Goal: Obtain resource: Download file/media

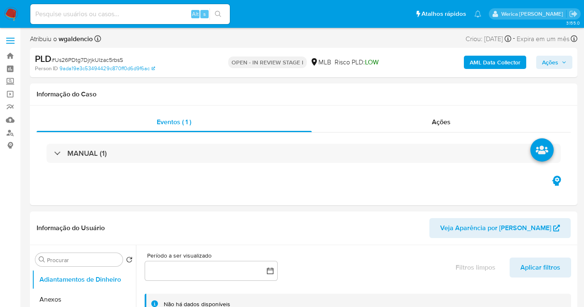
select select "10"
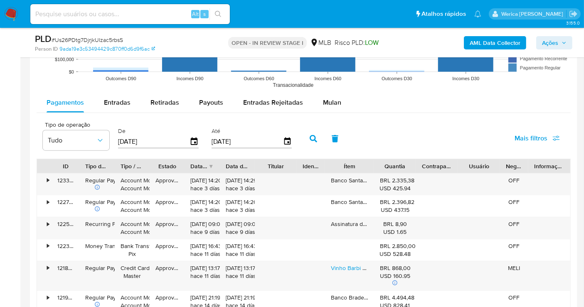
scroll to position [877, 0]
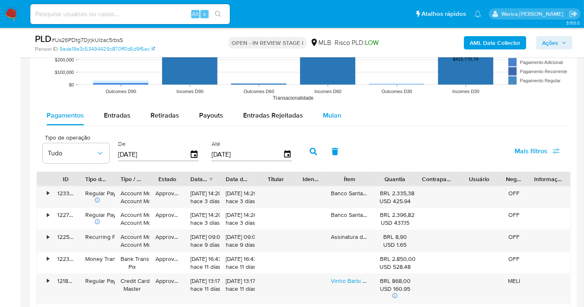
click at [338, 118] on button "Mulan" at bounding box center [332, 116] width 38 height 20
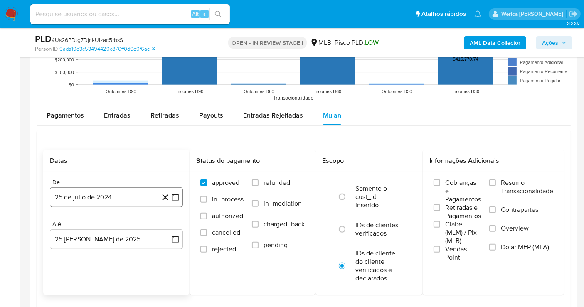
click at [141, 199] on button "25 de julio de 2024" at bounding box center [116, 197] width 133 height 20
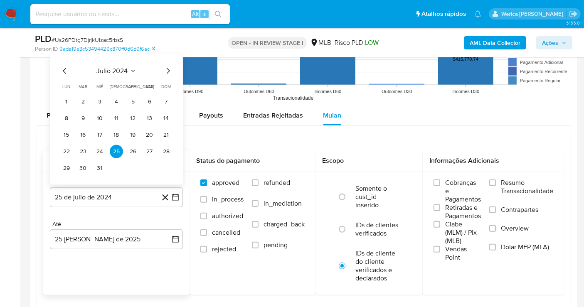
click at [124, 71] on span "julio 2024" at bounding box center [112, 71] width 31 height 8
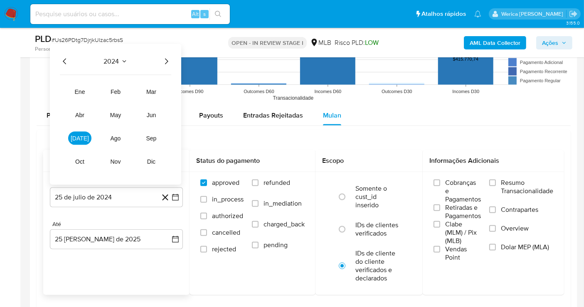
click at [164, 56] on icon "Año siguiente" at bounding box center [166, 61] width 10 height 10
click at [83, 135] on button "[DATE]" at bounding box center [79, 138] width 23 height 13
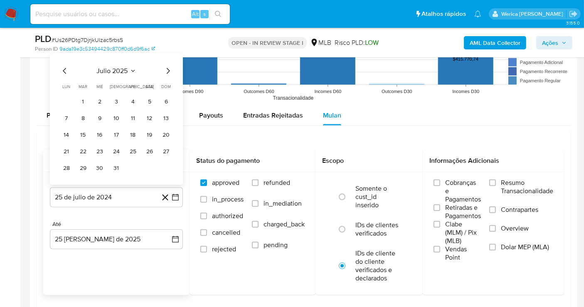
click at [90, 102] on tr "1 2 3 4 5 6" at bounding box center [116, 101] width 113 height 13
click at [81, 96] on button "1" at bounding box center [82, 101] width 13 height 13
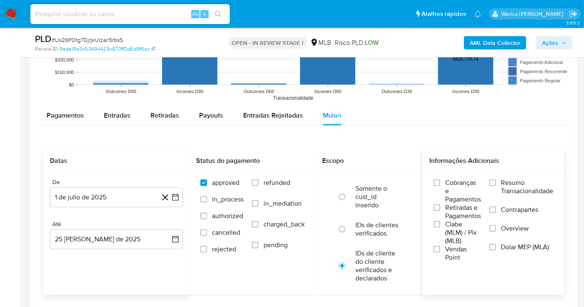
click at [452, 255] on span "Vendas Point" at bounding box center [463, 253] width 36 height 17
click at [440, 253] on input "Vendas Point" at bounding box center [436, 249] width 7 height 7
click at [449, 213] on span "Retiradas e Pagamentos" at bounding box center [463, 212] width 36 height 17
click at [440, 211] on input "Retiradas e Pagamentos" at bounding box center [436, 207] width 7 height 7
click at [441, 172] on div "Cobranças e Pagamentos Retiradas e Pagamentos Clabe (MLM) / Pix (MLB) Vendas Po…" at bounding box center [492, 220] width 141 height 96
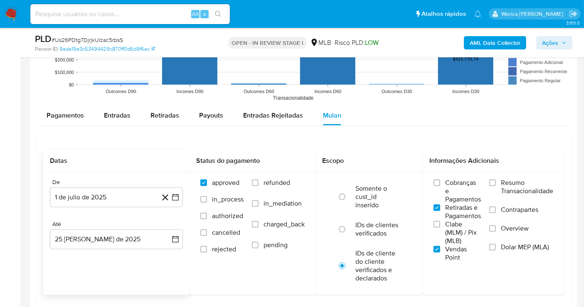
click at [512, 179] on span "Resumo Transacionalidade" at bounding box center [527, 187] width 52 height 17
click at [496, 179] on input "Resumo Transacionalidade" at bounding box center [492, 182] width 7 height 7
click at [509, 206] on span "Contrapartes" at bounding box center [519, 210] width 37 height 8
click at [496, 206] on input "Contrapartes" at bounding box center [492, 209] width 7 height 7
click at [508, 233] on label "Overview" at bounding box center [521, 233] width 64 height 19
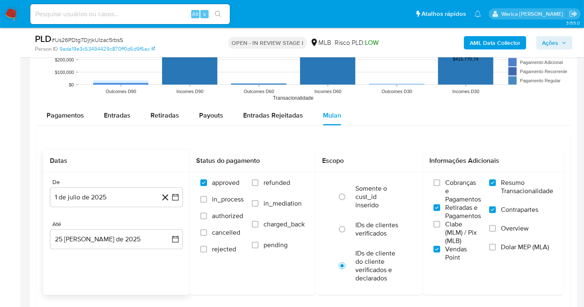
click at [496, 232] on input "Overview" at bounding box center [492, 228] width 7 height 7
click at [507, 254] on label "Dolar MEP (MLA)" at bounding box center [521, 252] width 64 height 19
click at [496, 250] on input "Dolar MEP (MLA)" at bounding box center [492, 247] width 7 height 7
click at [437, 228] on input "Clabe (MLM) / Pix (MLB)" at bounding box center [436, 224] width 7 height 7
click at [453, 188] on span "Cobranças e Pagamentos" at bounding box center [463, 191] width 36 height 25
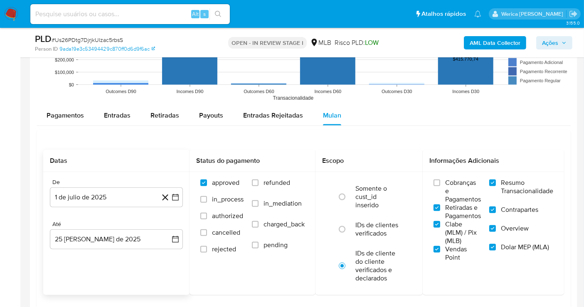
click at [440, 186] on input "Cobranças e Pagamentos" at bounding box center [436, 182] width 7 height 7
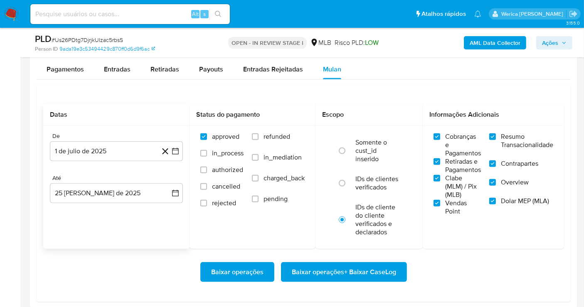
click at [378, 265] on span "Baixar operações + Baixar CaseLog" at bounding box center [344, 272] width 104 height 18
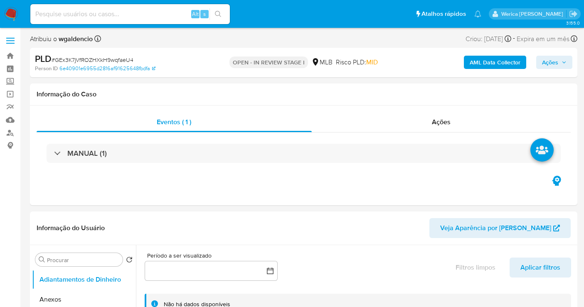
select select "10"
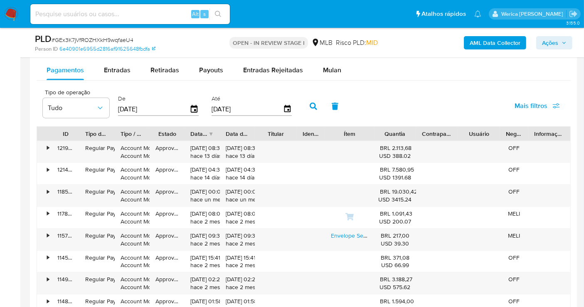
scroll to position [877, 0]
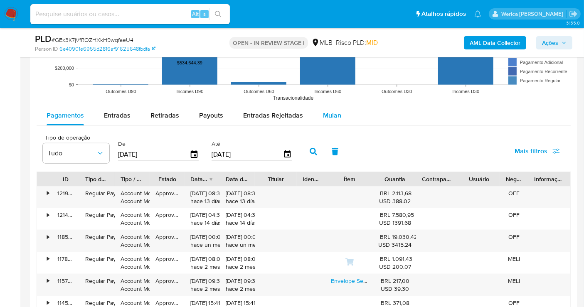
click at [330, 108] on div "Mulan" at bounding box center [332, 116] width 18 height 20
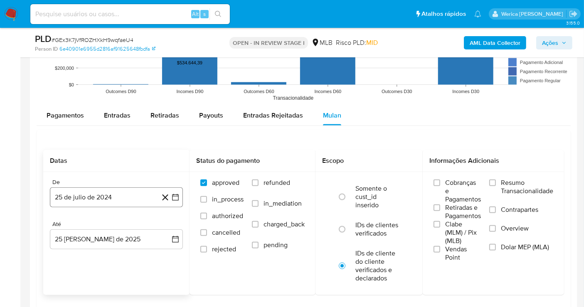
click at [127, 199] on button "25 de julio de 2024" at bounding box center [116, 197] width 133 height 20
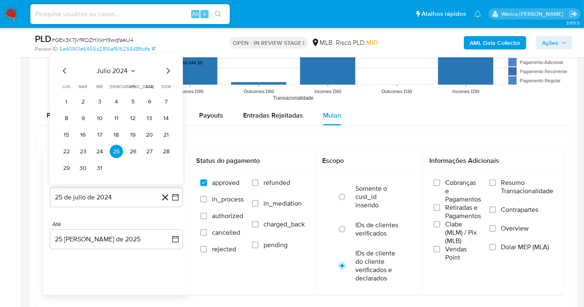
drag, startPoint x: 122, startPoint y: 57, endPoint x: 127, endPoint y: 60, distance: 6.3
click at [127, 60] on div "julio 2024 julio 2024 lun lunes mar martes mié miércoles jue jueves vie viernes…" at bounding box center [116, 119] width 133 height 131
click at [134, 64] on div "julio 2024 julio 2024 lun lunes mar martes mié miércoles jue jueves vie viernes…" at bounding box center [116, 119] width 133 height 131
click at [121, 75] on div "julio 2024 julio 2024 lun lunes mar martes mié miércoles jue jueves vie viernes…" at bounding box center [116, 120] width 113 height 109
click at [128, 68] on button "julio 2024" at bounding box center [116, 71] width 39 height 8
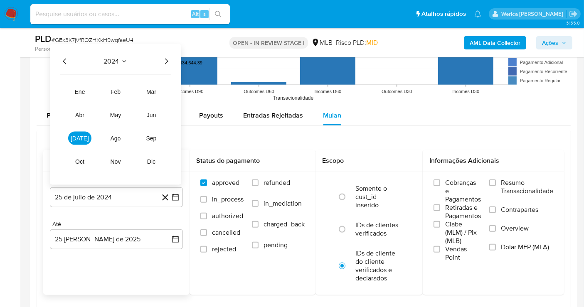
click at [168, 64] on icon "Año siguiente" at bounding box center [166, 61] width 10 height 10
click at [76, 137] on span "[DATE]" at bounding box center [80, 138] width 18 height 7
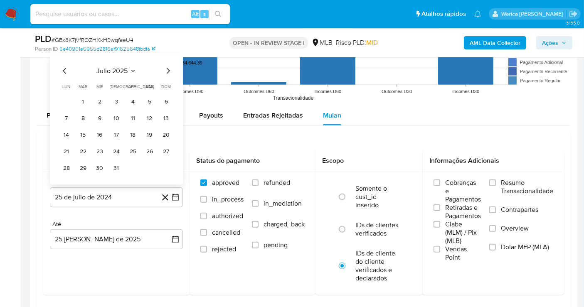
drag, startPoint x: 84, startPoint y: 101, endPoint x: 98, endPoint y: 108, distance: 16.3
click at [84, 101] on button "1" at bounding box center [82, 101] width 13 height 13
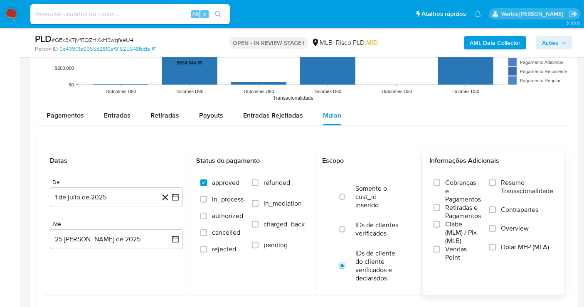
click at [454, 179] on span "Cobranças e Pagamentos" at bounding box center [463, 191] width 36 height 25
click at [440, 179] on input "Cobranças e Pagamentos" at bounding box center [436, 182] width 7 height 7
click at [453, 214] on span "Retiradas e Pagamentos" at bounding box center [463, 212] width 36 height 17
click at [440, 211] on input "Retiradas e Pagamentos" at bounding box center [436, 207] width 7 height 7
click at [453, 239] on span "Clabe (MLM) / Pix (MLB)" at bounding box center [463, 232] width 36 height 25
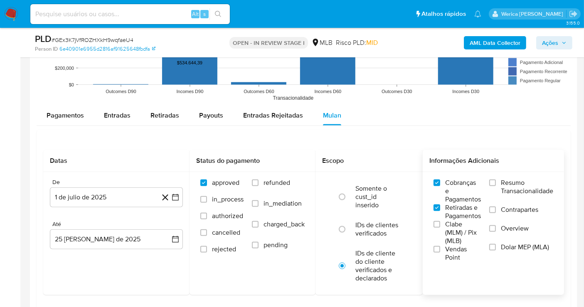
click at [440, 228] on input "Clabe (MLM) / Pix (MLB)" at bounding box center [436, 224] width 7 height 7
drag, startPoint x: 453, startPoint y: 239, endPoint x: 449, endPoint y: 254, distance: 15.9
click at [449, 254] on span "Vendas Point" at bounding box center [463, 253] width 36 height 17
click at [440, 253] on input "Vendas Point" at bounding box center [436, 249] width 7 height 7
click at [515, 253] on label "Dolar MEP (MLA)" at bounding box center [521, 252] width 64 height 19
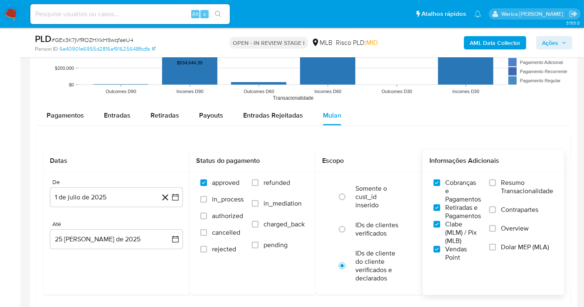
click at [511, 225] on span "Overview" at bounding box center [515, 228] width 28 height 8
click at [496, 225] on input "Overview" at bounding box center [492, 228] width 7 height 7
click at [511, 209] on span "Contrapartes" at bounding box center [519, 210] width 37 height 8
click at [509, 184] on span "Resumo Transacionalidade" at bounding box center [527, 187] width 52 height 17
click at [496, 184] on input "Resumo Transacionalidade" at bounding box center [492, 182] width 7 height 7
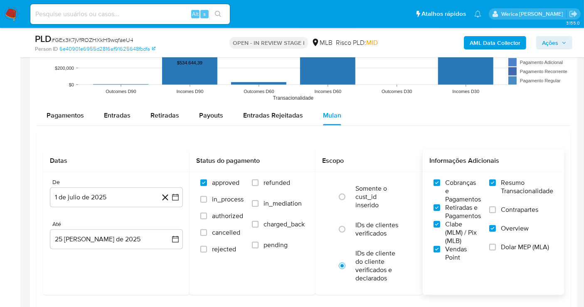
click at [498, 216] on label "Contrapartes" at bounding box center [521, 215] width 64 height 19
click at [496, 213] on input "Contrapartes" at bounding box center [492, 209] width 7 height 7
click at [504, 247] on span "Dolar MEP (MLA)" at bounding box center [525, 247] width 48 height 8
click at [496, 247] on input "Dolar MEP (MLA)" at bounding box center [492, 247] width 7 height 7
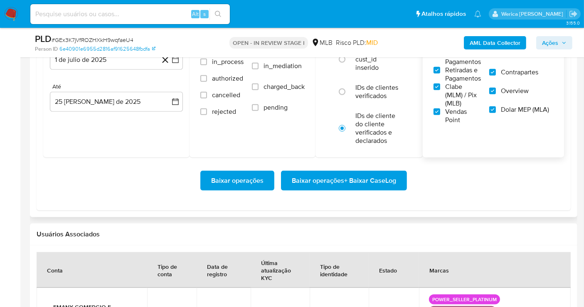
scroll to position [1061, 0]
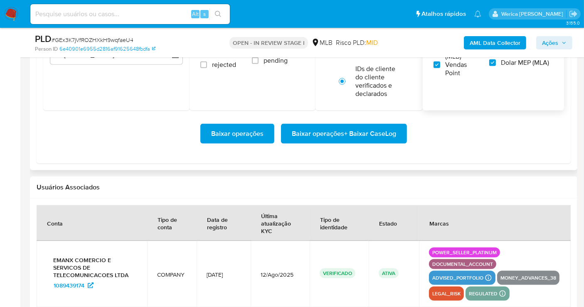
click at [387, 150] on div "Baixar operações Baixar operações + Baixar CaseLog" at bounding box center [303, 133] width 520 height 47
click at [384, 136] on span "Baixar operações + Baixar CaseLog" at bounding box center [344, 134] width 104 height 18
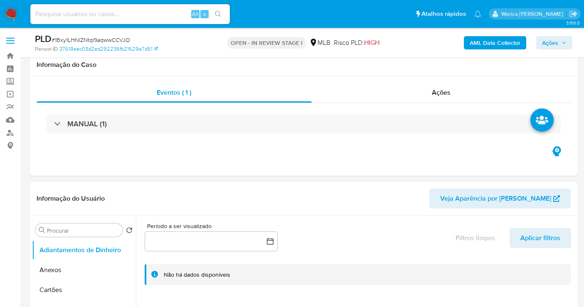
select select "10"
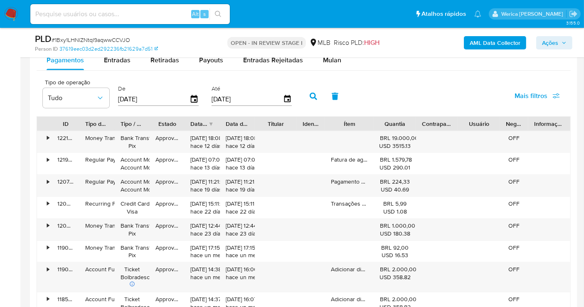
scroll to position [877, 0]
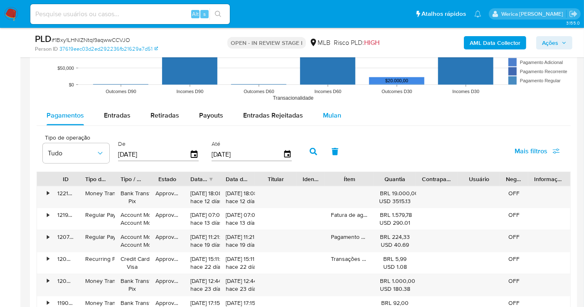
click at [326, 108] on div "Mulan" at bounding box center [332, 116] width 18 height 20
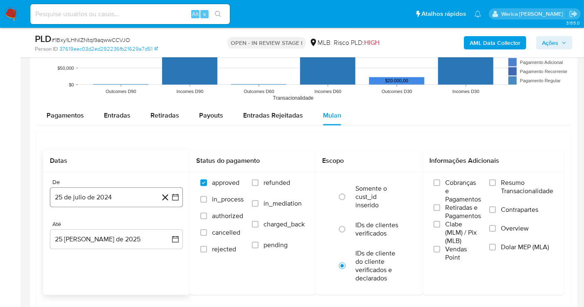
click at [115, 190] on button "25 de julio de 2024" at bounding box center [116, 197] width 133 height 20
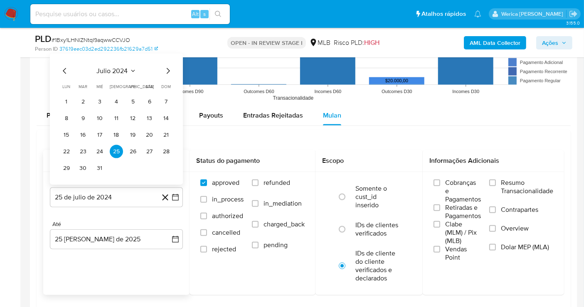
click at [121, 70] on span "julio 2024" at bounding box center [112, 71] width 31 height 8
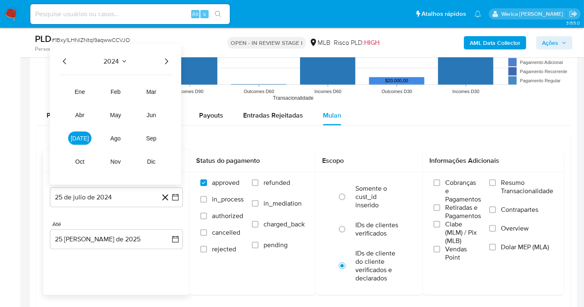
click at [167, 58] on icon "Año siguiente" at bounding box center [166, 61] width 10 height 10
click at [75, 133] on button "[DATE]" at bounding box center [79, 138] width 23 height 13
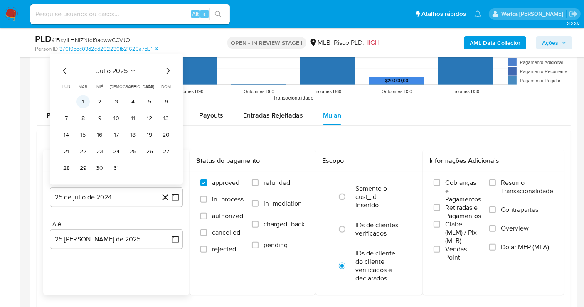
click at [84, 96] on button "1" at bounding box center [82, 101] width 13 height 13
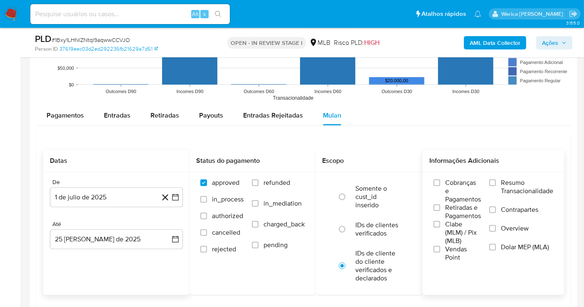
click at [461, 188] on span "Cobranças e Pagamentos" at bounding box center [463, 191] width 36 height 25
click at [440, 186] on input "Cobranças e Pagamentos" at bounding box center [436, 182] width 7 height 7
click at [458, 215] on span "Retiradas e Pagamentos" at bounding box center [463, 212] width 36 height 17
click at [440, 211] on input "Retiradas e Pagamentos" at bounding box center [436, 207] width 7 height 7
click at [458, 245] on span "Vendas Point" at bounding box center [463, 253] width 36 height 17
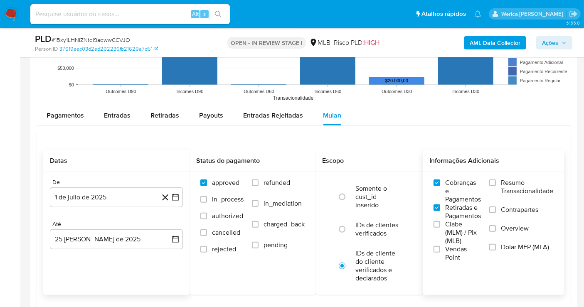
click at [440, 246] on input "Vendas Point" at bounding box center [436, 249] width 7 height 7
drag, startPoint x: 451, startPoint y: 223, endPoint x: 456, endPoint y: 226, distance: 6.1
click at [456, 226] on span "Clabe (MLM) / Pix (MLB)" at bounding box center [463, 232] width 36 height 25
click at [496, 235] on label "Overview" at bounding box center [521, 233] width 64 height 19
click at [496, 232] on input "Overview" at bounding box center [492, 228] width 7 height 7
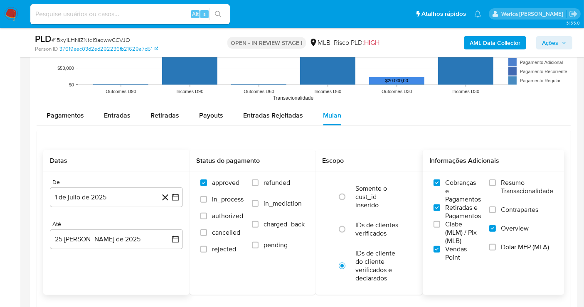
click at [500, 249] on label "Dolar MEP (MLA)" at bounding box center [521, 252] width 64 height 19
click at [496, 249] on input "Dolar MEP (MLA)" at bounding box center [492, 247] width 7 height 7
click at [503, 213] on label "Contrapartes" at bounding box center [521, 215] width 64 height 19
click at [502, 196] on label "Resumo Transacionalidade" at bounding box center [521, 192] width 64 height 27
click at [496, 186] on input "Resumo Transacionalidade" at bounding box center [492, 182] width 7 height 7
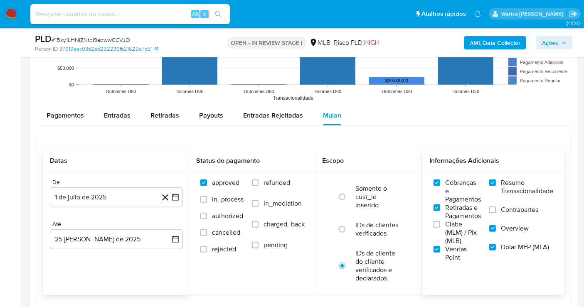
click at [506, 206] on span "Contrapartes" at bounding box center [519, 210] width 37 height 8
click at [496, 206] on input "Contrapartes" at bounding box center [492, 209] width 7 height 7
click at [465, 223] on span "Clabe (MLM) / Pix (MLB)" at bounding box center [463, 232] width 36 height 25
click at [440, 223] on input "Clabe (MLM) / Pix (MLB)" at bounding box center [436, 224] width 7 height 7
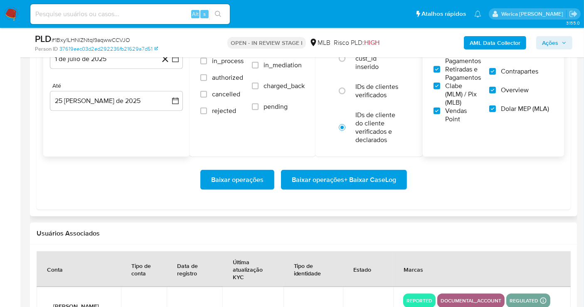
click at [388, 174] on span "Baixar operações + Baixar CaseLog" at bounding box center [344, 180] width 104 height 18
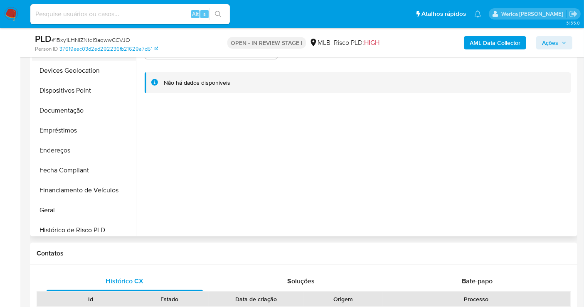
scroll to position [138, 0]
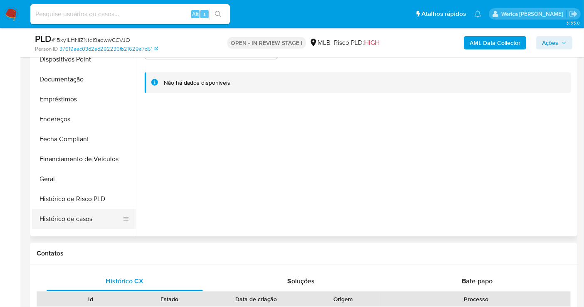
click at [94, 216] on button "Histórico de casos" at bounding box center [80, 219] width 97 height 20
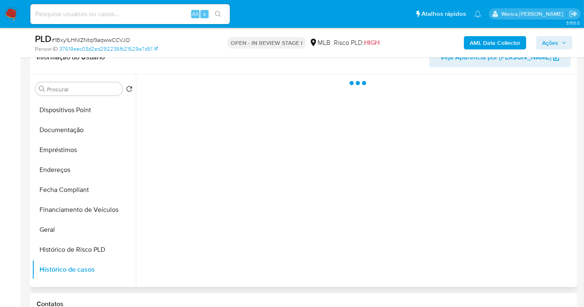
scroll to position [100, 0]
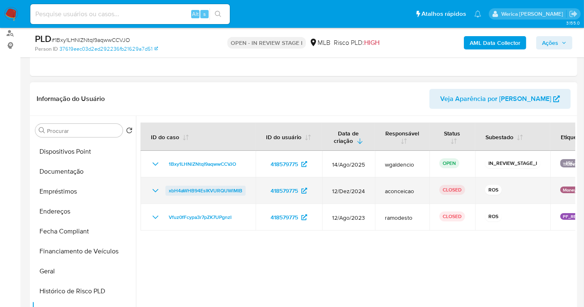
click at [217, 190] on span "xbH4aWHB94EsIKVURQUWlMIB" at bounding box center [206, 191] width 74 height 10
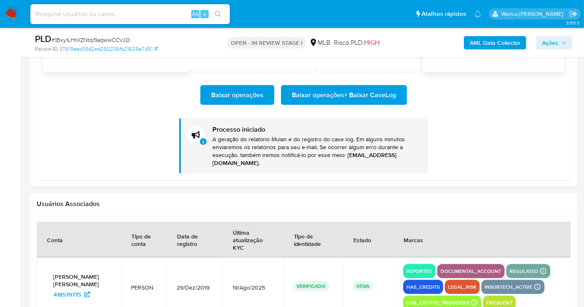
scroll to position [1023, 0]
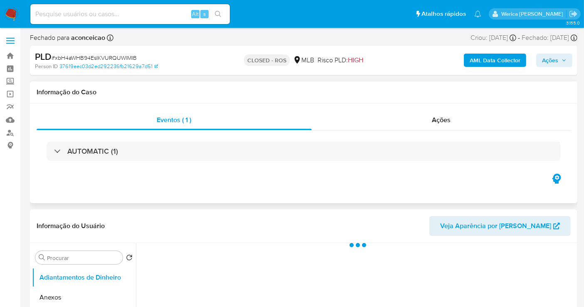
click at [412, 102] on div "Informação do Caso" at bounding box center [303, 92] width 547 height 22
click at [447, 123] on span "Ações" at bounding box center [441, 120] width 19 height 10
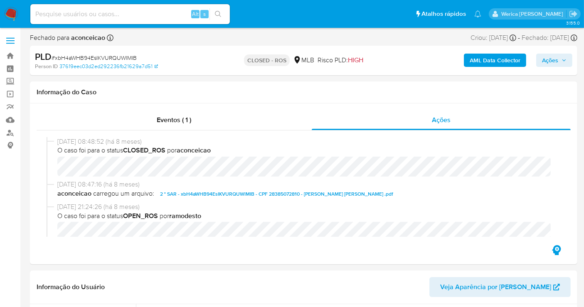
select select "10"
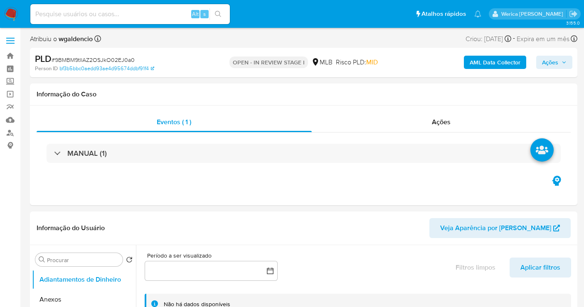
select select "10"
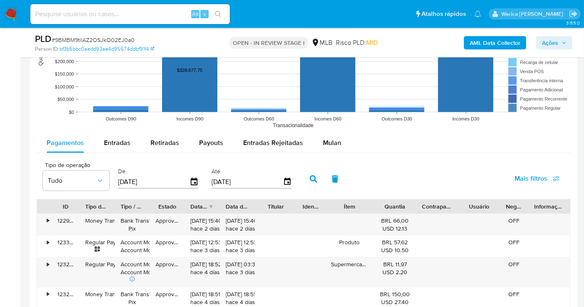
scroll to position [738, 0]
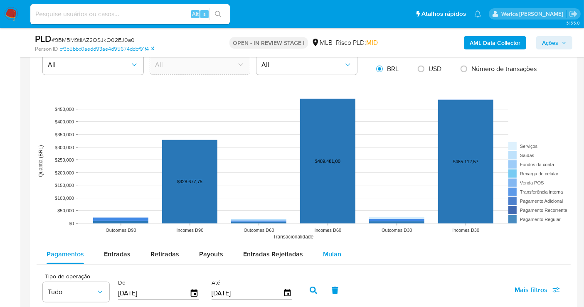
click at [329, 251] on span "Mulan" at bounding box center [332, 254] width 18 height 10
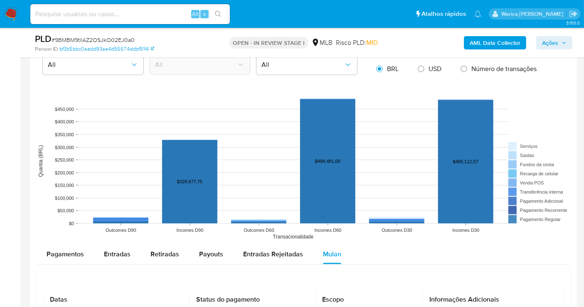
scroll to position [877, 0]
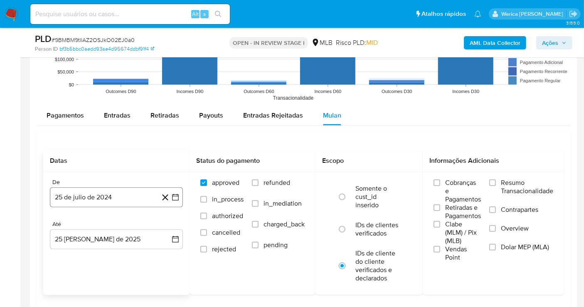
click at [108, 196] on button "25 de julio de 2024" at bounding box center [116, 197] width 133 height 20
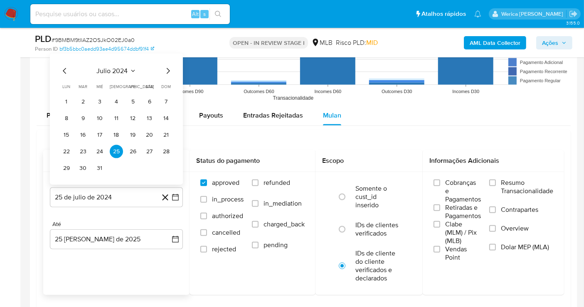
click at [123, 73] on span "julio 2024" at bounding box center [112, 71] width 31 height 8
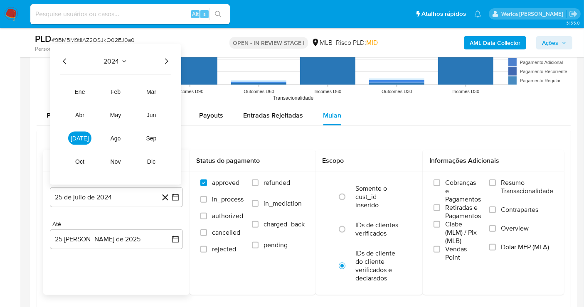
click at [168, 56] on icon "Año siguiente" at bounding box center [166, 61] width 10 height 10
click at [82, 137] on span "[DATE]" at bounding box center [80, 138] width 18 height 7
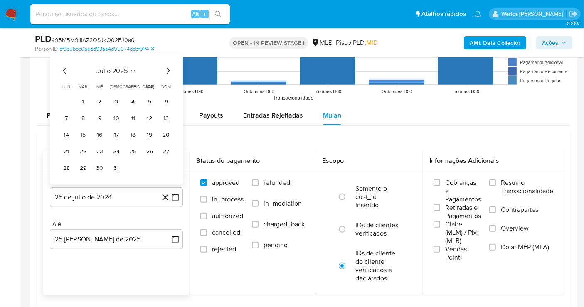
click at [86, 92] on table "lun lunes mar martes mié miércoles jue jueves vie viernes sáb sábado dom doming…" at bounding box center [116, 128] width 113 height 91
click at [80, 104] on button "1" at bounding box center [82, 101] width 13 height 13
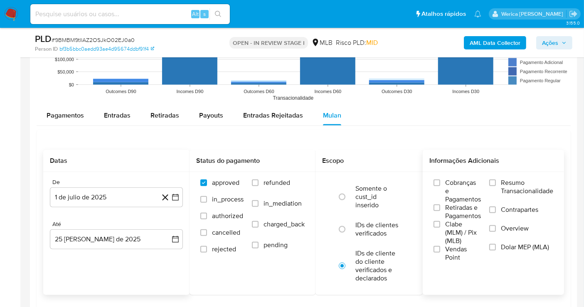
click at [454, 246] on span "Vendas Point" at bounding box center [463, 253] width 36 height 17
click at [440, 246] on input "Vendas Point" at bounding box center [436, 249] width 7 height 7
click at [458, 224] on span "Clabe (MLM) / Pix (MLB)" at bounding box center [463, 232] width 36 height 25
click at [458, 204] on span "Retiradas e Pagamentos" at bounding box center [463, 212] width 36 height 17
click at [440, 204] on input "Retiradas e Pagamentos" at bounding box center [436, 207] width 7 height 7
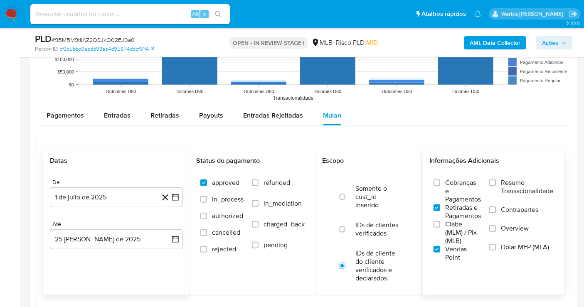
click at [465, 179] on span "Cobranças e Pagamentos" at bounding box center [463, 191] width 36 height 25
click at [440, 179] on input "Cobranças e Pagamentos" at bounding box center [436, 182] width 7 height 7
click at [533, 189] on span "Resumo Transacionalidade" at bounding box center [527, 187] width 52 height 17
click at [496, 186] on input "Resumo Transacionalidade" at bounding box center [492, 182] width 7 height 7
click at [530, 208] on span "Contrapartes" at bounding box center [519, 210] width 37 height 8
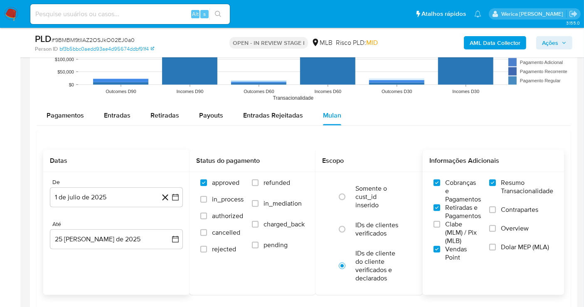
click at [496, 208] on input "Contrapartes" at bounding box center [492, 209] width 7 height 7
click at [513, 236] on label "Overview" at bounding box center [521, 233] width 64 height 19
click at [496, 232] on input "Overview" at bounding box center [492, 228] width 7 height 7
click at [513, 252] on label "Dolar MEP (MLA)" at bounding box center [521, 252] width 64 height 19
click at [496, 250] on input "Dolar MEP (MLA)" at bounding box center [492, 247] width 7 height 7
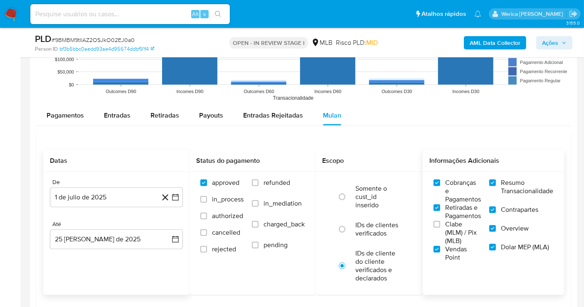
click at [476, 231] on span "Clabe (MLM) / Pix (MLB)" at bounding box center [463, 232] width 36 height 25
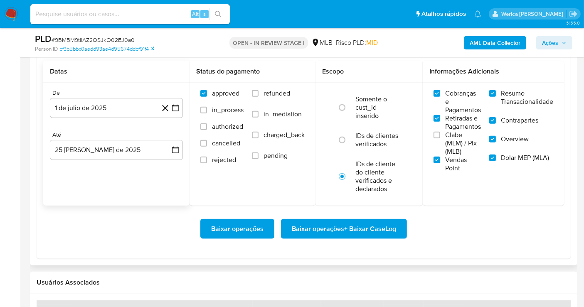
scroll to position [1015, 0]
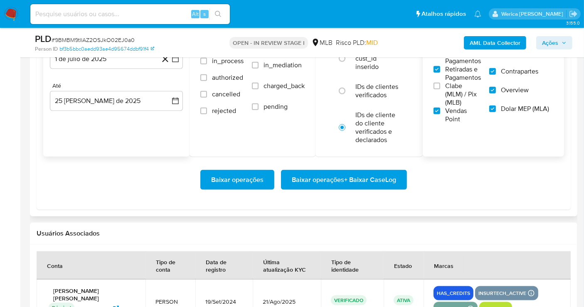
click at [456, 101] on label "Clabe (MLM) / Pix (MLB)" at bounding box center [456, 94] width 47 height 25
click at [440, 89] on input "Clabe (MLM) / Pix (MLB)" at bounding box center [436, 86] width 7 height 7
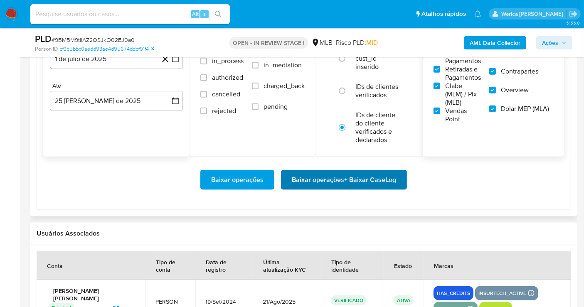
click at [388, 169] on div "Baixar operações Baixar operações + Baixar CaseLog" at bounding box center [303, 180] width 520 height 47
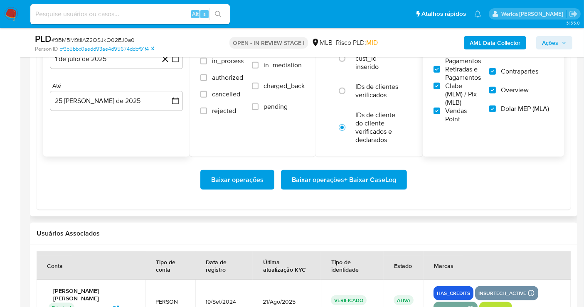
click at [388, 172] on span "Baixar operações + Baixar CaseLog" at bounding box center [344, 180] width 104 height 18
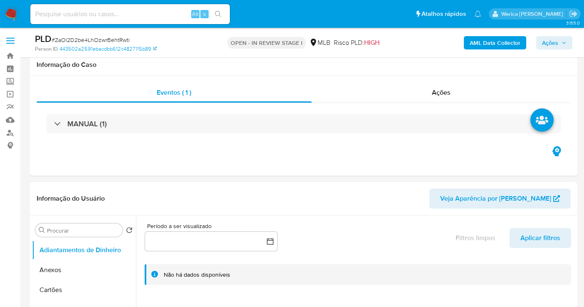
select select "10"
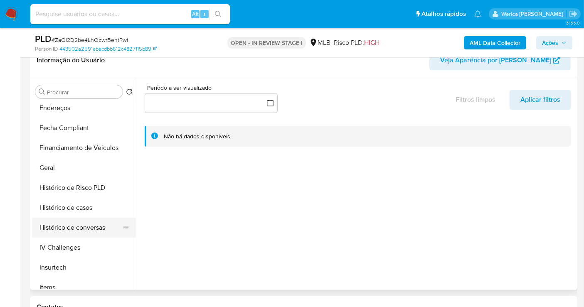
scroll to position [231, 0]
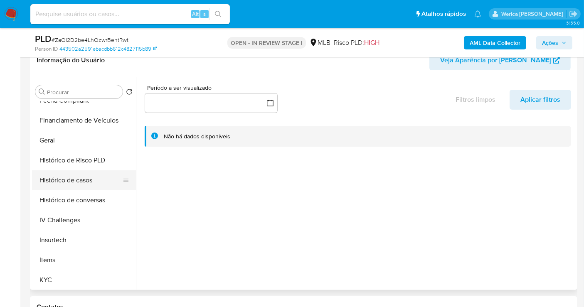
click at [88, 171] on button "Histórico de casos" at bounding box center [80, 180] width 97 height 20
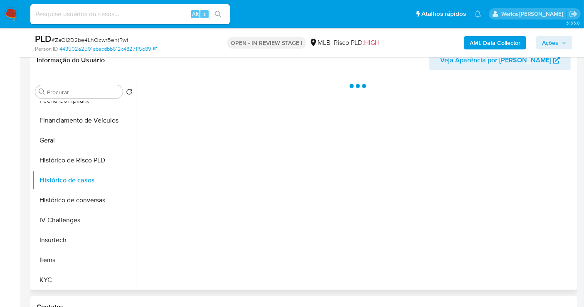
click at [225, 96] on div at bounding box center [355, 183] width 439 height 213
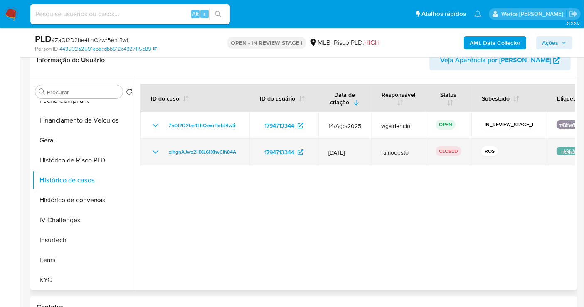
click at [207, 156] on td "xlhgnAJwx2HXL61XhvClh84A" at bounding box center [194, 152] width 109 height 27
click at [221, 154] on span "xlhgnAJwx2HXL61XhvClh84A" at bounding box center [202, 152] width 67 height 10
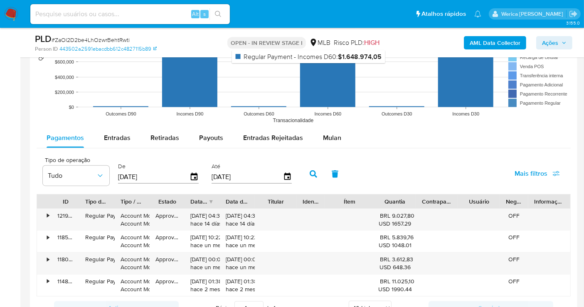
scroll to position [877, 0]
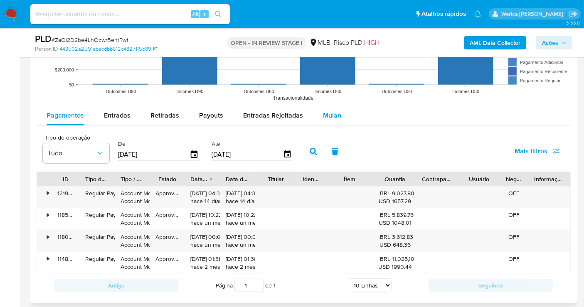
click at [320, 119] on button "Mulan" at bounding box center [332, 116] width 38 height 20
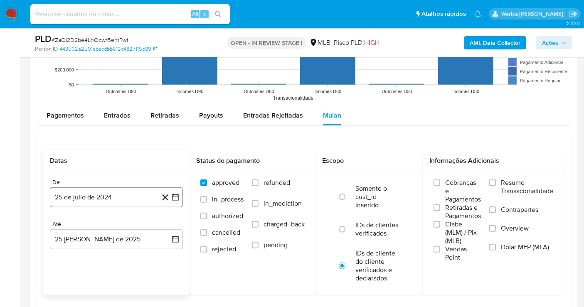
click at [108, 200] on button "25 de julio de 2024" at bounding box center [116, 197] width 133 height 20
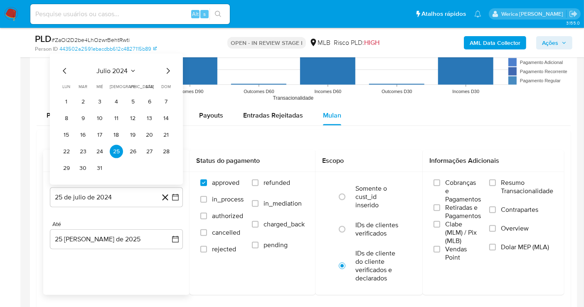
click at [122, 67] on span "julio 2024" at bounding box center [112, 71] width 31 height 8
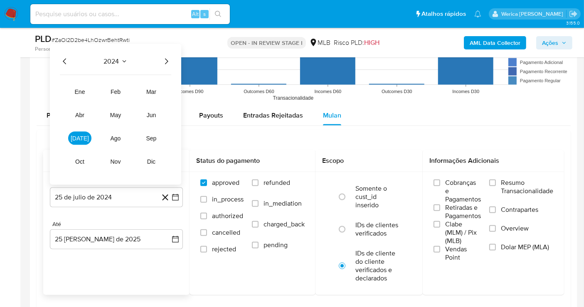
click at [170, 64] on icon "Año siguiente" at bounding box center [166, 61] width 10 height 10
click at [84, 132] on button "jul" at bounding box center [79, 138] width 23 height 13
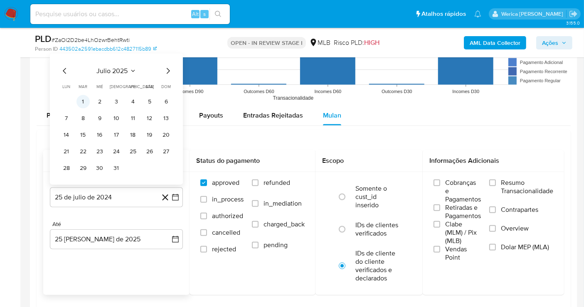
click at [85, 104] on button "1" at bounding box center [82, 101] width 13 height 13
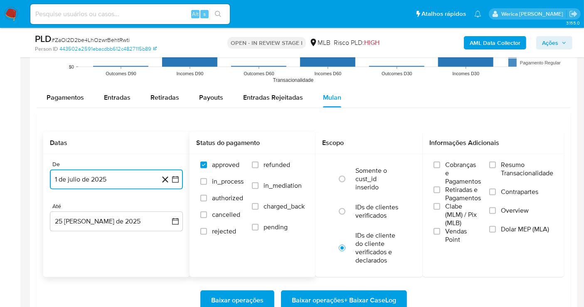
scroll to position [923, 0]
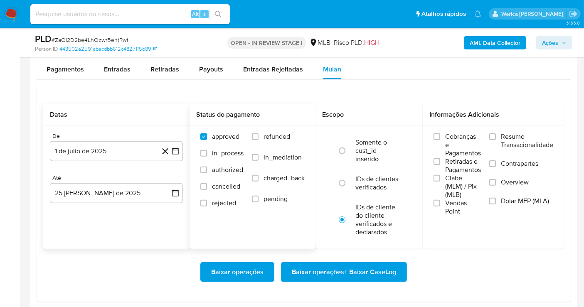
click at [240, 133] on label "approved" at bounding box center [221, 141] width 43 height 17
click at [207, 133] on input "approved" at bounding box center [203, 136] width 7 height 7
drag, startPoint x: 204, startPoint y: 147, endPoint x: 209, endPoint y: 147, distance: 4.6
click at [209, 147] on div "approved in_process authorized cancelled rejected" at bounding box center [221, 174] width 43 height 83
click at [220, 141] on label "approved" at bounding box center [221, 141] width 43 height 17
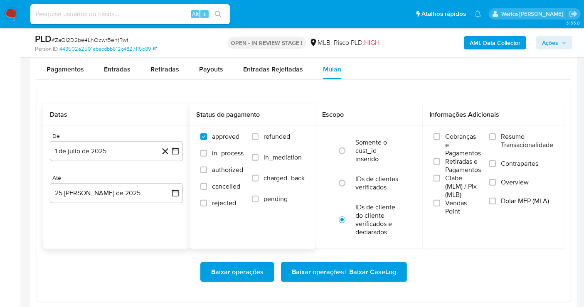
click at [207, 140] on input "approved" at bounding box center [203, 136] width 7 height 7
click at [221, 142] on label "approved" at bounding box center [221, 141] width 43 height 17
click at [207, 140] on input "approved" at bounding box center [203, 136] width 7 height 7
checkbox input "true"
click at [459, 203] on span "Vendas Point" at bounding box center [463, 207] width 36 height 17
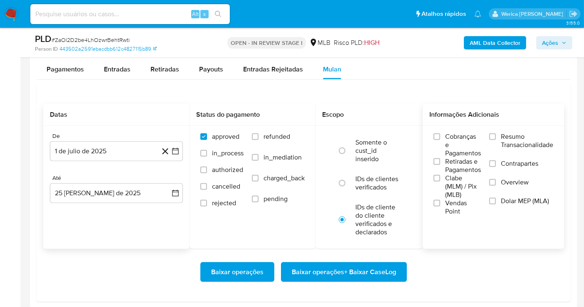
click at [440, 203] on input "Vendas Point" at bounding box center [436, 203] width 7 height 7
click at [456, 182] on span "Clabe (MLM) / Pix (MLB)" at bounding box center [463, 186] width 36 height 25
click at [440, 182] on input "Clabe (MLM) / Pix (MLB)" at bounding box center [436, 178] width 7 height 7
click at [458, 152] on span "Cobranças e Pagamentos" at bounding box center [463, 145] width 36 height 25
click at [440, 140] on input "Cobranças e Pagamentos" at bounding box center [436, 136] width 7 height 7
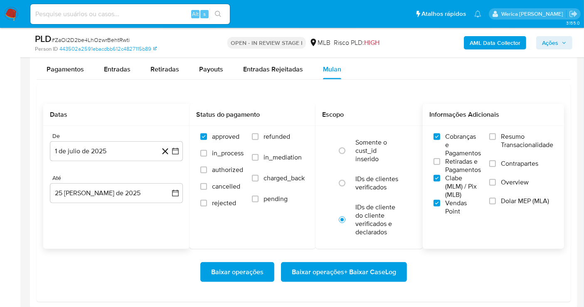
click at [462, 167] on span "Retiradas e Pagamentos" at bounding box center [463, 165] width 36 height 17
click at [440, 165] on input "Retiradas e Pagamentos" at bounding box center [436, 161] width 7 height 7
click at [534, 137] on span "Resumo Transacionalidade" at bounding box center [527, 141] width 52 height 17
click at [496, 137] on input "Resumo Transacionalidade" at bounding box center [492, 136] width 7 height 7
click at [515, 169] on label "Contrapartes" at bounding box center [521, 169] width 64 height 19
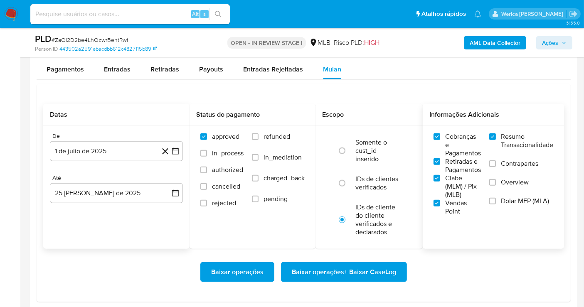
click at [496, 167] on input "Contrapartes" at bounding box center [492, 163] width 7 height 7
click at [519, 194] on div "Resumo Transacionalidade Contrapartes Overview Dolar MEP (MLA)" at bounding box center [521, 174] width 64 height 83
click at [517, 207] on label "Dolar MEP (MLA)" at bounding box center [521, 206] width 64 height 19
click at [496, 204] on input "Dolar MEP (MLA)" at bounding box center [492, 201] width 7 height 7
click at [506, 191] on label "Overview" at bounding box center [521, 187] width 64 height 19
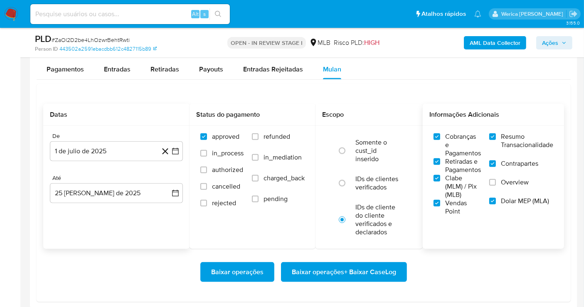
click at [496, 186] on input "Overview" at bounding box center [492, 182] width 7 height 7
click at [388, 274] on span "Baixar operações + Baixar CaseLog" at bounding box center [344, 272] width 104 height 18
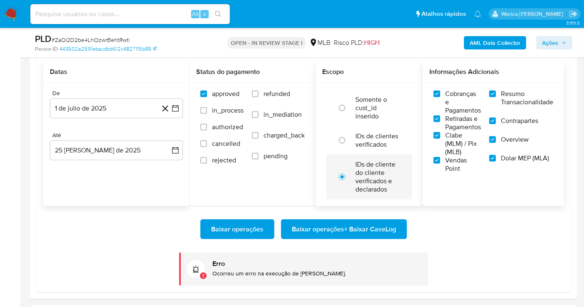
scroll to position [1015, 0]
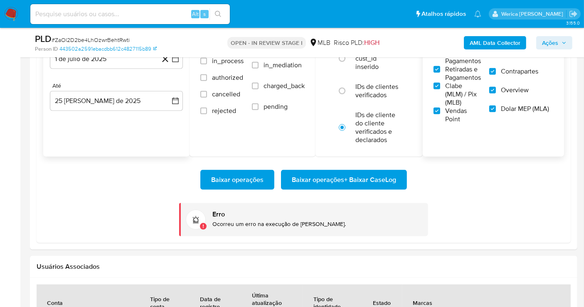
click at [359, 184] on span "Baixar operações + Baixar CaseLog" at bounding box center [344, 180] width 104 height 18
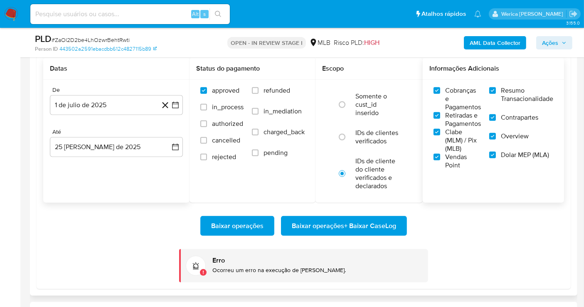
click at [355, 209] on div "Baixar operações Baixar operações + Baixar CaseLog Erro Ocorreu um erro na exec…" at bounding box center [303, 243] width 520 height 80
click at [355, 223] on span "Baixar operações + Baixar CaseLog" at bounding box center [344, 226] width 104 height 18
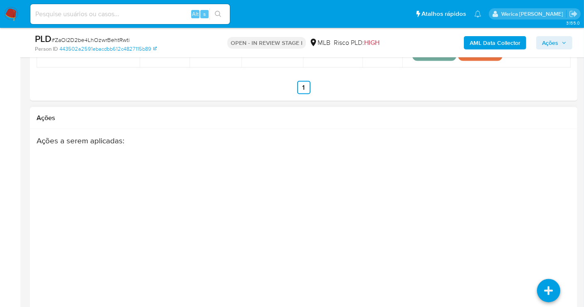
scroll to position [1334, 0]
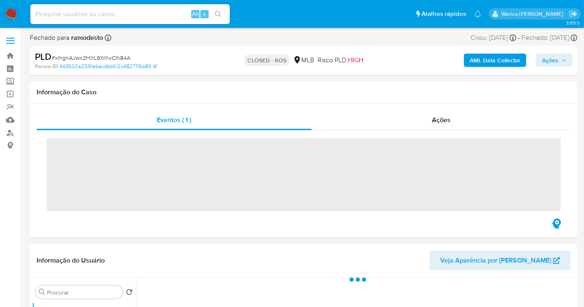
click at [439, 113] on div "Ações" at bounding box center [441, 120] width 259 height 20
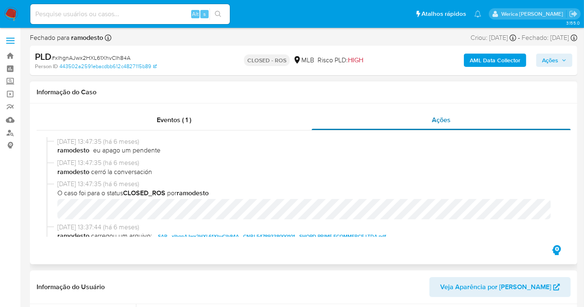
select select "10"
drag, startPoint x: 54, startPoint y: 144, endPoint x: 90, endPoint y: 143, distance: 35.7
click at [90, 143] on div "[DATE] 13:47:35 (há 6 meses) ramodesto eu apago um pendente" at bounding box center [304, 147] width 514 height 21
copy span "[DATE]"
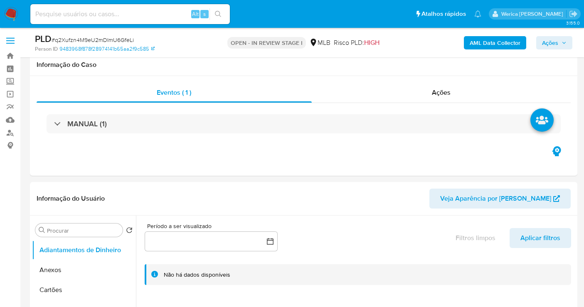
select select "10"
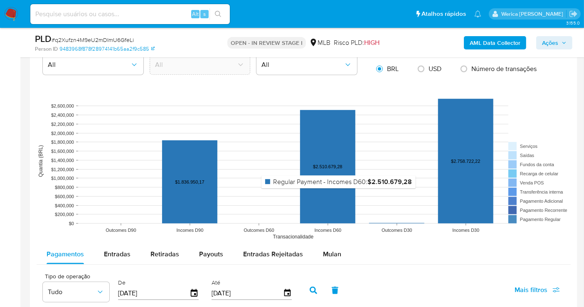
scroll to position [784, 0]
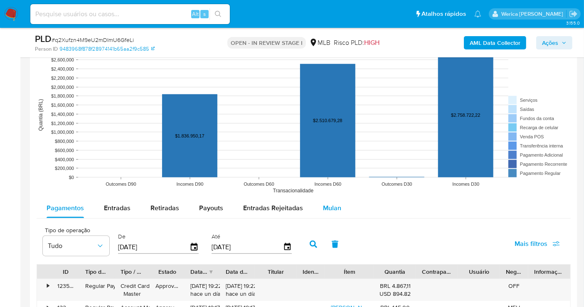
click at [323, 210] on span "Mulan" at bounding box center [332, 208] width 18 height 10
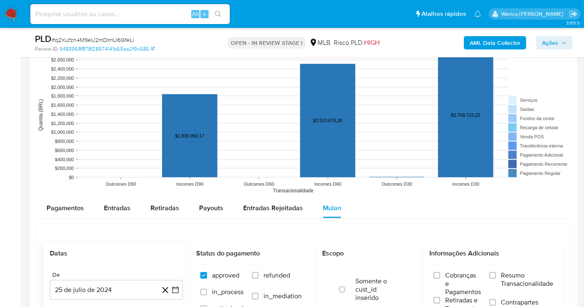
scroll to position [877, 0]
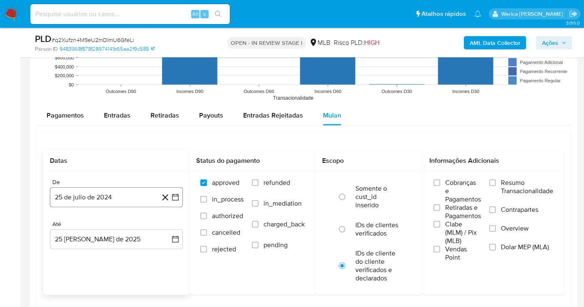
click at [123, 195] on button "25 de julio de 2024" at bounding box center [116, 197] width 133 height 20
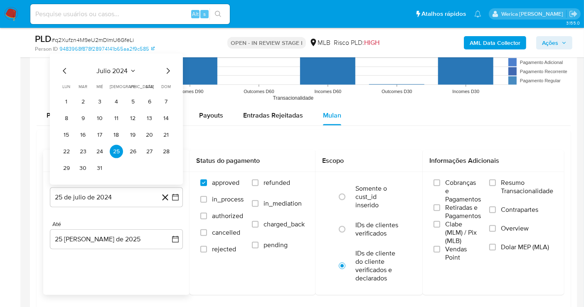
click at [120, 71] on span "julio 2024" at bounding box center [112, 71] width 31 height 8
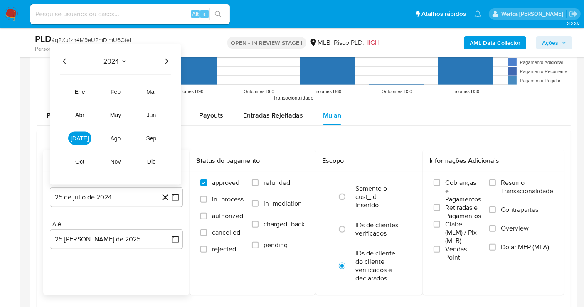
click at [164, 64] on icon "Año siguiente" at bounding box center [166, 61] width 10 height 10
click at [80, 129] on tr "ene feb mar abr may jun jul ago sep oct nov dic" at bounding box center [115, 126] width 95 height 83
click at [82, 132] on button "[DATE]" at bounding box center [79, 138] width 23 height 13
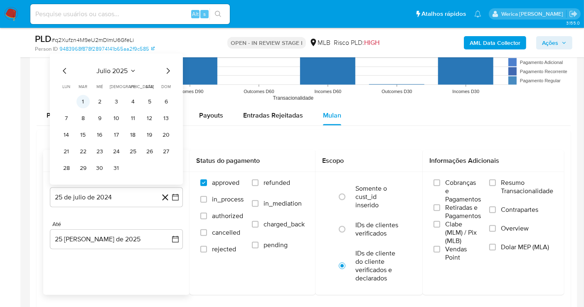
click at [84, 95] on button "1" at bounding box center [82, 101] width 13 height 13
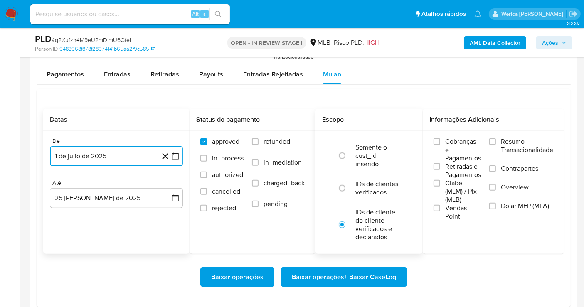
scroll to position [969, 0]
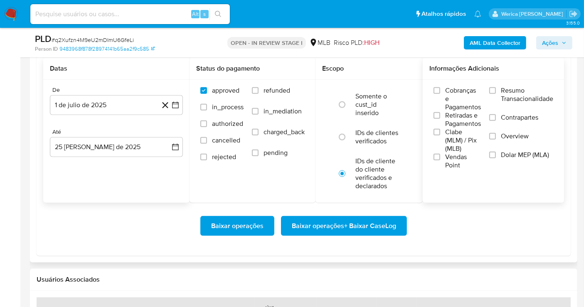
click at [454, 93] on span "Cobranças e Pagamentos" at bounding box center [463, 98] width 36 height 25
click at [440, 93] on input "Cobranças e Pagamentos" at bounding box center [436, 90] width 7 height 7
click at [456, 115] on span "Retiradas e Pagamentos" at bounding box center [463, 119] width 36 height 17
click at [440, 115] on input "Retiradas e Pagamentos" at bounding box center [436, 115] width 7 height 7
click at [456, 135] on span "Clabe (MLM) / Pix (MLB)" at bounding box center [463, 140] width 36 height 25
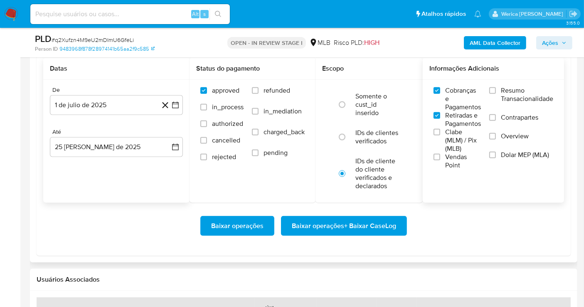
click at [440, 135] on input "Clabe (MLM) / Pix (MLB)" at bounding box center [436, 132] width 7 height 7
click at [450, 155] on span "Vendas Point" at bounding box center [463, 161] width 36 height 17
click at [440, 155] on input "Vendas Point" at bounding box center [436, 157] width 7 height 7
click at [517, 96] on span "Resumo Transacionalidade" at bounding box center [527, 94] width 52 height 17
click at [496, 94] on input "Resumo Transacionalidade" at bounding box center [492, 90] width 7 height 7
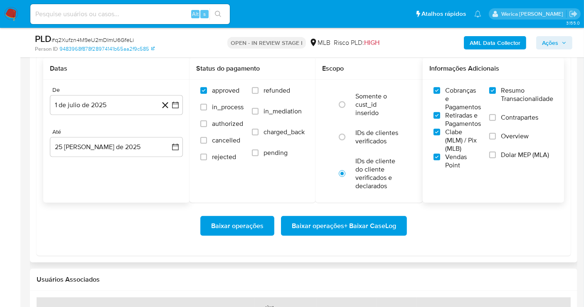
click at [521, 120] on span "Contrapartes" at bounding box center [519, 117] width 37 height 8
click at [496, 120] on input "Contrapartes" at bounding box center [492, 117] width 7 height 7
click at [514, 134] on span "Overview" at bounding box center [515, 136] width 28 height 8
click at [496, 134] on input "Overview" at bounding box center [492, 136] width 7 height 7
click at [511, 156] on span "Dolar MEP (MLA)" at bounding box center [525, 155] width 48 height 8
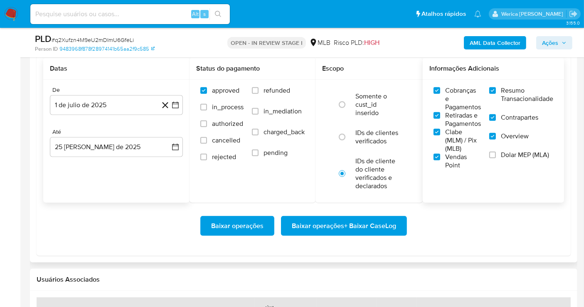
click at [496, 156] on input "Dolar MEP (MLA)" at bounding box center [492, 155] width 7 height 7
click at [390, 221] on span "Baixar operações + Baixar CaseLog" at bounding box center [344, 226] width 104 height 18
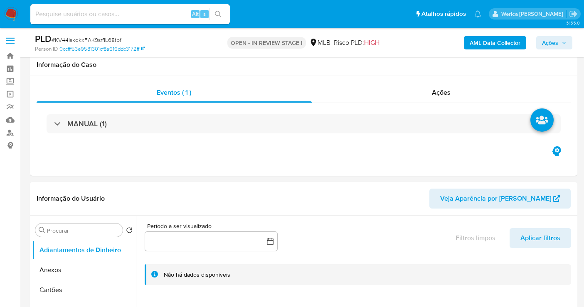
select select "10"
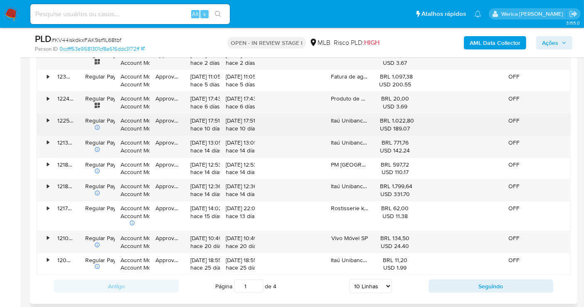
scroll to position [784, 0]
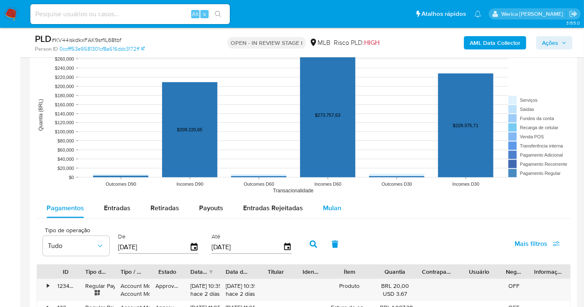
click at [334, 203] on span "Mulan" at bounding box center [332, 208] width 18 height 10
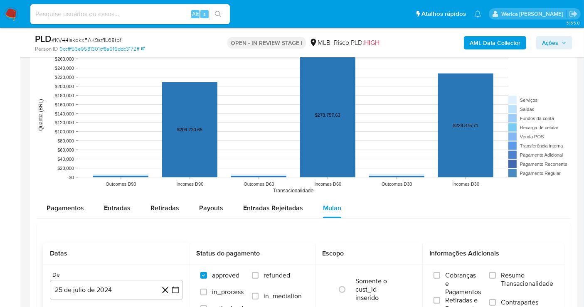
scroll to position [877, 0]
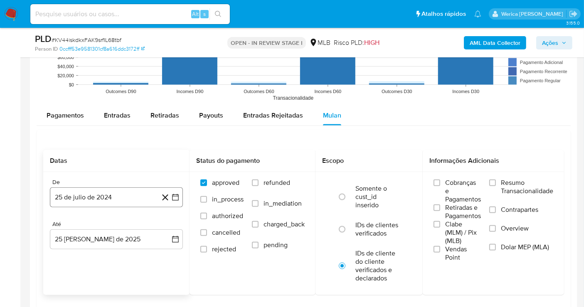
click at [82, 194] on button "25 de julio de 2024" at bounding box center [116, 197] width 133 height 20
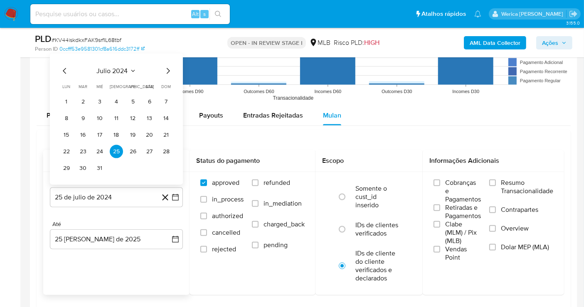
click at [118, 67] on span "julio 2024" at bounding box center [112, 71] width 31 height 8
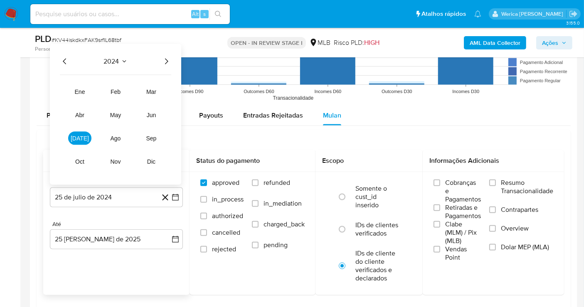
click at [168, 61] on icon "Año siguiente" at bounding box center [166, 61] width 10 height 10
click at [83, 135] on span "[DATE]" at bounding box center [80, 138] width 18 height 7
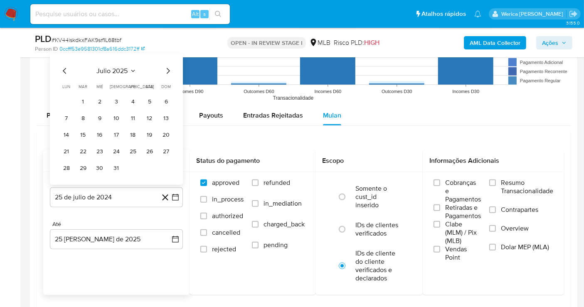
click at [82, 92] on table "lun lunes mar martes mié miércoles jue jueves vie viernes sáb sábado dom doming…" at bounding box center [116, 128] width 113 height 91
click at [84, 96] on button "1" at bounding box center [82, 101] width 13 height 13
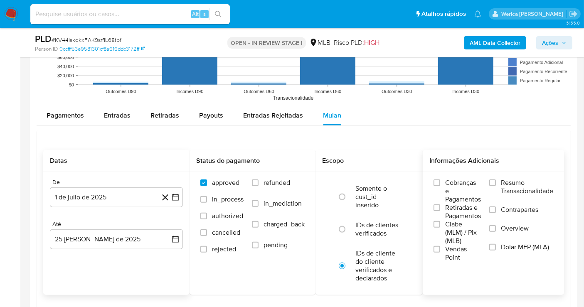
click at [445, 226] on span "Clabe (MLM) / Pix (MLB)" at bounding box center [463, 232] width 36 height 25
click at [440, 226] on input "Clabe (MLM) / Pix (MLB)" at bounding box center [436, 224] width 7 height 7
click at [445, 245] on span "Vendas Point" at bounding box center [463, 253] width 36 height 17
click at [440, 246] on input "Vendas Point" at bounding box center [436, 249] width 7 height 7
click at [463, 208] on span "Retiradas e Pagamentos" at bounding box center [463, 212] width 36 height 17
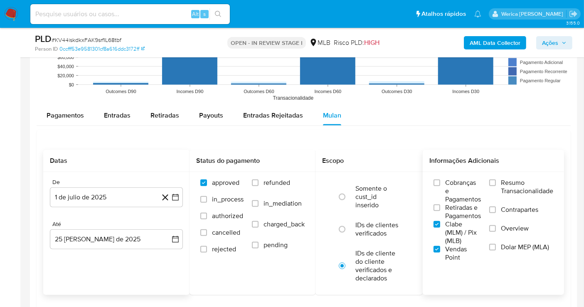
click at [440, 208] on input "Retiradas e Pagamentos" at bounding box center [436, 207] width 7 height 7
click at [482, 187] on div "Cobranças e Pagamentos Retiradas e Pagamentos Clabe (MLM) / Pix (MLB) Vendas Po…" at bounding box center [493, 220] width 128 height 83
click at [510, 187] on span "Resumo Transacionalidade" at bounding box center [527, 187] width 52 height 17
click at [496, 186] on input "Resumo Transacionalidade" at bounding box center [492, 182] width 7 height 7
click at [508, 212] on span "Contrapartes" at bounding box center [519, 210] width 37 height 8
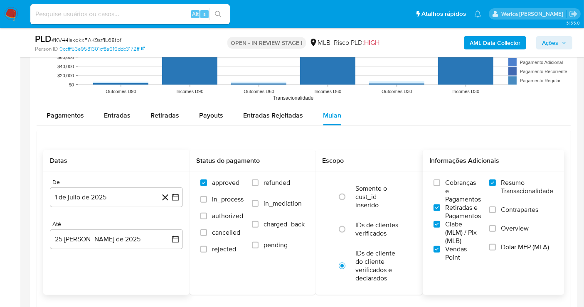
click at [496, 212] on input "Contrapartes" at bounding box center [492, 209] width 7 height 7
click at [508, 229] on span "Overview" at bounding box center [515, 228] width 28 height 8
click at [496, 229] on input "Overview" at bounding box center [492, 228] width 7 height 7
click at [508, 243] on span "Dolar MEP (MLA)" at bounding box center [525, 247] width 48 height 8
click at [496, 244] on input "Dolar MEP (MLA)" at bounding box center [492, 247] width 7 height 7
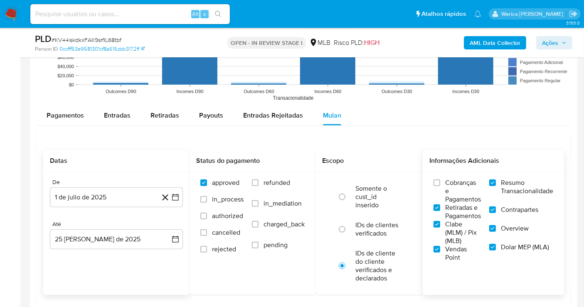
click at [478, 187] on span "Cobranças e Pagamentos" at bounding box center [463, 191] width 36 height 25
click at [440, 186] on input "Cobranças e Pagamentos" at bounding box center [436, 182] width 7 height 7
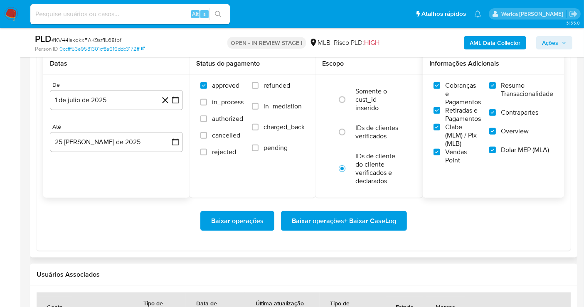
scroll to position [1015, 0]
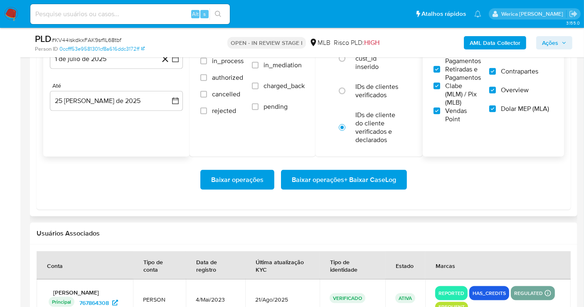
click at [381, 179] on span "Baixar operações + Baixar CaseLog" at bounding box center [344, 180] width 104 height 18
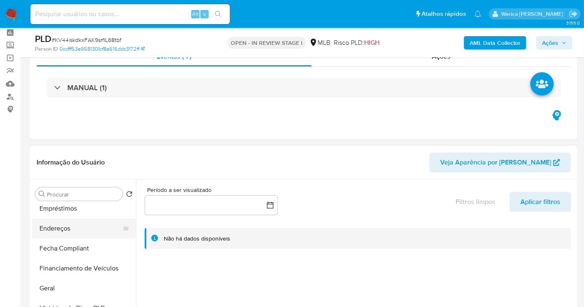
scroll to position [231, 0]
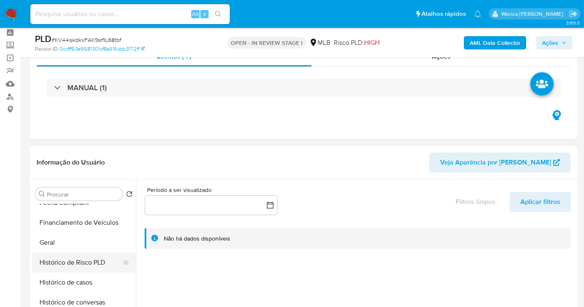
click at [79, 258] on button "Histórico de Risco PLD" at bounding box center [80, 263] width 97 height 20
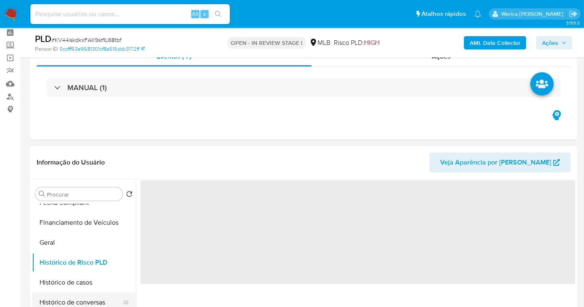
drag, startPoint x: 76, startPoint y: 289, endPoint x: 79, endPoint y: 291, distance: 4.3
click at [79, 291] on ul "Adiantamentos de Dinheiro Anexos Cartões Contas Bancárias Dados Modificados Det…" at bounding box center [84, 297] width 104 height 187
click at [78, 287] on button "Histórico de casos" at bounding box center [80, 282] width 97 height 20
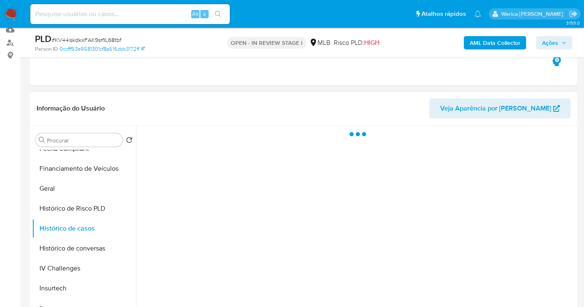
scroll to position [128, 0]
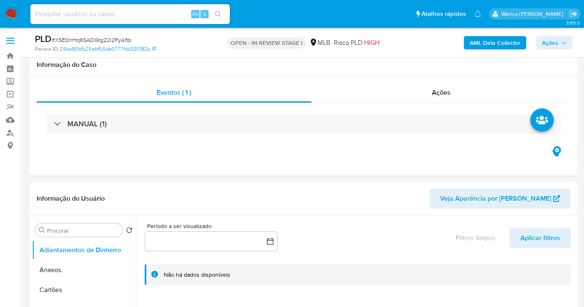
select select "10"
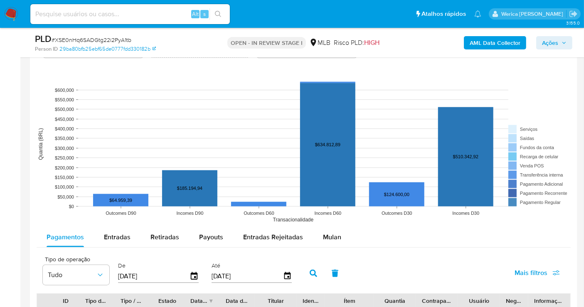
scroll to position [831, 0]
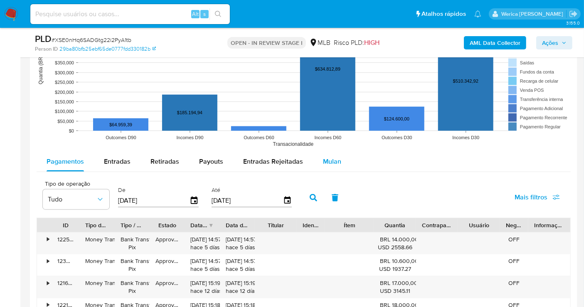
click at [325, 158] on span "Mulan" at bounding box center [332, 162] width 18 height 10
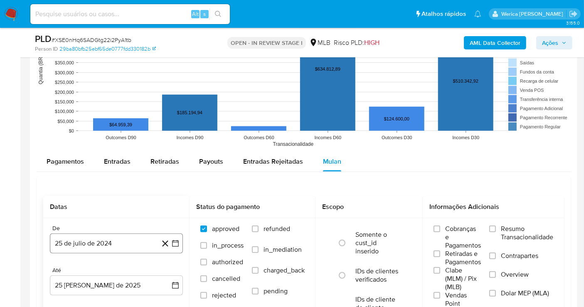
click at [103, 238] on button "25 de julio de 2024" at bounding box center [116, 243] width 133 height 20
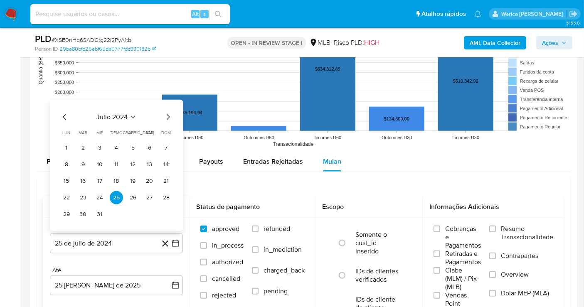
click at [121, 113] on span "julio 2024" at bounding box center [112, 117] width 31 height 8
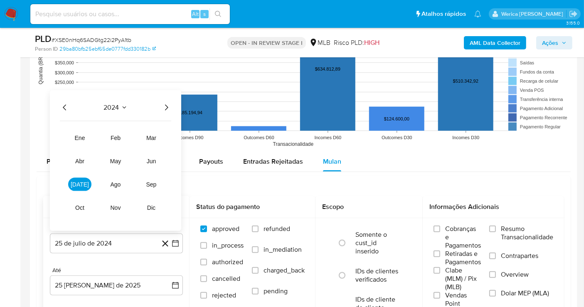
click at [169, 109] on icon "Año siguiente" at bounding box center [166, 108] width 10 height 10
click at [75, 188] on button "[DATE]" at bounding box center [79, 184] width 23 height 13
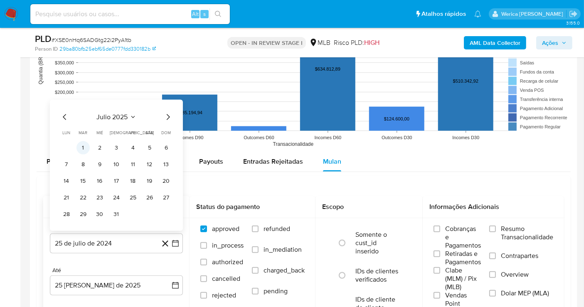
click at [78, 146] on button "1" at bounding box center [82, 147] width 13 height 13
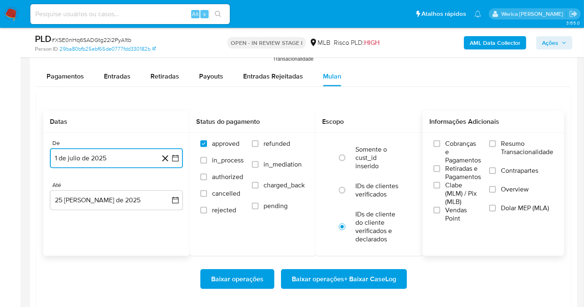
scroll to position [969, 0]
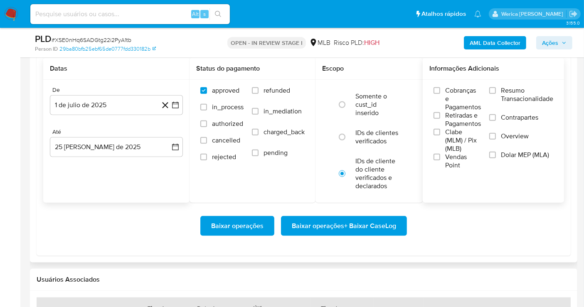
click at [454, 97] on span "Cobranças e Pagamentos" at bounding box center [463, 98] width 36 height 25
click at [440, 94] on input "Cobranças e Pagamentos" at bounding box center [436, 90] width 7 height 7
click at [452, 130] on span "Clabe (MLM) / Pix (MLB)" at bounding box center [463, 140] width 36 height 25
click at [440, 130] on input "Clabe (MLM) / Pix (MLB)" at bounding box center [436, 132] width 7 height 7
click at [452, 153] on span "Vendas Point" at bounding box center [463, 161] width 36 height 17
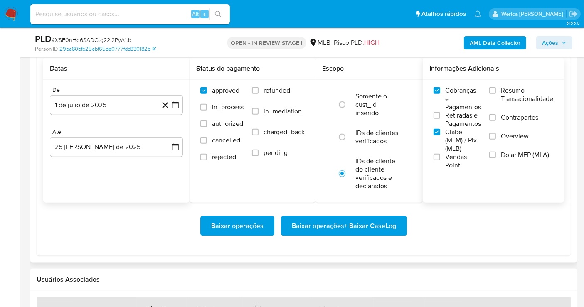
click at [440, 154] on input "Vendas Point" at bounding box center [436, 157] width 7 height 7
click at [452, 126] on span "Retiradas e Pagamentos" at bounding box center [463, 119] width 36 height 17
click at [440, 119] on input "Retiradas e Pagamentos" at bounding box center [436, 115] width 7 height 7
click at [483, 127] on div "Cobranças e Pagamentos Retiradas e Pagamentos Clabe (MLM) / Pix (MLB) Vendas Po…" at bounding box center [493, 127] width 128 height 83
click at [491, 138] on label "Overview" at bounding box center [521, 141] width 64 height 19
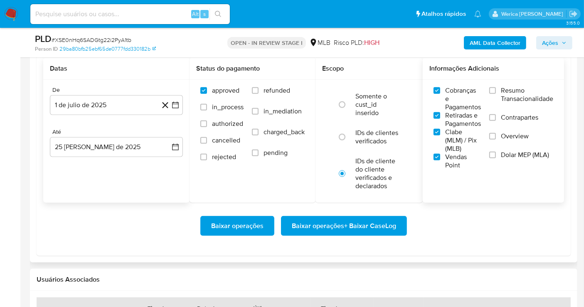
click at [491, 138] on input "Overview" at bounding box center [492, 136] width 7 height 7
click at [497, 152] on label "Dolar MEP (MLA)" at bounding box center [521, 160] width 64 height 19
click at [496, 152] on input "Dolar MEP (MLA)" at bounding box center [492, 155] width 7 height 7
click at [500, 126] on label "Contrapartes" at bounding box center [521, 122] width 64 height 19
click at [496, 121] on input "Contrapartes" at bounding box center [492, 117] width 7 height 7
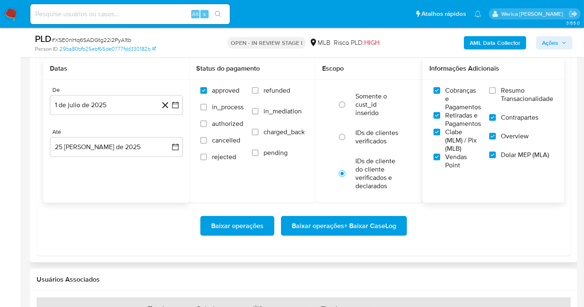
click at [501, 101] on span "Resumo Transacionalidade" at bounding box center [527, 94] width 52 height 17
click at [496, 94] on input "Resumo Transacionalidade" at bounding box center [492, 90] width 7 height 7
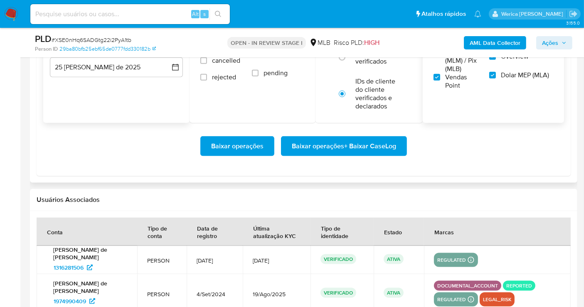
scroll to position [1107, 0]
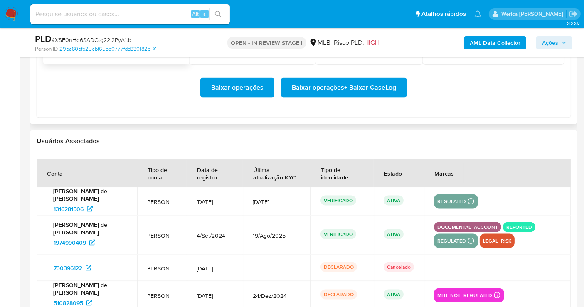
click at [385, 91] on span "Baixar operações + Baixar CaseLog" at bounding box center [344, 88] width 104 height 18
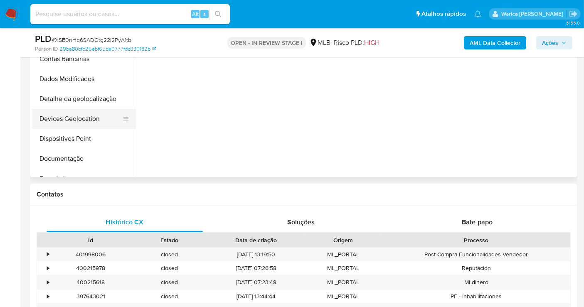
scroll to position [138, 0]
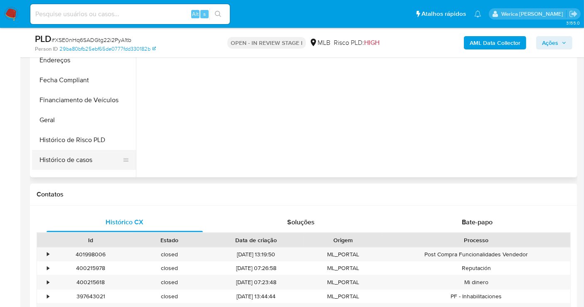
click at [82, 160] on button "Histórico de casos" at bounding box center [80, 160] width 97 height 20
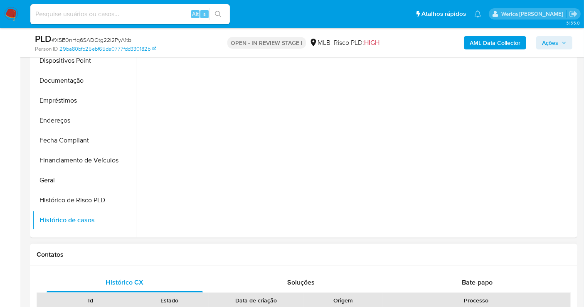
scroll to position [113, 0]
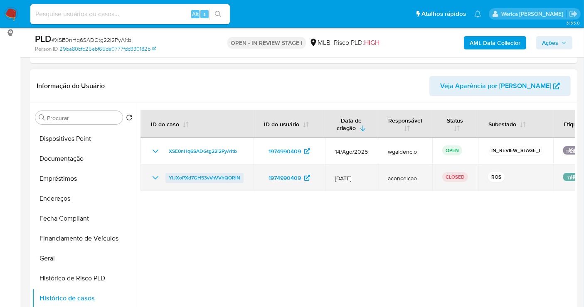
click at [239, 173] on link "YlJXoPXd7GH53vVnVVhQORlN" at bounding box center [204, 178] width 78 height 10
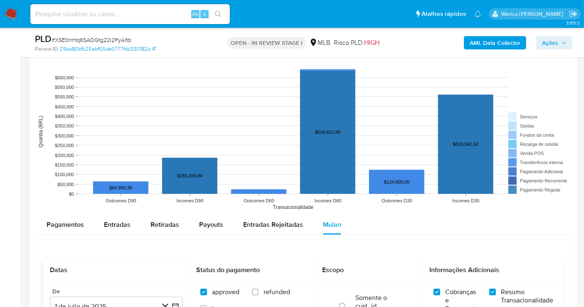
scroll to position [851, 0]
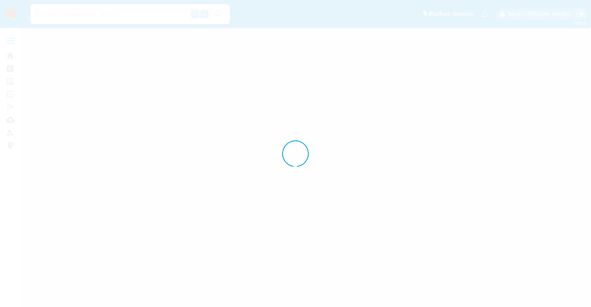
click at [454, 115] on div at bounding box center [295, 153] width 591 height 307
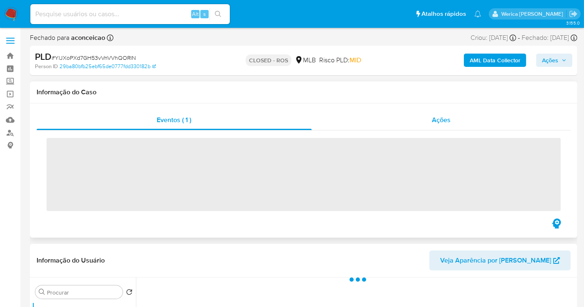
click at [433, 126] on div "Ações" at bounding box center [441, 120] width 259 height 20
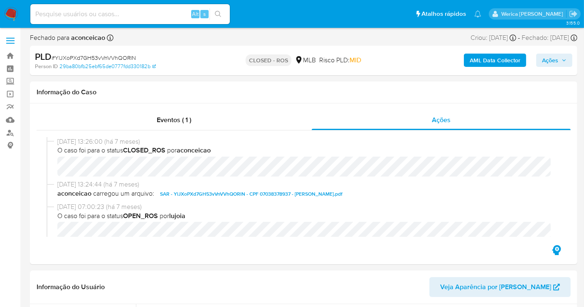
select select "10"
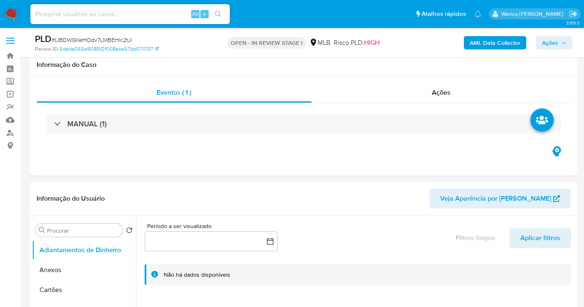
select select "10"
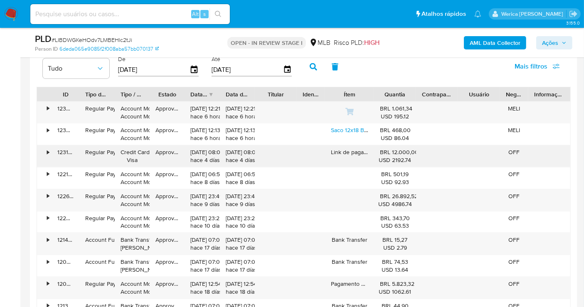
scroll to position [877, 0]
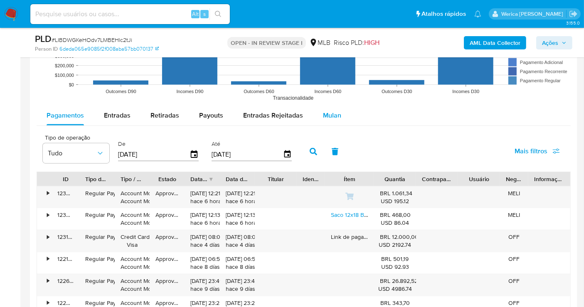
click at [330, 116] on span "Mulan" at bounding box center [332, 115] width 18 height 10
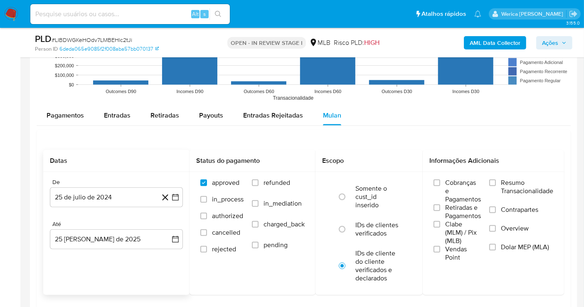
click at [103, 184] on div "De 25 de [PERSON_NAME] de 2024 [DATE]" at bounding box center [116, 193] width 133 height 29
click at [114, 193] on button "25 de julio de 2024" at bounding box center [116, 197] width 133 height 20
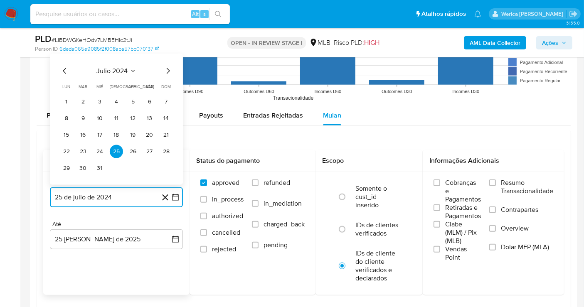
click at [133, 68] on icon "Seleccionar mes y año" at bounding box center [133, 71] width 7 height 7
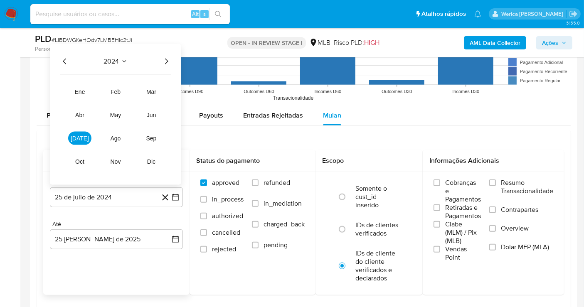
click at [161, 62] on icon "Año siguiente" at bounding box center [166, 61] width 10 height 10
click at [83, 133] on button "[DATE]" at bounding box center [79, 138] width 23 height 13
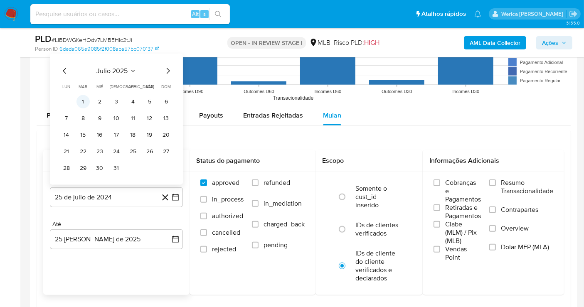
click at [83, 95] on button "1" at bounding box center [82, 101] width 13 height 13
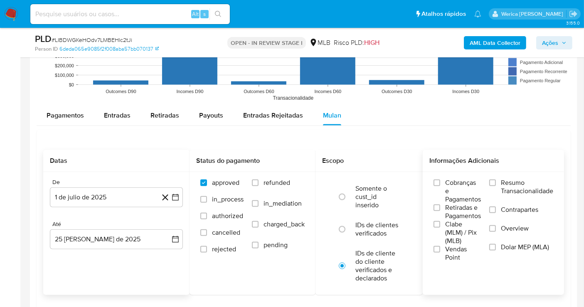
click at [439, 188] on label "Cobranças e Pagamentos" at bounding box center [456, 191] width 47 height 25
click at [439, 186] on input "Cobranças e Pagamentos" at bounding box center [436, 182] width 7 height 7
click at [445, 213] on span "Retiradas e Pagamentos" at bounding box center [463, 212] width 36 height 17
click at [440, 211] on input "Retiradas e Pagamentos" at bounding box center [436, 207] width 7 height 7
click at [447, 226] on span "Clabe (MLM) / Pix (MLB)" at bounding box center [463, 232] width 36 height 25
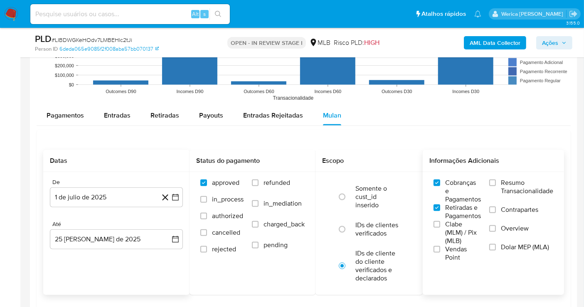
click at [440, 226] on input "Clabe (MLM) / Pix (MLB)" at bounding box center [436, 224] width 7 height 7
click at [451, 251] on span "Vendas Point" at bounding box center [463, 253] width 36 height 17
click at [440, 251] on input "Vendas Point" at bounding box center [436, 249] width 7 height 7
click at [502, 252] on label "Dolar MEP (MLA)" at bounding box center [521, 252] width 64 height 19
click at [496, 250] on input "Dolar MEP (MLA)" at bounding box center [492, 247] width 7 height 7
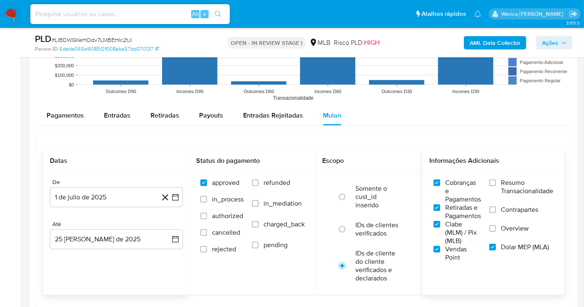
click at [506, 218] on label "Contrapartes" at bounding box center [521, 215] width 64 height 19
click at [496, 213] on input "Contrapartes" at bounding box center [492, 209] width 7 height 7
click at [490, 238] on label "Overview" at bounding box center [521, 233] width 64 height 19
click at [490, 232] on input "Overview" at bounding box center [492, 228] width 7 height 7
click at [497, 183] on label "Resumo Transacionalidade" at bounding box center [521, 192] width 64 height 27
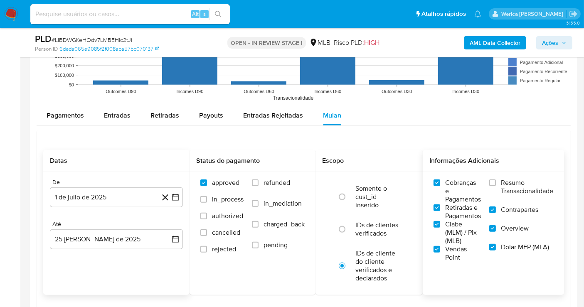
click at [496, 183] on input "Resumo Transacionalidade" at bounding box center [492, 182] width 7 height 7
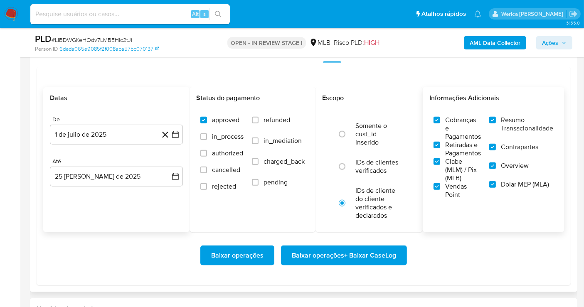
scroll to position [969, 0]
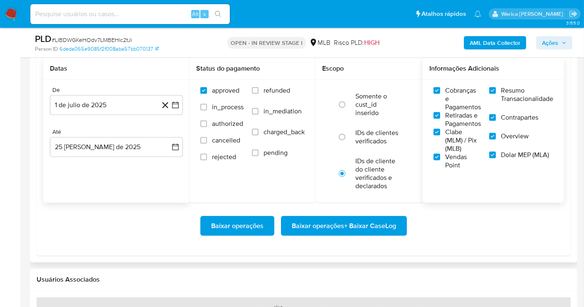
click at [369, 223] on span "Baixar operações + Baixar CaseLog" at bounding box center [344, 226] width 104 height 18
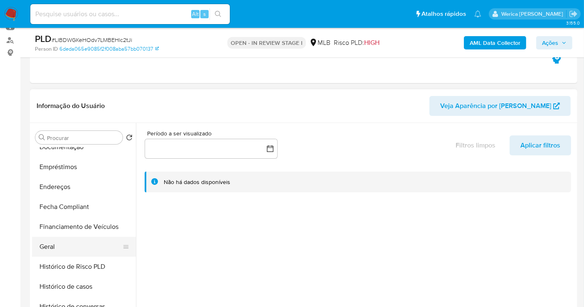
scroll to position [184, 0]
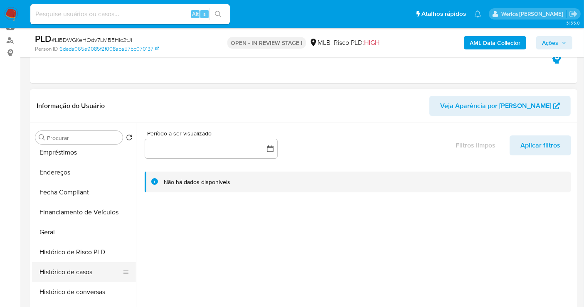
click at [90, 272] on button "Histórico de casos" at bounding box center [80, 272] width 97 height 20
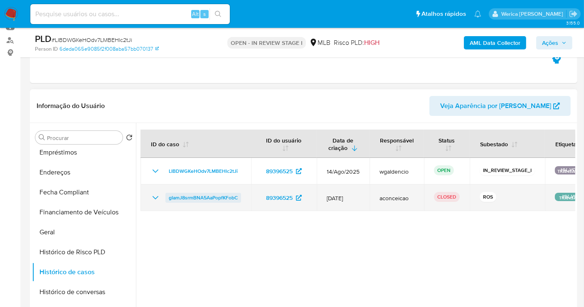
click at [226, 195] on span "gIamJ8srmBNA5AaPopfKFobC" at bounding box center [203, 198] width 69 height 10
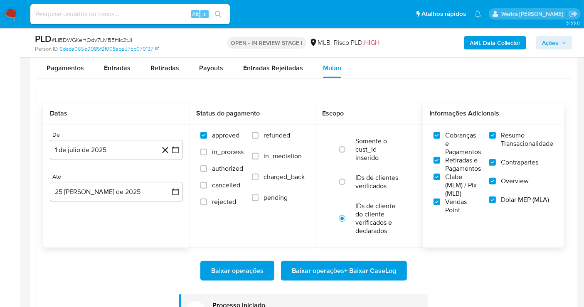
scroll to position [1062, 0]
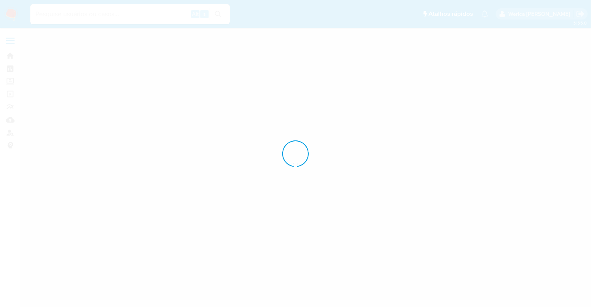
click at [438, 99] on div at bounding box center [295, 153] width 591 height 307
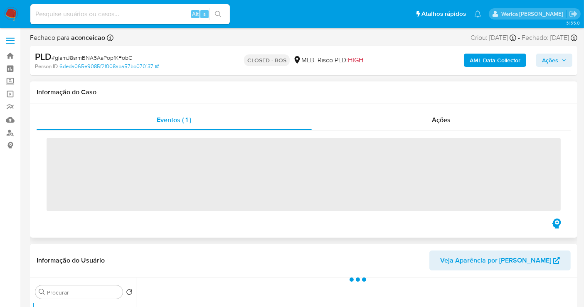
click at [438, 101] on div "Informação do Caso" at bounding box center [303, 92] width 547 height 22
click at [438, 113] on div "Ações" at bounding box center [441, 120] width 259 height 20
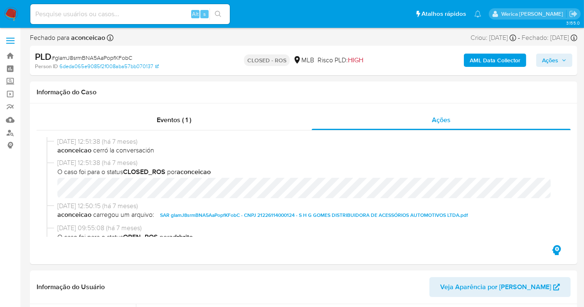
select select "10"
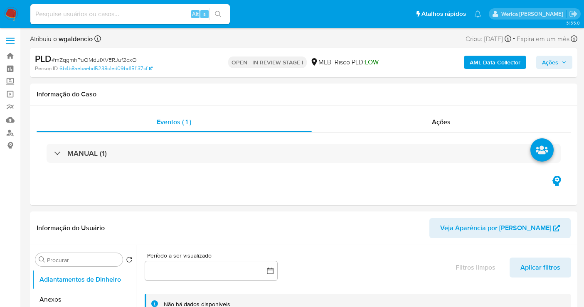
select select "10"
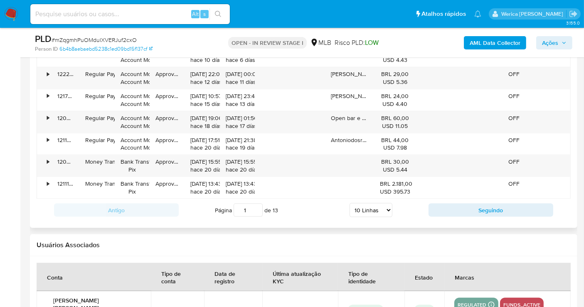
scroll to position [842, 0]
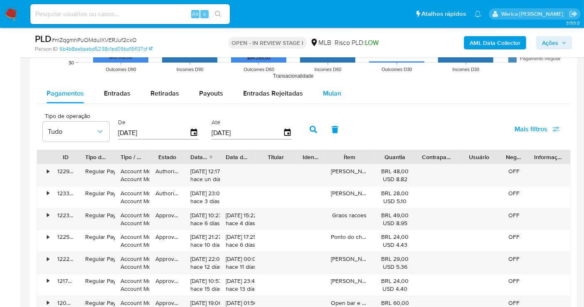
drag, startPoint x: 330, startPoint y: 83, endPoint x: 334, endPoint y: 85, distance: 4.5
click at [334, 85] on div "Mulan" at bounding box center [332, 93] width 18 height 20
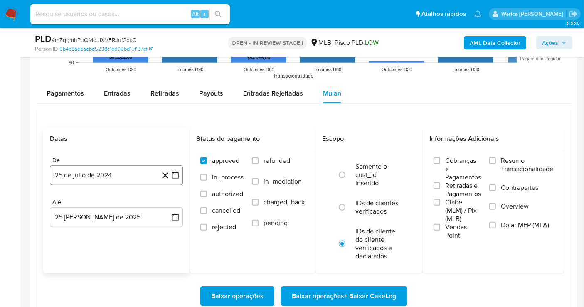
click at [96, 174] on button "25 de julio de 2024" at bounding box center [116, 175] width 133 height 20
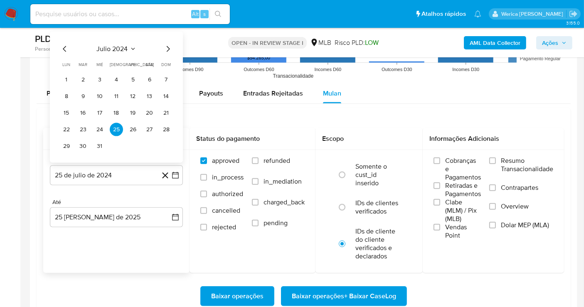
click at [130, 48] on icon "Seleccionar mes y año" at bounding box center [133, 49] width 7 height 7
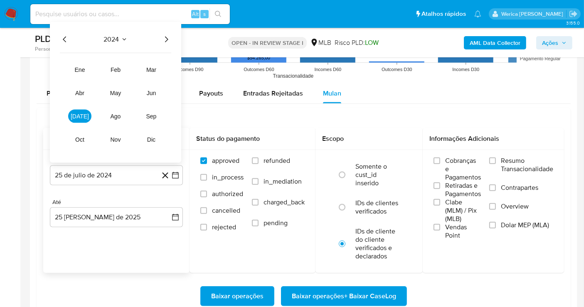
click at [167, 35] on icon "Año siguiente" at bounding box center [166, 39] width 10 height 10
click at [79, 117] on span "[DATE]" at bounding box center [80, 116] width 18 height 7
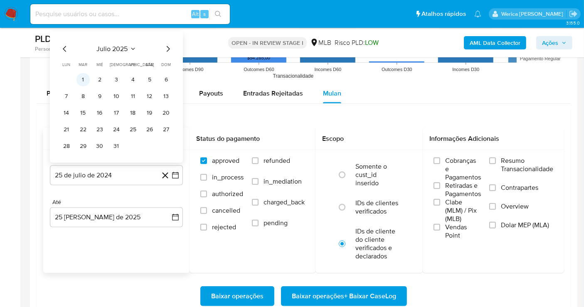
click at [83, 78] on button "1" at bounding box center [82, 79] width 13 height 13
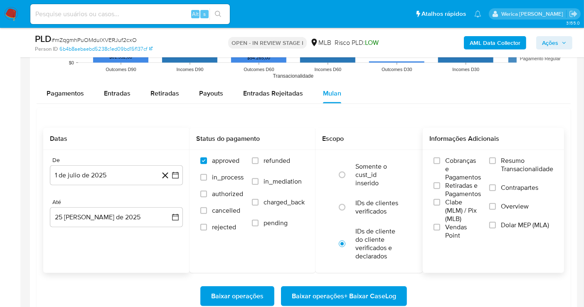
click at [468, 176] on span "Cobranças e Pagamentos" at bounding box center [463, 169] width 36 height 25
click at [440, 164] on input "Cobranças e Pagamentos" at bounding box center [436, 160] width 7 height 7
click at [464, 215] on span "Clabe (MLM) / Pix (MLB)" at bounding box center [463, 210] width 36 height 25
click at [440, 206] on input "Clabe (MLM) / Pix (MLB)" at bounding box center [436, 202] width 7 height 7
click at [457, 201] on span "Clabe (MLM) / Pix (MLB)" at bounding box center [463, 210] width 36 height 25
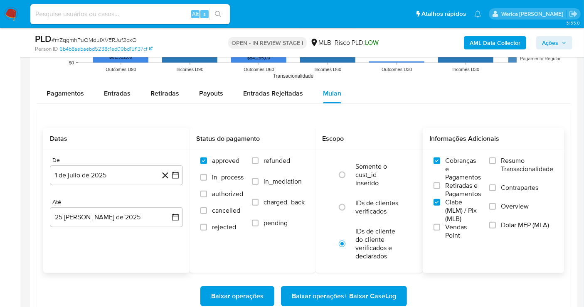
click at [440, 201] on input "Clabe (MLM) / Pix (MLB)" at bounding box center [436, 202] width 7 height 7
click at [448, 232] on span "Vendas Point" at bounding box center [463, 231] width 36 height 17
click at [440, 231] on input "Vendas Point" at bounding box center [436, 227] width 7 height 7
click at [456, 215] on span "Clabe (MLM) / Pix (MLB)" at bounding box center [463, 210] width 36 height 25
click at [454, 204] on span "Clabe (MLM) / Pix (MLB)" at bounding box center [463, 210] width 36 height 25
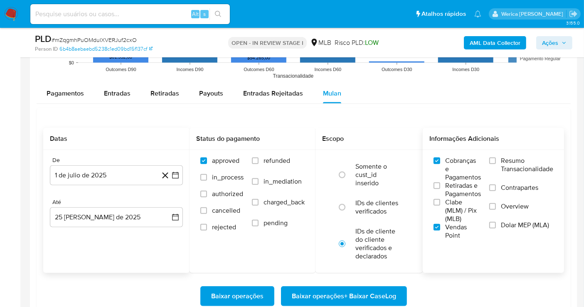
click at [440, 204] on input "Clabe (MLM) / Pix (MLB)" at bounding box center [436, 202] width 7 height 7
click at [500, 177] on label "Resumo Transacionalidade" at bounding box center [521, 170] width 64 height 27
click at [496, 164] on input "Resumo Transacionalidade" at bounding box center [492, 160] width 7 height 7
click at [502, 197] on label "Contrapartes" at bounding box center [521, 193] width 64 height 19
click at [496, 191] on input "Contrapartes" at bounding box center [492, 187] width 7 height 7
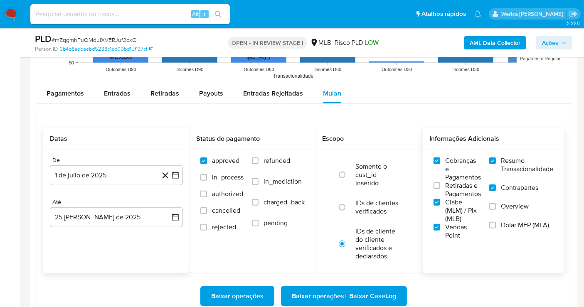
click at [502, 213] on label "Overview" at bounding box center [521, 211] width 64 height 19
click at [496, 210] on input "Overview" at bounding box center [492, 206] width 7 height 7
click at [500, 222] on label "Dolar MEP (MLA)" at bounding box center [521, 230] width 64 height 19
click at [496, 222] on input "Dolar MEP (MLA)" at bounding box center [492, 225] width 7 height 7
click at [442, 198] on label "Retiradas e Pagamentos" at bounding box center [456, 190] width 47 height 17
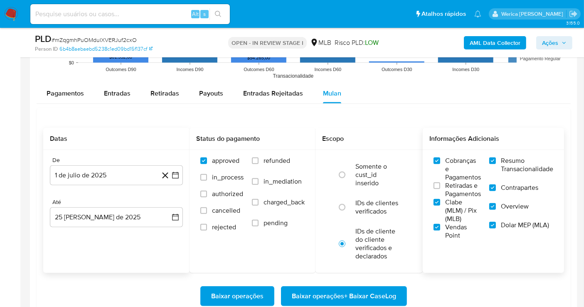
click at [440, 189] on input "Retiradas e Pagamentos" at bounding box center [436, 185] width 7 height 7
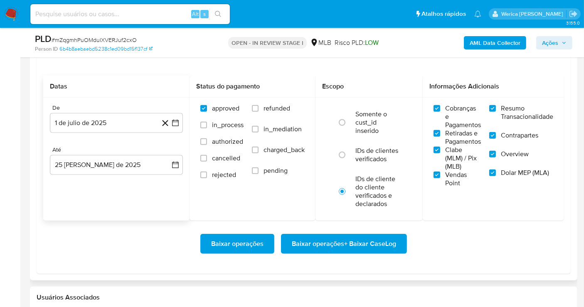
scroll to position [935, 0]
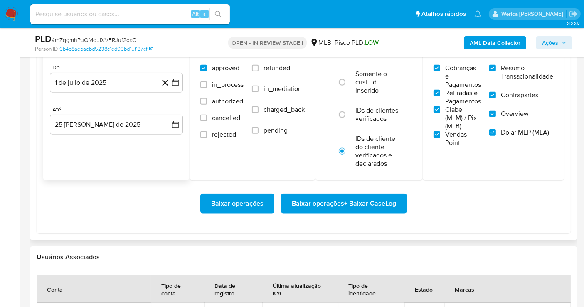
click at [412, 201] on div "Baixar operações Baixar operações + Baixar CaseLog" at bounding box center [303, 204] width 520 height 20
click at [395, 201] on button "Baixar operações + Baixar CaseLog" at bounding box center [344, 204] width 126 height 20
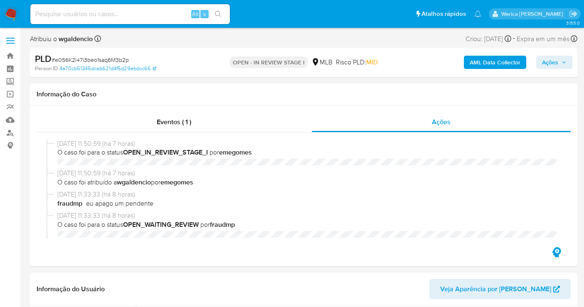
select select "10"
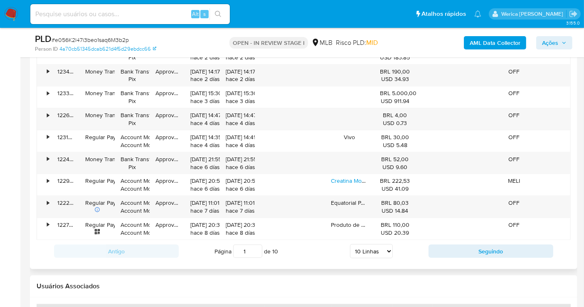
scroll to position [877, 0]
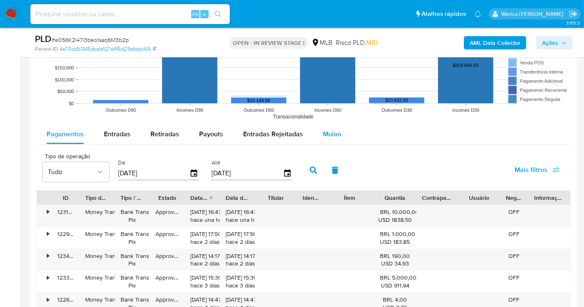
click at [329, 131] on span "Mulan" at bounding box center [332, 134] width 18 height 10
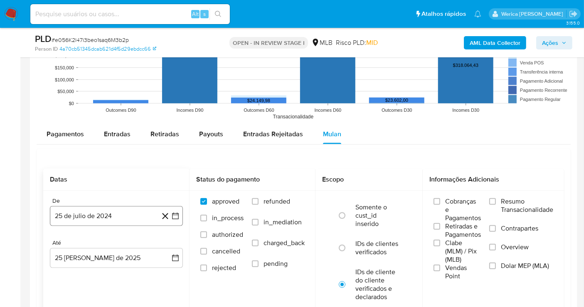
click at [102, 224] on button "25 de julio de 2024" at bounding box center [116, 216] width 133 height 20
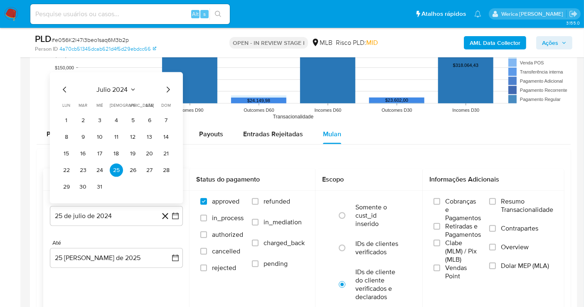
click at [120, 86] on span "julio 2024" at bounding box center [112, 90] width 31 height 8
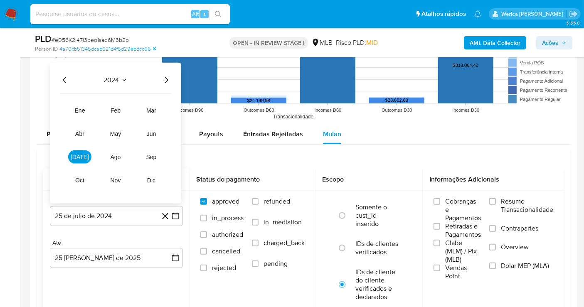
click at [165, 75] on icon "Año siguiente" at bounding box center [166, 80] width 10 height 10
click at [83, 150] on button "[DATE]" at bounding box center [79, 156] width 23 height 13
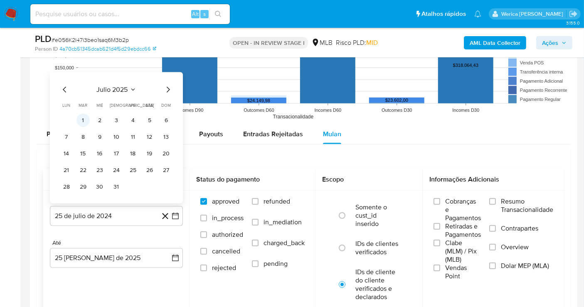
click at [84, 117] on button "1" at bounding box center [82, 120] width 13 height 13
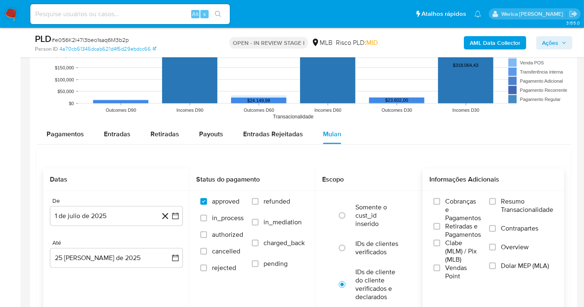
click at [477, 201] on span "Cobranças e Pagamentos" at bounding box center [463, 209] width 36 height 25
click at [440, 201] on input "Cobranças e Pagamentos" at bounding box center [436, 201] width 7 height 7
click at [466, 229] on span "Retiradas e Pagamentos" at bounding box center [463, 230] width 36 height 17
click at [440, 229] on input "Retiradas e Pagamentos" at bounding box center [436, 226] width 7 height 7
click at [466, 253] on span "Clabe (MLM) / Pix (MLB)" at bounding box center [463, 251] width 36 height 25
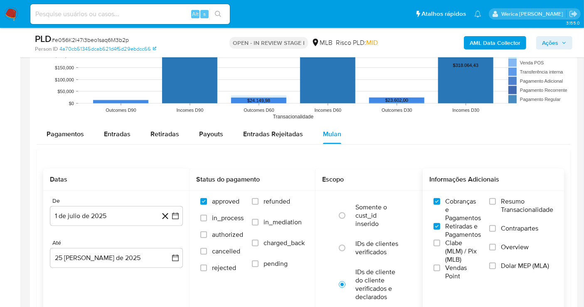
click at [440, 246] on input "Clabe (MLM) / Pix (MLB)" at bounding box center [436, 243] width 7 height 7
click at [464, 272] on span "Vendas Point" at bounding box center [463, 272] width 36 height 17
click at [440, 271] on input "Vendas Point" at bounding box center [436, 268] width 7 height 7
click at [506, 272] on label "Dolar MEP (MLA)" at bounding box center [521, 271] width 64 height 19
click at [496, 269] on input "Dolar MEP (MLA)" at bounding box center [492, 266] width 7 height 7
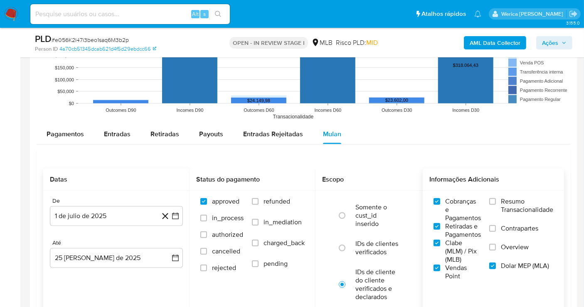
click at [506, 254] on label "Overview" at bounding box center [521, 252] width 64 height 19
click at [496, 250] on input "Overview" at bounding box center [492, 247] width 7 height 7
click at [508, 231] on span "Contrapartes" at bounding box center [519, 228] width 37 height 8
click at [508, 216] on label "Resumo Transacionalidade" at bounding box center [521, 210] width 64 height 27
click at [496, 205] on input "Resumo Transacionalidade" at bounding box center [492, 201] width 7 height 7
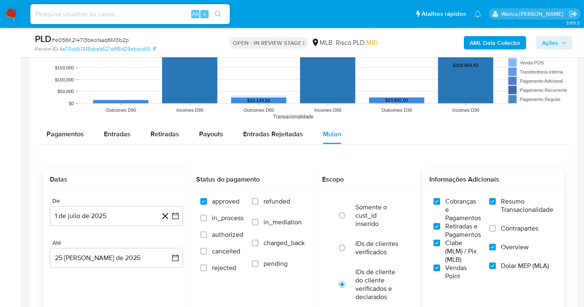
click at [508, 229] on span "Contrapartes" at bounding box center [519, 228] width 37 height 8
click at [496, 229] on input "Contrapartes" at bounding box center [492, 228] width 7 height 7
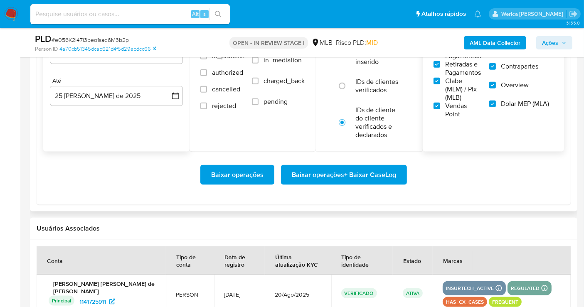
scroll to position [1107, 0]
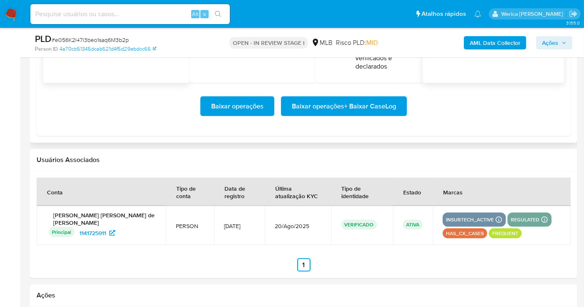
click at [375, 92] on div "Baixar operações Baixar operações + Baixar CaseLog" at bounding box center [303, 106] width 520 height 47
click at [381, 108] on span "Baixar operações + Baixar CaseLog" at bounding box center [344, 106] width 104 height 18
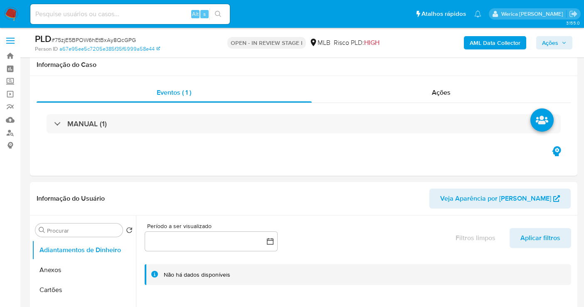
select select "10"
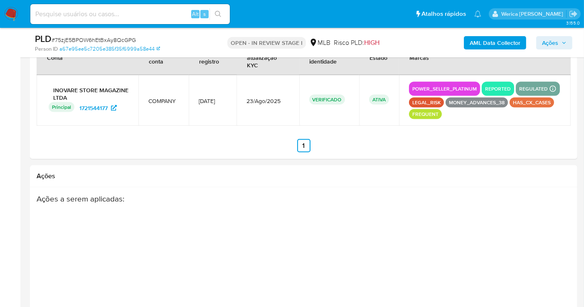
scroll to position [877, 0]
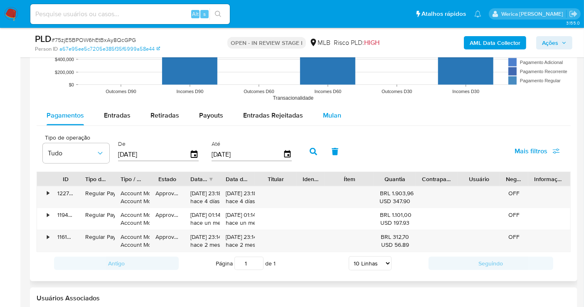
drag, startPoint x: 330, startPoint y: 108, endPoint x: 331, endPoint y: 113, distance: 4.7
click at [331, 113] on div "Tipo de operação All Tipo de pagamento All Estado All BRL USD Número de transaç…" at bounding box center [304, 90] width 534 height 367
click at [331, 114] on span "Mulan" at bounding box center [332, 115] width 18 height 10
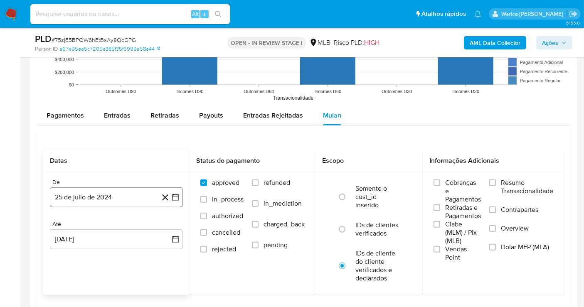
click at [112, 192] on button "25 de julio de 2024" at bounding box center [116, 197] width 133 height 20
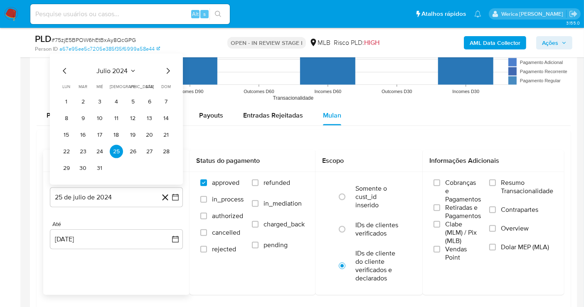
click at [116, 76] on div "julio 2024 julio 2024 lun lunes mar martes mié miércoles jue jueves vie viernes…" at bounding box center [116, 120] width 113 height 109
click at [162, 66] on div "julio 2024" at bounding box center [116, 71] width 113 height 10
click at [130, 68] on icon "Seleccionar mes y año" at bounding box center [133, 71] width 7 height 7
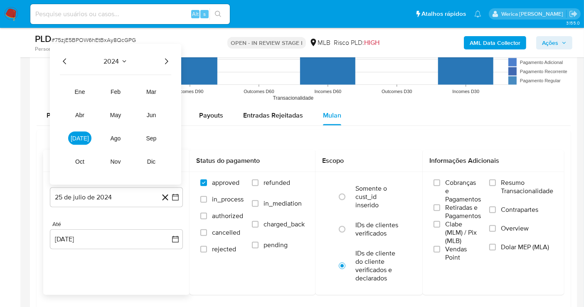
click at [166, 61] on icon "Año siguiente" at bounding box center [166, 61] width 10 height 10
click at [85, 136] on button "[DATE]" at bounding box center [79, 138] width 23 height 13
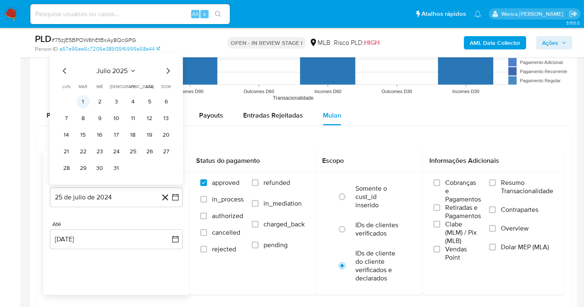
click at [81, 101] on button "1" at bounding box center [82, 101] width 13 height 13
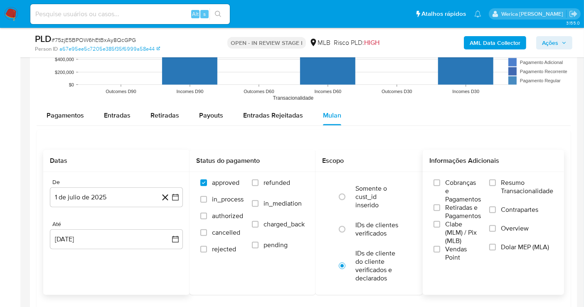
click at [442, 181] on label "Cobranças e Pagamentos" at bounding box center [456, 191] width 47 height 25
click at [440, 181] on input "Cobranças e Pagamentos" at bounding box center [436, 182] width 7 height 7
click at [445, 228] on span "Clabe (MLM) / Pix (MLB)" at bounding box center [463, 232] width 36 height 25
click at [440, 228] on input "Clabe (MLM) / Pix (MLB)" at bounding box center [436, 224] width 7 height 7
click at [445, 252] on span "Vendas Point" at bounding box center [463, 253] width 36 height 17
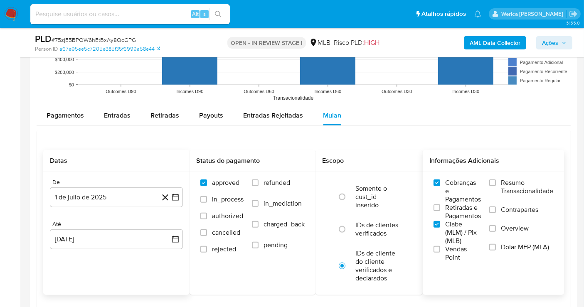
click at [440, 252] on input "Vendas Point" at bounding box center [436, 249] width 7 height 7
click at [456, 217] on span "Retiradas e Pagamentos" at bounding box center [463, 212] width 36 height 17
click at [440, 211] on input "Retiradas e Pagamentos" at bounding box center [436, 207] width 7 height 7
click at [515, 211] on span "Contrapartes" at bounding box center [519, 210] width 37 height 8
click at [496, 211] on input "Contrapartes" at bounding box center [492, 209] width 7 height 7
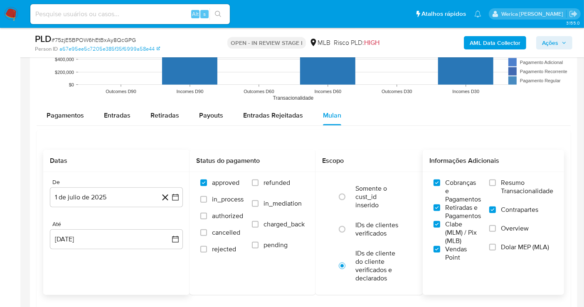
click at [509, 225] on span "Overview" at bounding box center [515, 228] width 28 height 8
click at [496, 225] on input "Overview" at bounding box center [492, 228] width 7 height 7
click at [509, 245] on span "Dolar MEP (MLA)" at bounding box center [525, 247] width 48 height 8
click at [496, 245] on input "Dolar MEP (MLA)" at bounding box center [492, 247] width 7 height 7
click at [509, 202] on label "Resumo Transacionalidade" at bounding box center [521, 192] width 64 height 27
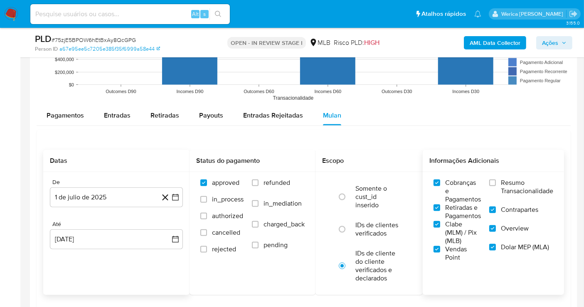
click at [496, 186] on input "Resumo Transacionalidade" at bounding box center [492, 182] width 7 height 7
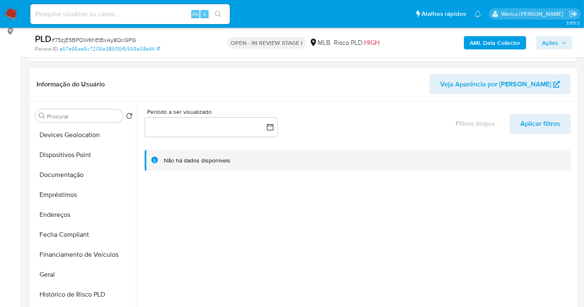
scroll to position [184, 0]
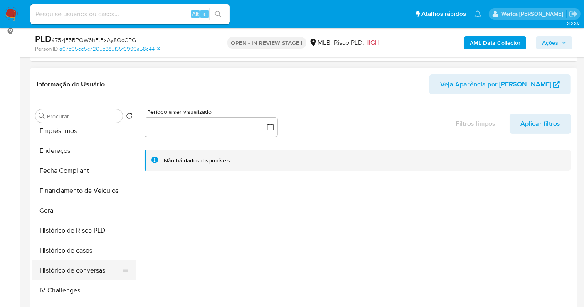
click at [80, 261] on button "Histórico de conversas" at bounding box center [80, 270] width 97 height 20
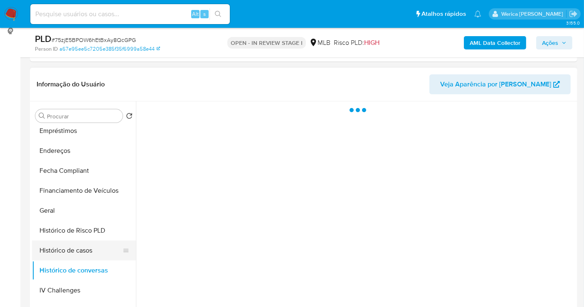
click at [79, 249] on button "Histórico de casos" at bounding box center [80, 250] width 97 height 20
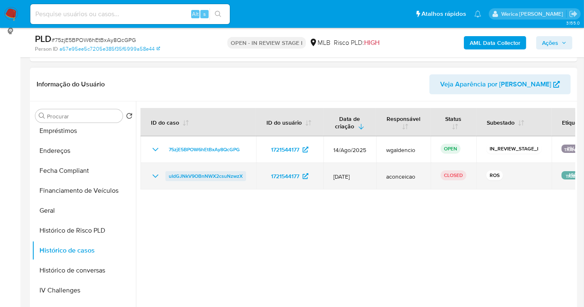
click at [228, 174] on span "uIdGJNkV9OBnNWX2csuNzwzX" at bounding box center [206, 176] width 74 height 10
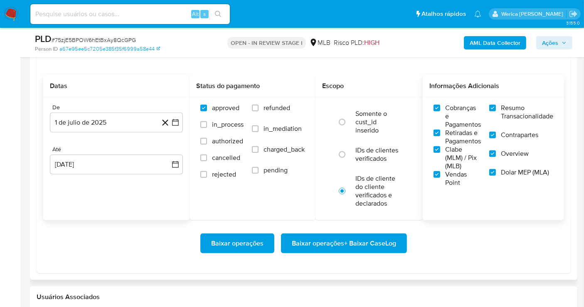
scroll to position [1037, 0]
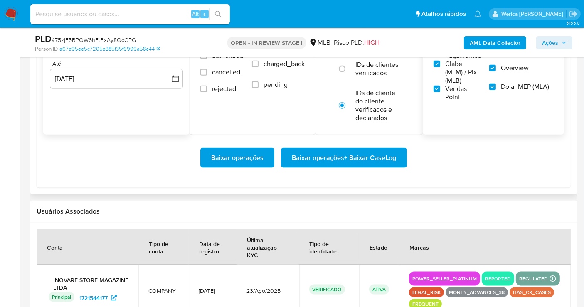
click at [371, 155] on span "Baixar operações + Baixar CaseLog" at bounding box center [344, 158] width 104 height 18
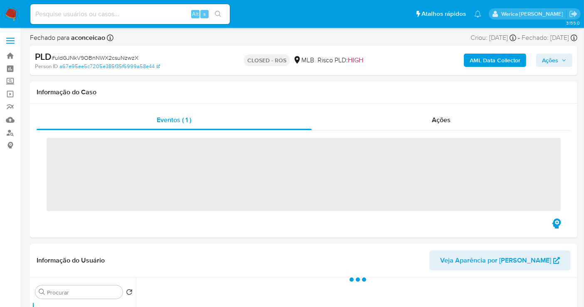
click at [418, 120] on div "Ações" at bounding box center [441, 120] width 259 height 20
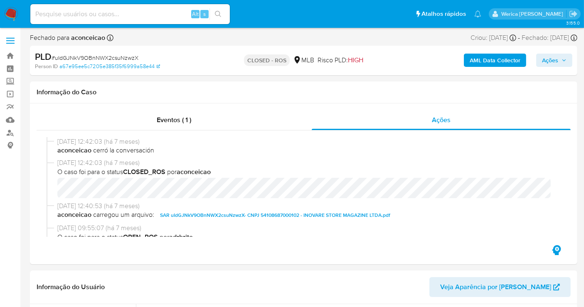
select select "10"
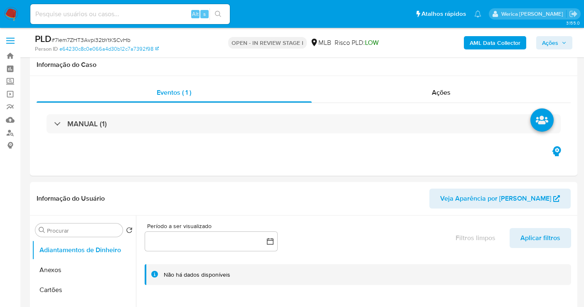
select select "10"
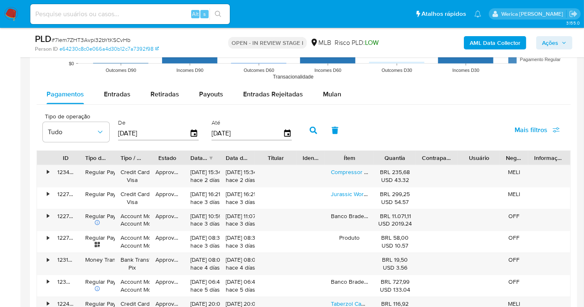
scroll to position [784, 0]
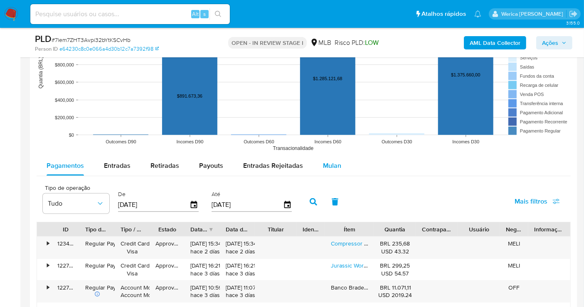
click at [329, 167] on span "Mulan" at bounding box center [332, 166] width 18 height 10
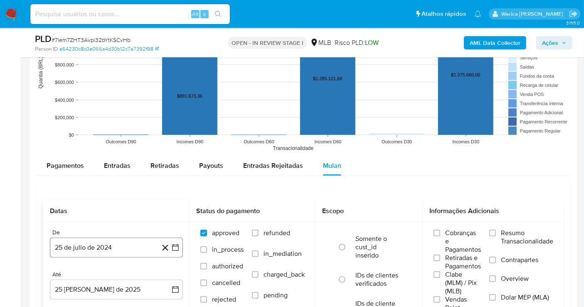
click at [94, 255] on button "25 de julio de 2024" at bounding box center [116, 248] width 133 height 20
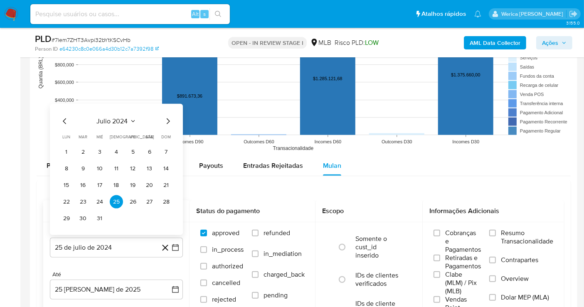
click at [125, 121] on span "julio 2024" at bounding box center [112, 121] width 31 height 8
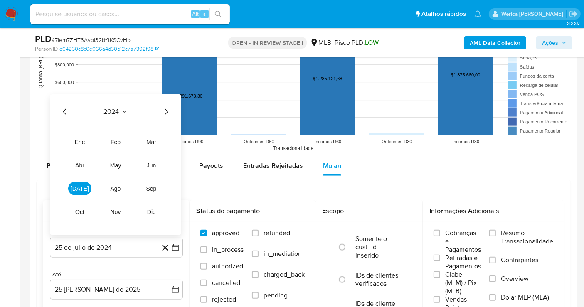
click at [164, 115] on div "2024 2024 ene feb mar abr may jun jul ago sep oct nov dic" at bounding box center [115, 164] width 131 height 141
click at [167, 108] on icon "Año siguiente" at bounding box center [166, 112] width 10 height 10
click at [79, 193] on button "[DATE]" at bounding box center [79, 188] width 23 height 13
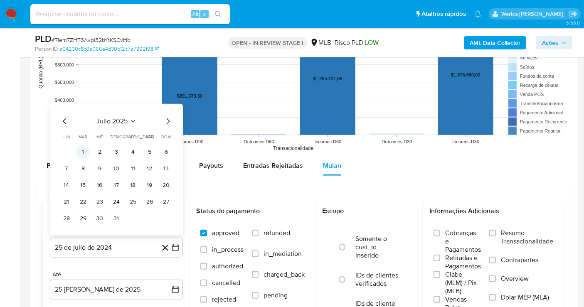
click at [87, 150] on button "1" at bounding box center [82, 151] width 13 height 13
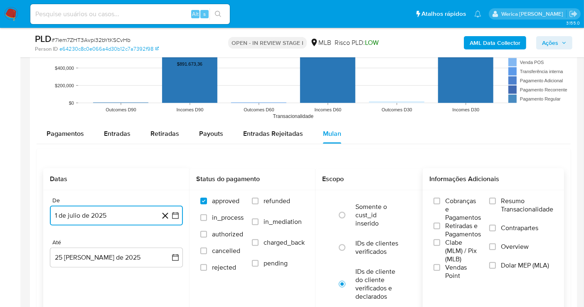
scroll to position [831, 0]
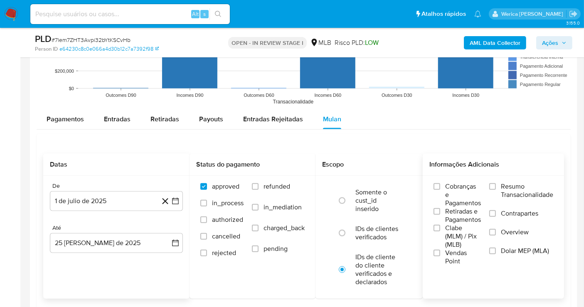
click at [481, 204] on div "Cobranças e Pagamentos Retiradas e Pagamentos Clabe (MLM) / Pix (MLB) Vendas Po…" at bounding box center [493, 223] width 128 height 83
click at [454, 226] on span "Clabe (MLM) / Pix (MLB)" at bounding box center [463, 236] width 36 height 25
click at [440, 226] on input "Clabe (MLM) / Pix (MLB)" at bounding box center [436, 228] width 7 height 7
click at [454, 252] on span "Vendas Point" at bounding box center [463, 257] width 36 height 17
click at [440, 252] on input "Vendas Point" at bounding box center [436, 253] width 7 height 7
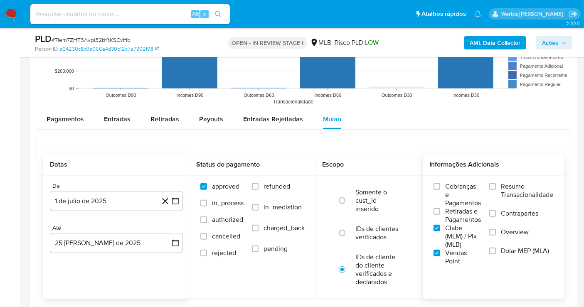
click at [457, 209] on span "Retiradas e Pagamentos" at bounding box center [463, 215] width 36 height 17
click at [440, 209] on input "Retiradas e Pagamentos" at bounding box center [436, 211] width 7 height 7
click at [459, 182] on span "Cobranças e Pagamentos" at bounding box center [463, 194] width 36 height 25
click at [440, 183] on input "Cobranças e Pagamentos" at bounding box center [436, 186] width 7 height 7
click at [492, 191] on label "Resumo Transacionalidade" at bounding box center [521, 195] width 64 height 27
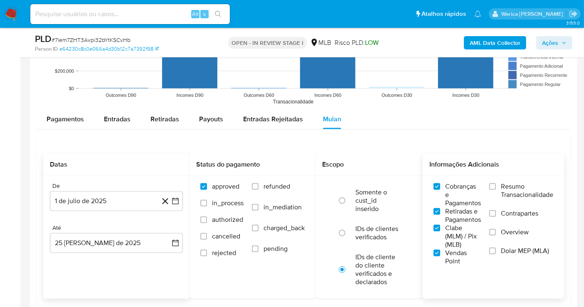
click at [492, 190] on input "Resumo Transacionalidade" at bounding box center [492, 186] width 7 height 7
click at [501, 215] on span "Contrapartes" at bounding box center [519, 213] width 37 height 8
click at [496, 215] on input "Contrapartes" at bounding box center [492, 213] width 7 height 7
click at [500, 241] on label "Overview" at bounding box center [521, 237] width 64 height 19
click at [496, 236] on input "Overview" at bounding box center [492, 232] width 7 height 7
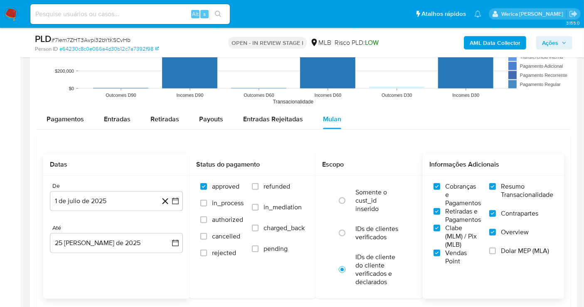
click at [500, 256] on label "Dolar MEP (MLA)" at bounding box center [521, 256] width 64 height 19
click at [496, 254] on input "Dolar MEP (MLA)" at bounding box center [492, 251] width 7 height 7
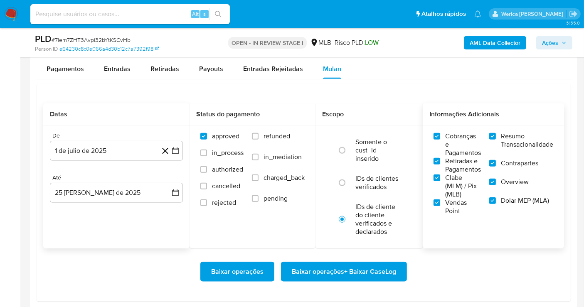
scroll to position [923, 0]
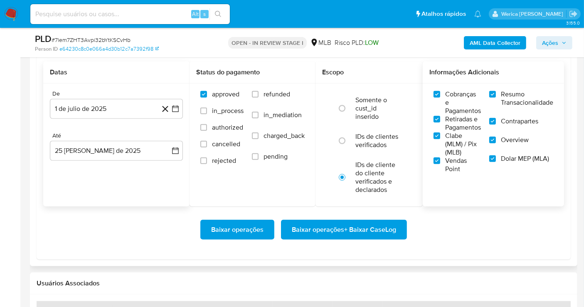
click at [398, 229] on button "Baixar operações + Baixar CaseLog" at bounding box center [344, 230] width 126 height 20
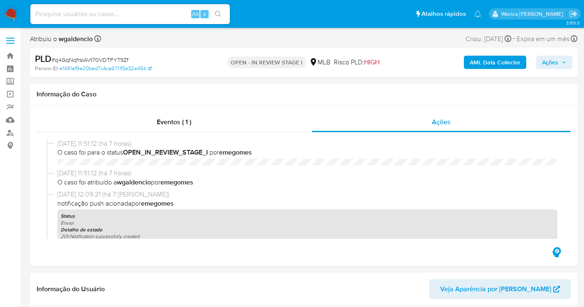
select select "10"
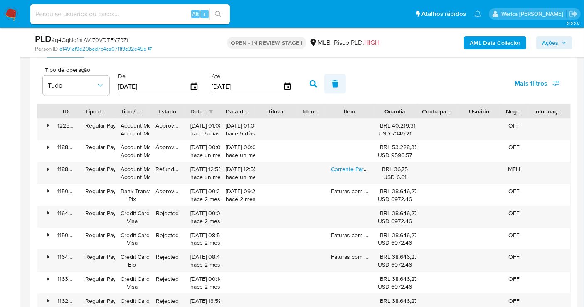
scroll to position [877, 0]
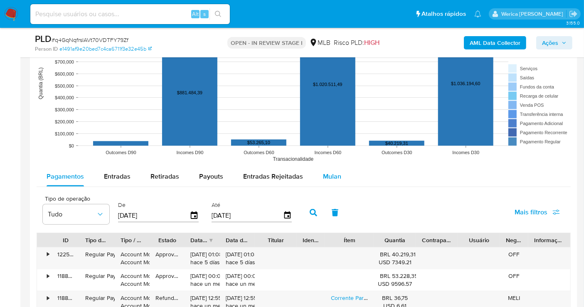
click at [316, 179] on button "Mulan" at bounding box center [332, 177] width 38 height 20
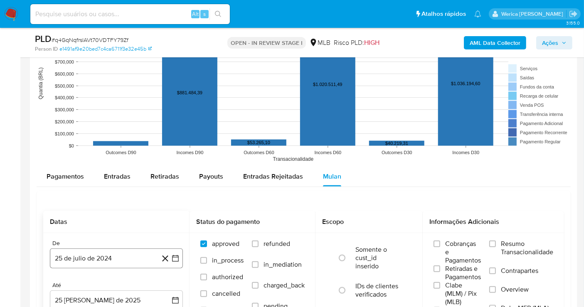
click at [110, 259] on button "25 de julio de 2024" at bounding box center [116, 258] width 133 height 20
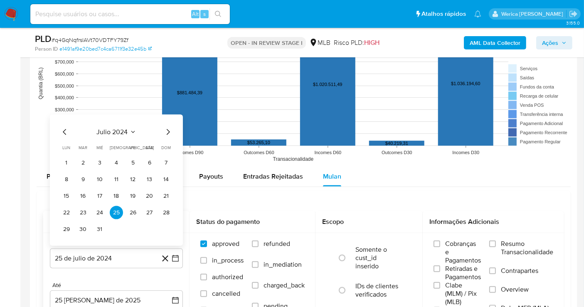
click at [133, 131] on icon "Seleccionar mes y año" at bounding box center [133, 132] width 4 height 2
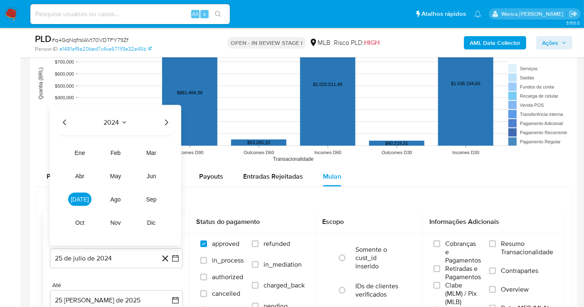
click at [165, 123] on icon "Año siguiente" at bounding box center [166, 122] width 3 height 6
click at [82, 201] on button "[DATE]" at bounding box center [79, 199] width 23 height 13
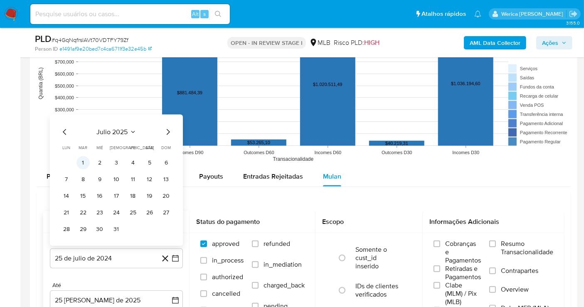
click at [80, 163] on button "1" at bounding box center [82, 162] width 13 height 13
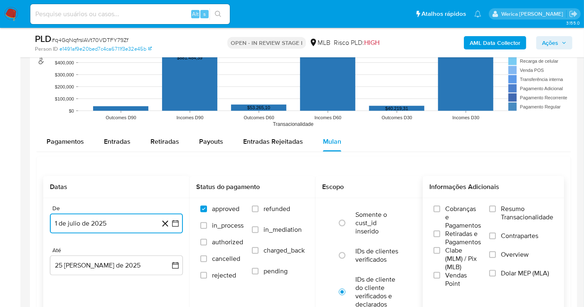
scroll to position [969, 0]
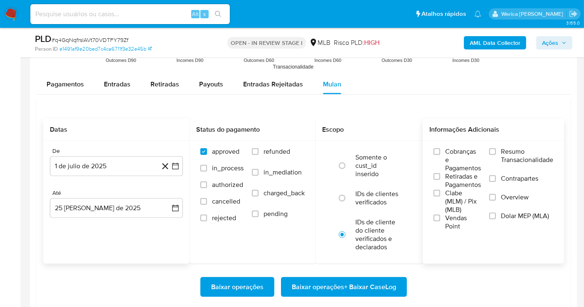
click at [442, 161] on label "Cobranças e Pagamentos" at bounding box center [456, 159] width 47 height 25
click at [440, 155] on input "Cobranças e Pagamentos" at bounding box center [436, 151] width 7 height 7
click at [456, 198] on span "Clabe (MLM) / Pix (MLB)" at bounding box center [463, 201] width 36 height 25
click at [456, 228] on label "Vendas Point" at bounding box center [456, 222] width 47 height 17
click at [440, 221] on input "Vendas Point" at bounding box center [436, 218] width 7 height 7
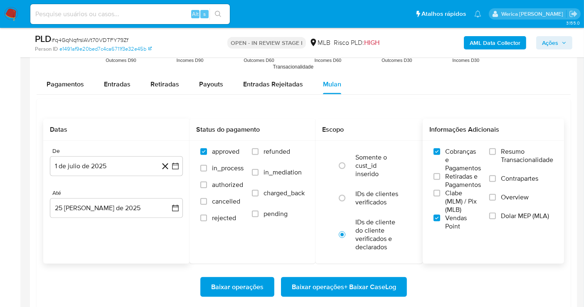
click at [448, 205] on span "Clabe (MLM) / Pix (MLB)" at bounding box center [463, 201] width 36 height 25
click at [446, 182] on span "Retiradas e Pagamentos" at bounding box center [463, 180] width 36 height 17
click at [440, 180] on input "Retiradas e Pagamentos" at bounding box center [436, 176] width 7 height 7
click at [508, 181] on span "Contrapartes" at bounding box center [519, 178] width 37 height 8
click at [496, 181] on input "Contrapartes" at bounding box center [492, 178] width 7 height 7
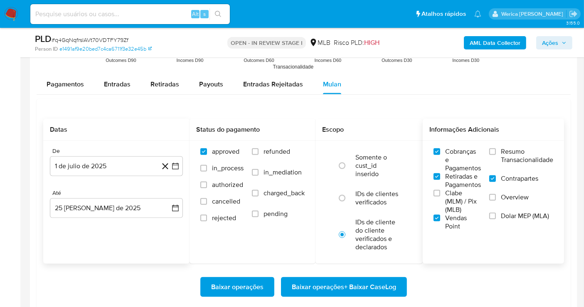
click at [466, 198] on span "Clabe (MLM) / Pix (MLB)" at bounding box center [463, 201] width 36 height 25
click at [440, 196] on input "Clabe (MLM) / Pix (MLB)" at bounding box center [436, 193] width 7 height 7
click at [504, 201] on label "Overview" at bounding box center [521, 202] width 64 height 19
click at [502, 221] on label "Dolar MEP (MLA)" at bounding box center [521, 221] width 64 height 19
click at [496, 219] on input "Dolar MEP (MLA)" at bounding box center [492, 216] width 7 height 7
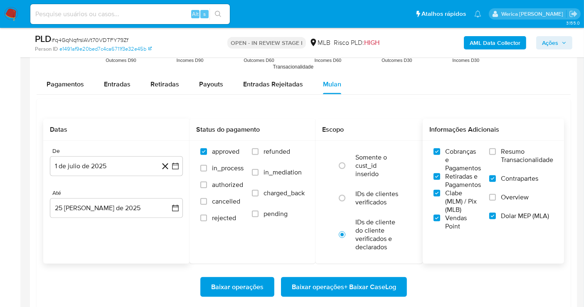
click at [496, 190] on label "Contrapartes" at bounding box center [521, 183] width 64 height 19
click at [496, 182] on input "Contrapartes" at bounding box center [492, 178] width 7 height 7
click at [503, 143] on div "Cobranças e Pagamentos Retiradas e Pagamentos Clabe (MLM) / Pix (MLB) Vendas Po…" at bounding box center [492, 189] width 141 height 96
click at [503, 169] on label "Resumo Transacionalidade" at bounding box center [521, 160] width 64 height 27
click at [496, 155] on input "Resumo Transacionalidade" at bounding box center [492, 151] width 7 height 7
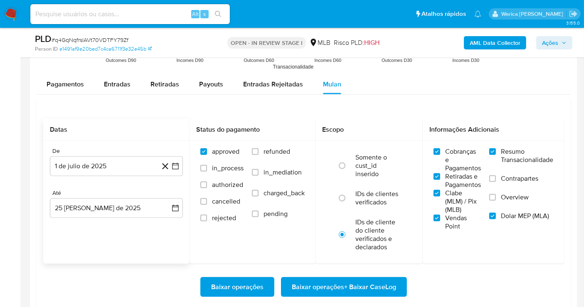
click at [503, 188] on label "Contrapartes" at bounding box center [521, 183] width 64 height 19
click at [496, 182] on input "Contrapartes" at bounding box center [492, 178] width 7 height 7
click at [501, 198] on span "Overview" at bounding box center [515, 197] width 28 height 8
click at [496, 198] on input "Overview" at bounding box center [492, 197] width 7 height 7
click at [385, 287] on span "Baixar operações + Baixar CaseLog" at bounding box center [344, 287] width 104 height 18
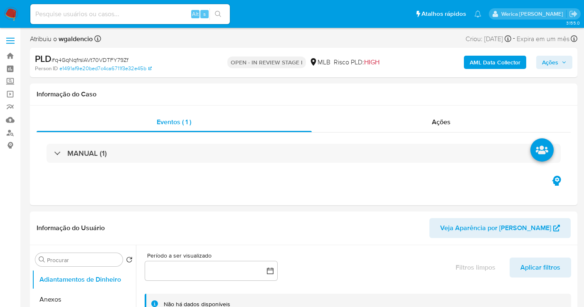
select select "10"
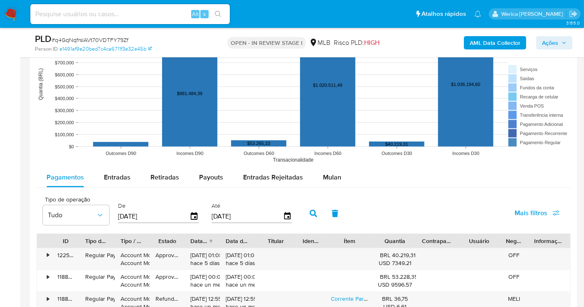
scroll to position [815, 0]
click at [323, 175] on span "Mulan" at bounding box center [332, 177] width 18 height 10
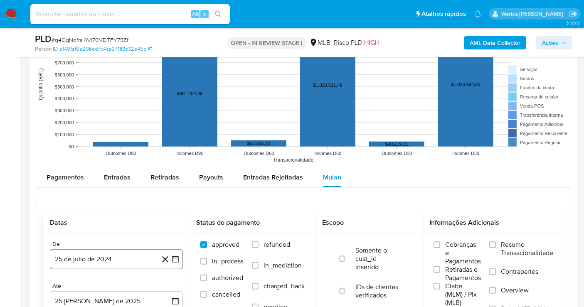
click at [142, 254] on button "25 de julio de 2024" at bounding box center [116, 259] width 133 height 20
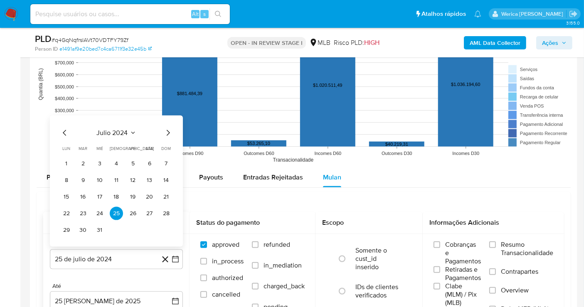
click at [129, 129] on button "julio 2024" at bounding box center [116, 133] width 39 height 8
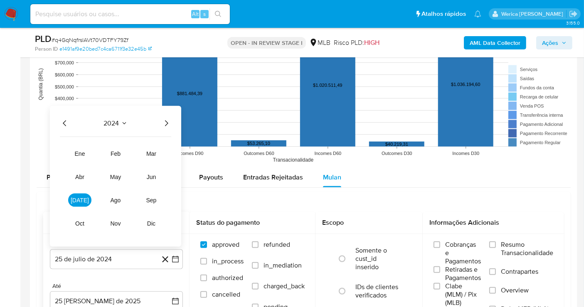
click at [171, 118] on div "2024 2024 ene feb mar abr may jun [DATE] ago sep oct nov dic" at bounding box center [115, 176] width 131 height 141
click at [178, 126] on div "2024 2024 ene feb mar abr may jun [DATE] ago sep oct nov dic" at bounding box center [115, 176] width 131 height 141
click at [166, 123] on icon "Año siguiente" at bounding box center [166, 123] width 10 height 10
click at [82, 207] on tr "ene feb mar abr may jun [DATE] ago sep oct nov dic" at bounding box center [115, 188] width 95 height 83
click at [81, 201] on span "[DATE]" at bounding box center [80, 200] width 18 height 7
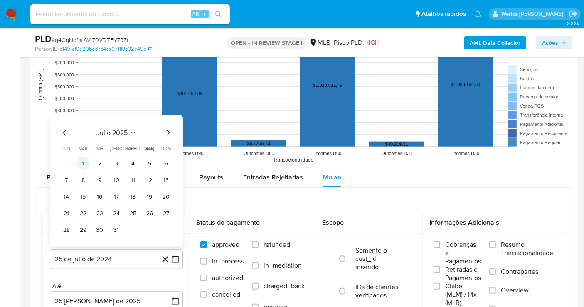
click at [85, 162] on button "1" at bounding box center [82, 163] width 13 height 13
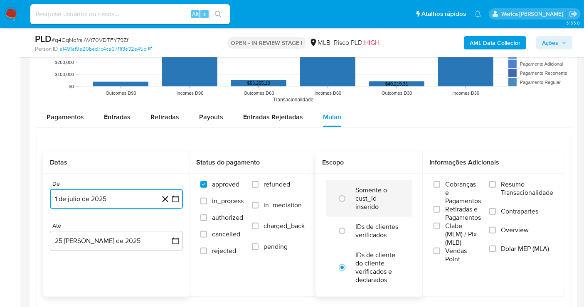
scroll to position [907, 0]
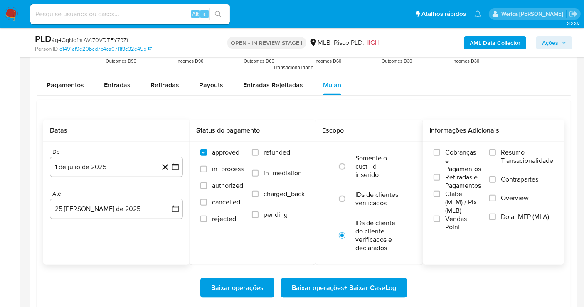
click at [446, 165] on span "Cobranças e Pagamentos" at bounding box center [463, 160] width 36 height 25
click at [440, 156] on input "Cobranças e Pagamentos" at bounding box center [436, 152] width 7 height 7
click at [445, 196] on span "Clabe (MLM) / Pix (MLB)" at bounding box center [463, 202] width 36 height 25
click at [440, 196] on input "Clabe (MLM) / Pix (MLB)" at bounding box center [436, 194] width 7 height 7
click at [449, 233] on div "Cobranças e Pagamentos Retiradas e Pagamentos Clabe (MLM) / Pix (MLB) Vendas Po…" at bounding box center [492, 190] width 141 height 96
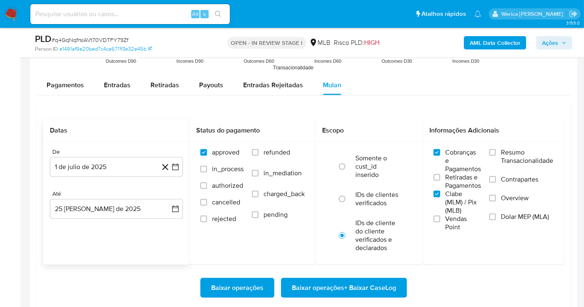
click at [456, 215] on span "Vendas Point" at bounding box center [463, 223] width 36 height 17
click at [440, 216] on input "Vendas Point" at bounding box center [436, 219] width 7 height 7
click at [459, 181] on span "Retiradas e Pagamentos" at bounding box center [463, 181] width 36 height 17
click at [440, 181] on input "Retiradas e Pagamentos" at bounding box center [436, 177] width 7 height 7
click at [499, 182] on label "Contrapartes" at bounding box center [521, 184] width 64 height 19
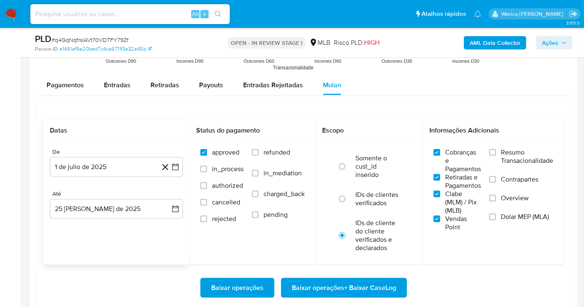
click at [496, 182] on input "Contrapartes" at bounding box center [492, 179] width 7 height 7
click at [499, 189] on label "Contrapartes" at bounding box center [521, 184] width 64 height 19
click at [496, 183] on input "Contrapartes" at bounding box center [492, 179] width 7 height 7
click at [500, 205] on label "Overview" at bounding box center [521, 203] width 64 height 19
click at [496, 201] on input "Overview" at bounding box center [492, 198] width 7 height 7
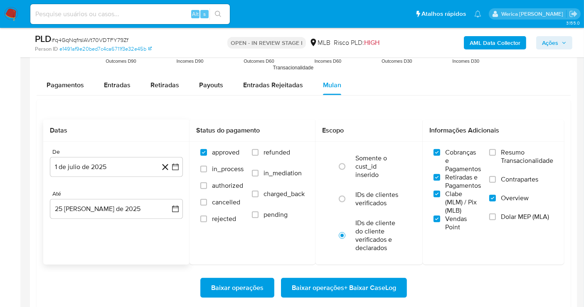
click at [500, 220] on label "Dolar MEP (MLA)" at bounding box center [521, 222] width 64 height 19
click at [496, 220] on input "Dolar MEP (MLA)" at bounding box center [492, 216] width 7 height 7
click at [506, 182] on label "Contrapartes" at bounding box center [521, 184] width 64 height 19
click at [496, 182] on input "Contrapartes" at bounding box center [492, 179] width 7 height 7
click at [503, 157] on span "Resumo Transacionalidade" at bounding box center [527, 156] width 52 height 17
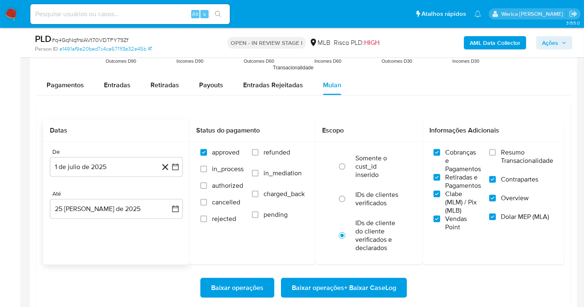
click at [496, 156] on input "Resumo Transacionalidade" at bounding box center [492, 152] width 7 height 7
click at [382, 287] on span "Baixar operações + Baixar CaseLog" at bounding box center [344, 288] width 104 height 18
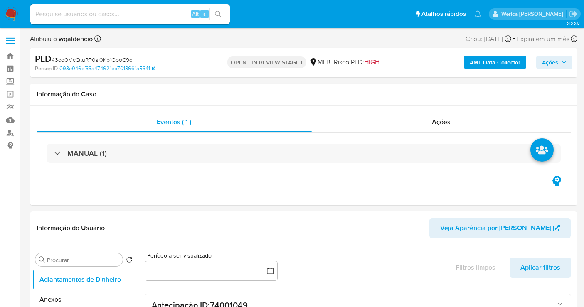
select select "10"
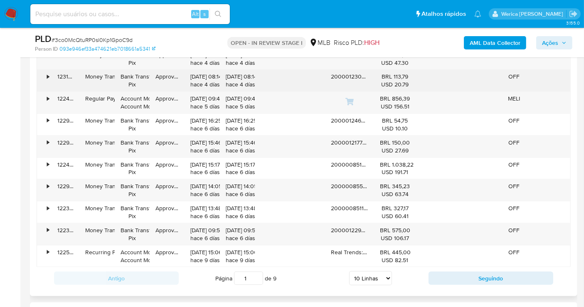
scroll to position [784, 0]
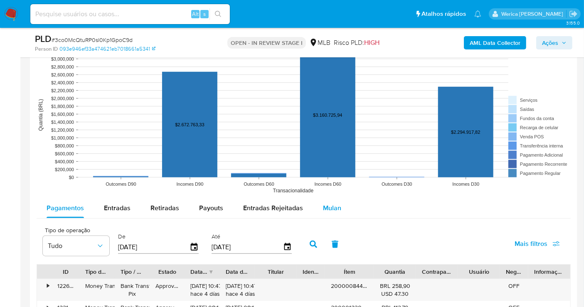
click at [313, 196] on div "Tipo de operação All Tipo de pagamento All Estado All BRL USD Número de transaç…" at bounding box center [304, 260] width 534 height 521
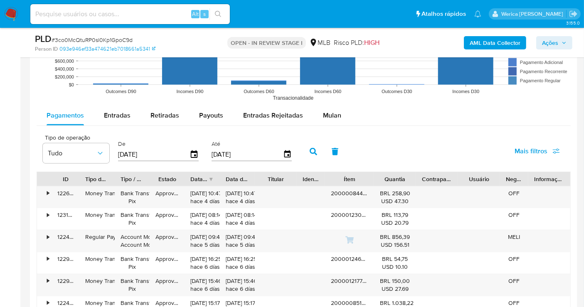
click at [329, 135] on div "Tipo de operação Tudo De [DATE] Até [DATE] Mais filtros" at bounding box center [304, 151] width 534 height 42
click at [330, 115] on span "Mulan" at bounding box center [332, 115] width 18 height 10
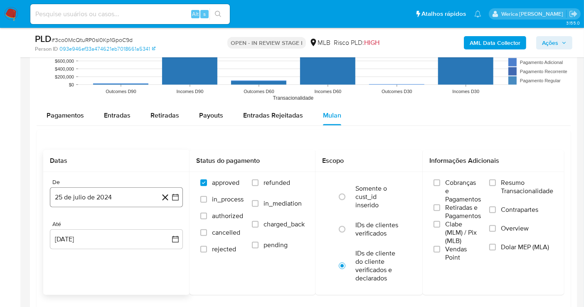
click at [96, 191] on button "25 de julio de 2024" at bounding box center [116, 197] width 133 height 20
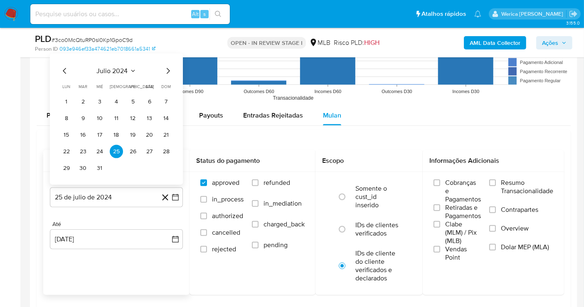
click at [126, 72] on span "julio 2024" at bounding box center [112, 71] width 31 height 8
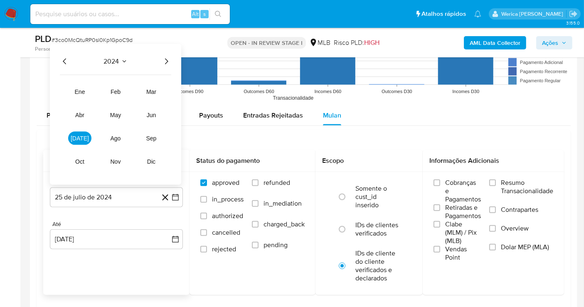
click at [164, 60] on icon "Año siguiente" at bounding box center [166, 61] width 10 height 10
click at [83, 138] on span "[DATE]" at bounding box center [80, 138] width 18 height 7
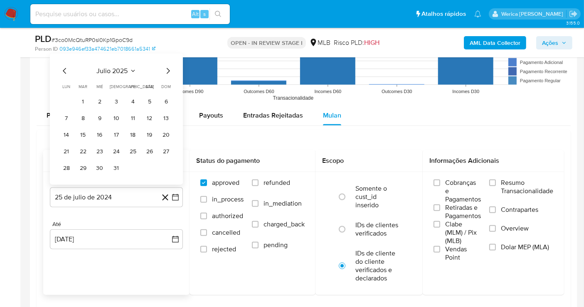
click at [89, 104] on td "1" at bounding box center [82, 101] width 13 height 13
click at [85, 98] on button "1" at bounding box center [82, 101] width 13 height 13
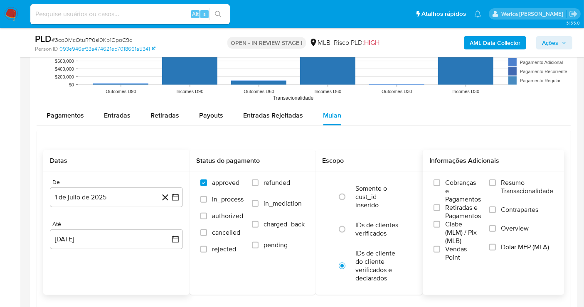
click at [456, 245] on span "Vendas Point" at bounding box center [463, 253] width 36 height 17
click at [440, 246] on input "Vendas Point" at bounding box center [436, 249] width 7 height 7
click at [454, 227] on span "Clabe (MLM) / Pix (MLB)" at bounding box center [463, 232] width 36 height 25
click at [440, 227] on input "Clabe (MLM) / Pix (MLB)" at bounding box center [436, 224] width 7 height 7
click at [449, 201] on span "Cobranças e Pagamentos" at bounding box center [463, 191] width 36 height 25
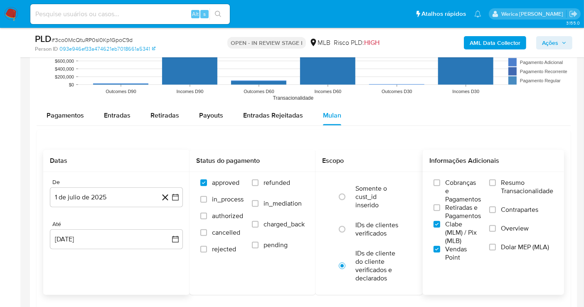
click at [440, 186] on input "Cobranças e Pagamentos" at bounding box center [436, 182] width 7 height 7
click at [449, 209] on span "Retiradas e Pagamentos" at bounding box center [463, 212] width 36 height 17
click at [440, 209] on input "Retiradas e Pagamentos" at bounding box center [436, 207] width 7 height 7
click at [498, 198] on label "Resumo Transacionalidade" at bounding box center [521, 192] width 64 height 27
click at [496, 186] on input "Resumo Transacionalidade" at bounding box center [492, 182] width 7 height 7
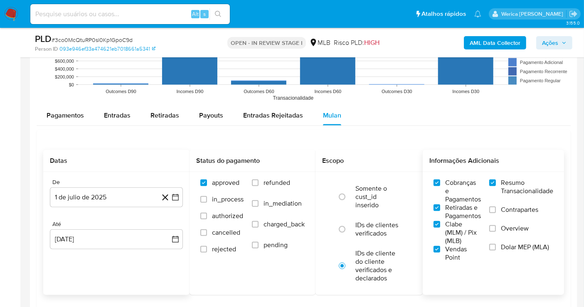
click at [498, 211] on label "Contrapartes" at bounding box center [521, 215] width 64 height 19
click at [496, 211] on input "Contrapartes" at bounding box center [492, 209] width 7 height 7
click at [495, 229] on label "Overview" at bounding box center [521, 233] width 64 height 19
click at [495, 229] on input "Overview" at bounding box center [492, 228] width 7 height 7
click at [492, 249] on label "Dolar MEP (MLA)" at bounding box center [521, 252] width 64 height 19
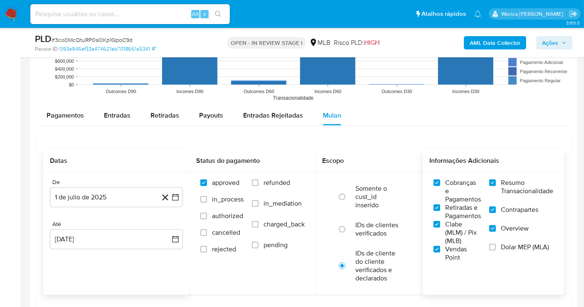
click at [492, 249] on input "Dolar MEP (MLA)" at bounding box center [492, 247] width 7 height 7
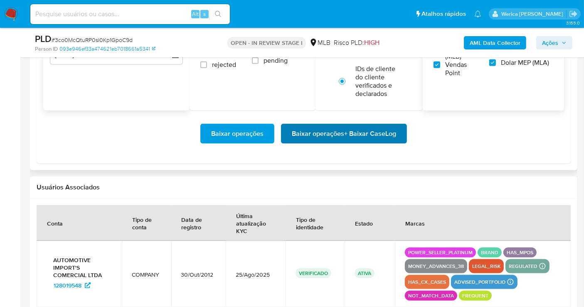
drag, startPoint x: 377, startPoint y: 114, endPoint x: 379, endPoint y: 123, distance: 9.4
click at [377, 114] on div "Baixar operações Baixar operações + Baixar CaseLog" at bounding box center [303, 133] width 520 height 47
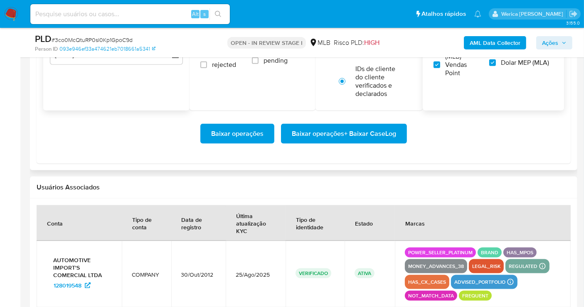
click at [381, 128] on span "Baixar operações + Baixar CaseLog" at bounding box center [344, 134] width 104 height 18
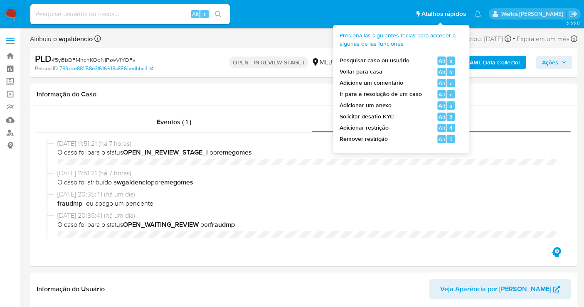
select select "10"
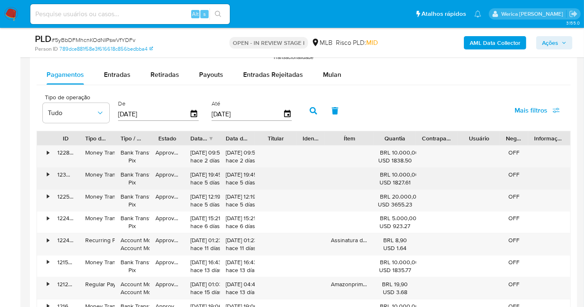
scroll to position [877, 0]
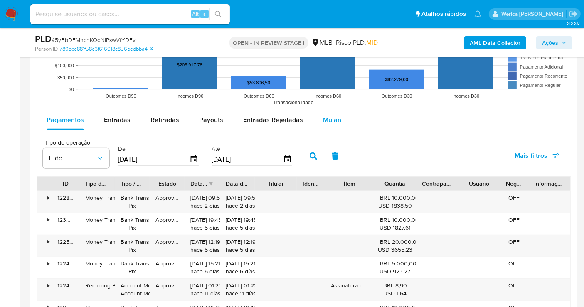
click at [325, 118] on span "Mulan" at bounding box center [332, 120] width 18 height 10
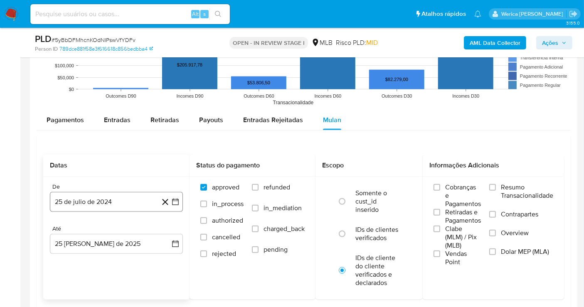
click at [87, 206] on button "25 de julio de 2024" at bounding box center [116, 202] width 133 height 20
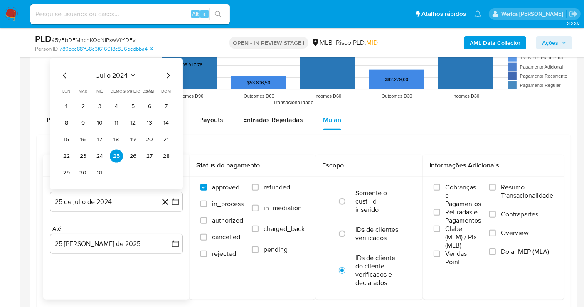
click at [116, 74] on span "julio 2024" at bounding box center [112, 75] width 31 height 8
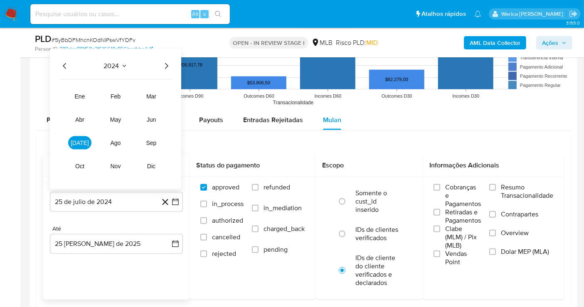
click at [166, 71] on div "2024 2024 ene feb mar abr may jun jul ago sep oct nov dic" at bounding box center [115, 119] width 131 height 141
click at [164, 65] on icon "Año siguiente" at bounding box center [166, 66] width 10 height 10
click at [81, 142] on span "jul" at bounding box center [80, 143] width 18 height 7
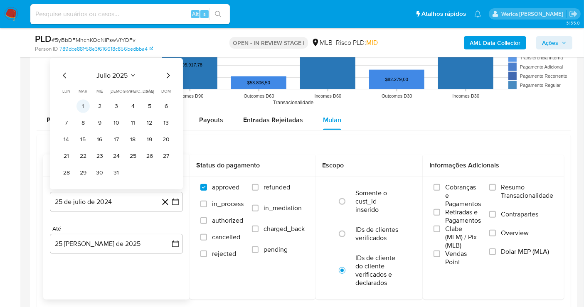
click at [84, 108] on button "1" at bounding box center [82, 106] width 13 height 13
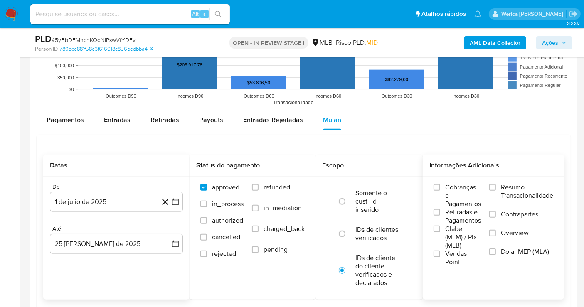
click at [440, 199] on label "Cobranças e Pagamentos" at bounding box center [456, 195] width 47 height 25
click at [440, 191] on input "Cobranças e Pagamentos" at bounding box center [436, 187] width 7 height 7
click at [452, 235] on span "Clabe (MLM) / Pix (MLB)" at bounding box center [463, 237] width 36 height 25
click at [440, 232] on input "Clabe (MLM) / Pix (MLB)" at bounding box center [436, 229] width 7 height 7
click at [449, 264] on label "Vendas Point" at bounding box center [456, 258] width 47 height 17
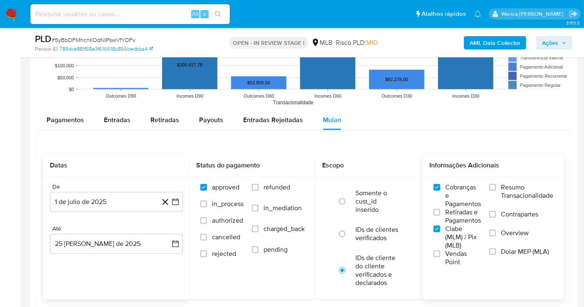
click at [440, 257] on input "Vendas Point" at bounding box center [436, 253] width 7 height 7
click at [488, 234] on div "Cobranças e Pagamentos Retiradas e Pagamentos Clabe (MLM) / Pix (MLB) Vendas Po…" at bounding box center [493, 224] width 128 height 83
click at [498, 248] on label "Dolar MEP (MLA)" at bounding box center [521, 257] width 64 height 19
click at [499, 236] on label "Overview" at bounding box center [521, 238] width 64 height 19
click at [496, 236] on input "Overview" at bounding box center [492, 233] width 7 height 7
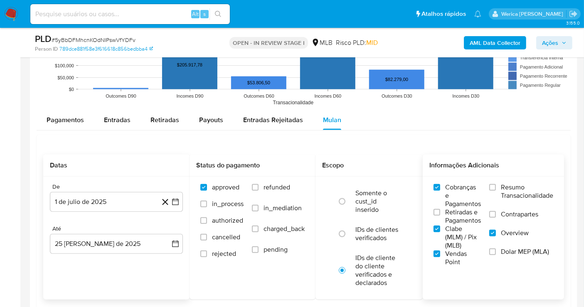
click at [499, 220] on label "Contrapartes" at bounding box center [521, 219] width 64 height 19
click at [496, 218] on input "Contrapartes" at bounding box center [492, 214] width 7 height 7
click at [499, 194] on label "Resumo Transacionalidade" at bounding box center [521, 196] width 64 height 27
click at [496, 191] on input "Resumo Transacionalidade" at bounding box center [492, 187] width 7 height 7
click at [439, 229] on input "Clabe (MLM) / Pix (MLB)" at bounding box center [436, 229] width 7 height 7
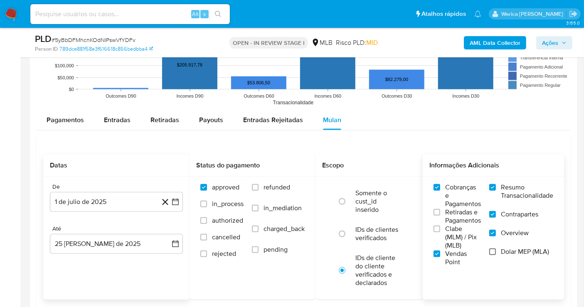
click at [491, 251] on div "Cobranças e Pagamentos Retiradas e Pagamentos Clabe (MLM) / Pix (MLB) Vendas Po…" at bounding box center [493, 224] width 128 height 83
drag, startPoint x: 448, startPoint y: 230, endPoint x: 449, endPoint y: 225, distance: 5.5
click at [449, 231] on span "Clabe (MLM) / Pix (MLB)" at bounding box center [463, 237] width 36 height 25
click at [453, 212] on span "Retiradas e Pagamentos" at bounding box center [463, 216] width 36 height 17
click at [440, 212] on input "Retiradas e Pagamentos" at bounding box center [436, 212] width 7 height 7
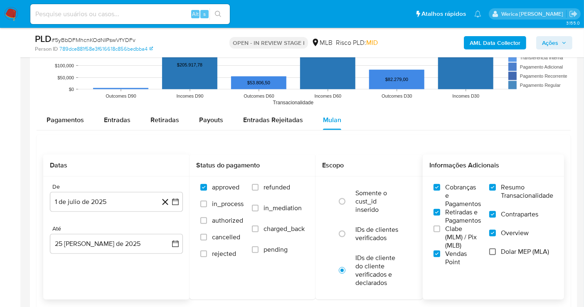
drag, startPoint x: 487, startPoint y: 246, endPoint x: 491, endPoint y: 253, distance: 7.4
click at [491, 253] on input "Dolar MEP (MLA)" at bounding box center [492, 251] width 7 height 7
click at [445, 236] on span "Clabe (MLM) / Pix (MLB)" at bounding box center [463, 237] width 36 height 25
click at [440, 232] on input "Clabe (MLM) / Pix (MLB)" at bounding box center [436, 229] width 7 height 7
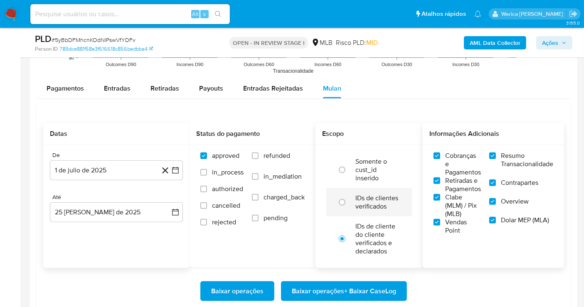
scroll to position [923, 0]
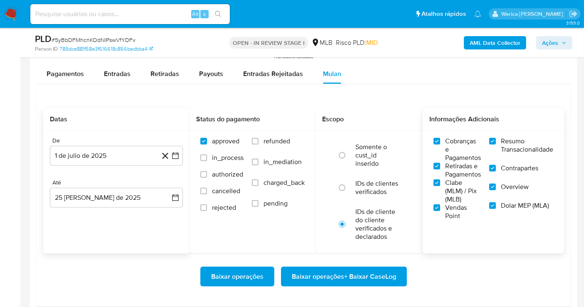
click at [373, 273] on span "Baixar operações + Baixar CaseLog" at bounding box center [344, 276] width 104 height 18
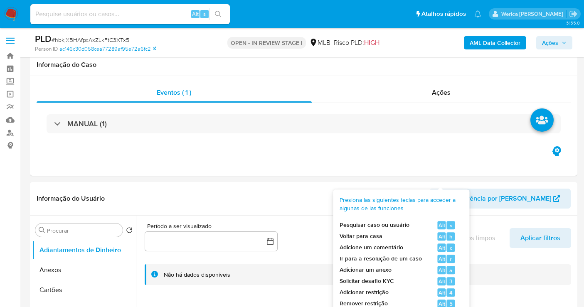
select select "10"
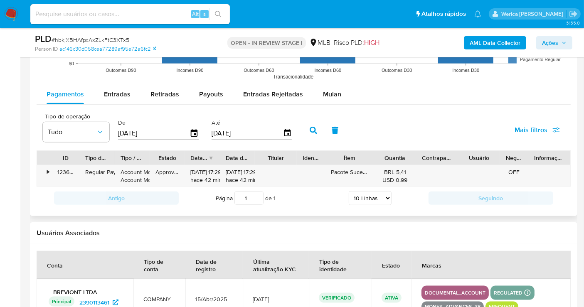
scroll to position [840, 0]
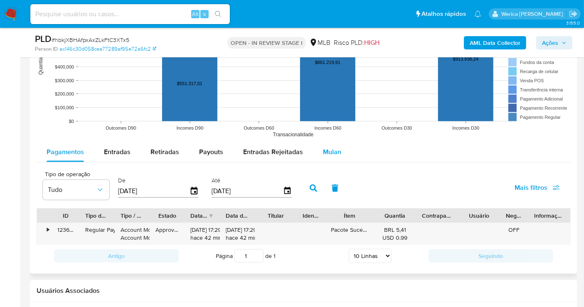
click at [328, 155] on span "Mulan" at bounding box center [332, 152] width 18 height 10
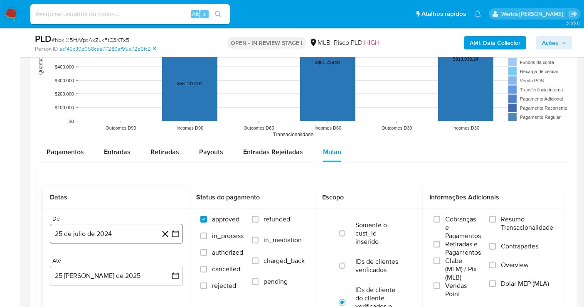
click at [110, 237] on button "25 de julio de 2024" at bounding box center [116, 234] width 133 height 20
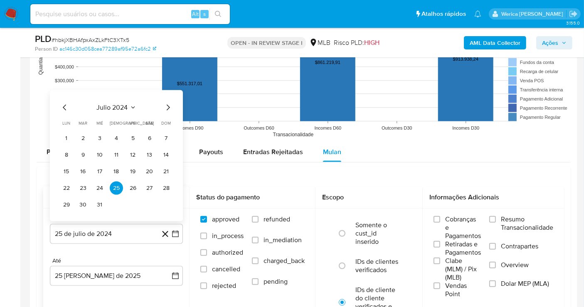
click at [114, 112] on div "julio 2024 julio 2024 lun lunes mar martes mié miércoles jue jueves vie viernes…" at bounding box center [116, 157] width 113 height 109
click at [128, 106] on button "julio 2024" at bounding box center [116, 107] width 39 height 8
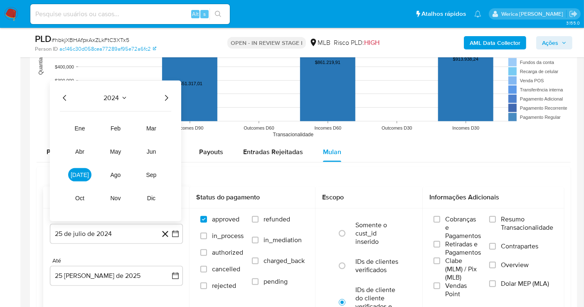
click at [164, 98] on icon "Año siguiente" at bounding box center [166, 98] width 10 height 10
drag, startPoint x: 76, startPoint y: 183, endPoint x: 77, endPoint y: 174, distance: 9.7
click at [76, 183] on tr "ene feb mar abr may jun jul ago sep oct nov dic" at bounding box center [115, 163] width 95 height 83
click at [78, 174] on span "jul" at bounding box center [80, 175] width 18 height 7
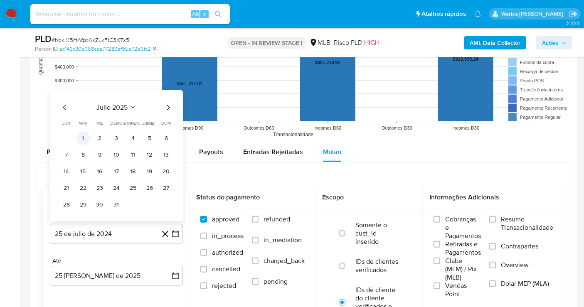
click at [85, 137] on button "1" at bounding box center [82, 138] width 13 height 13
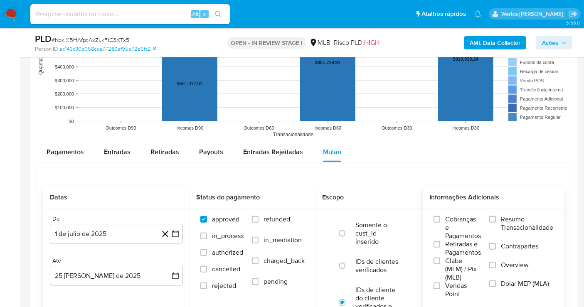
click at [470, 233] on span "Cobranças e Pagamentos" at bounding box center [463, 227] width 36 height 25
click at [440, 223] on input "Cobranças e Pagamentos" at bounding box center [436, 219] width 7 height 7
click at [462, 258] on span "Clabe (MLM) / Pix (MLB)" at bounding box center [463, 269] width 36 height 25
click at [440, 258] on input "Clabe (MLM) / Pix (MLB)" at bounding box center [436, 261] width 7 height 7
click at [460, 287] on span "Vendas Point" at bounding box center [463, 290] width 36 height 17
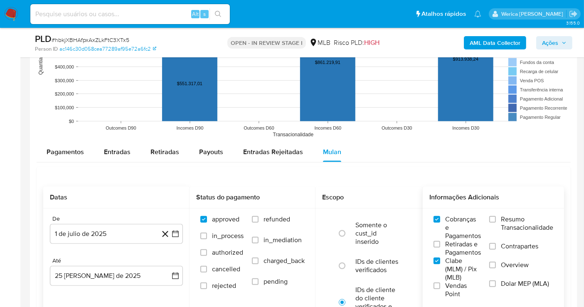
click at [440, 287] on input "Vendas Point" at bounding box center [436, 285] width 7 height 7
click at [463, 268] on span "Clabe (MLM) / Pix (MLB)" at bounding box center [463, 269] width 36 height 25
click at [440, 264] on input "Clabe (MLM) / Pix (MLB)" at bounding box center [436, 261] width 7 height 7
click at [475, 245] on span "Retiradas e Pagamentos" at bounding box center [463, 248] width 36 height 17
click at [440, 245] on input "Retiradas e Pagamentos" at bounding box center [436, 244] width 7 height 7
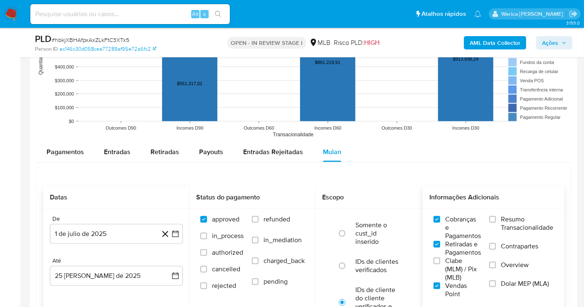
click at [467, 276] on label "Clabe (MLM) / Pix (MLB)" at bounding box center [456, 269] width 47 height 25
click at [440, 264] on input "Clabe (MLM) / Pix (MLB)" at bounding box center [436, 261] width 7 height 7
click at [510, 284] on span "Dolar MEP (MLA)" at bounding box center [525, 284] width 48 height 8
click at [510, 265] on span "Overview" at bounding box center [515, 265] width 28 height 8
click at [496, 265] on input "Overview" at bounding box center [492, 265] width 7 height 7
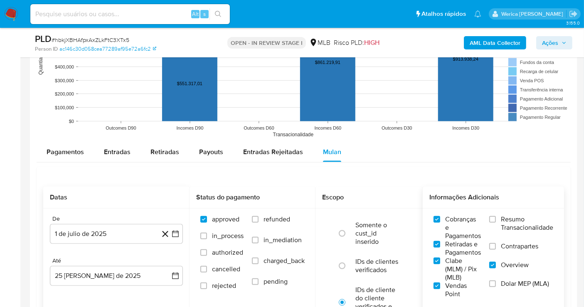
click at [506, 242] on span "Contrapartes" at bounding box center [519, 246] width 37 height 8
click at [496, 243] on input "Contrapartes" at bounding box center [492, 246] width 7 height 7
click at [501, 216] on span "Resumo Transacionalidade" at bounding box center [527, 223] width 52 height 17
click at [496, 216] on input "Resumo Transacionalidade" at bounding box center [492, 219] width 7 height 7
click at [508, 282] on span "Dolar MEP (MLA)" at bounding box center [525, 284] width 48 height 8
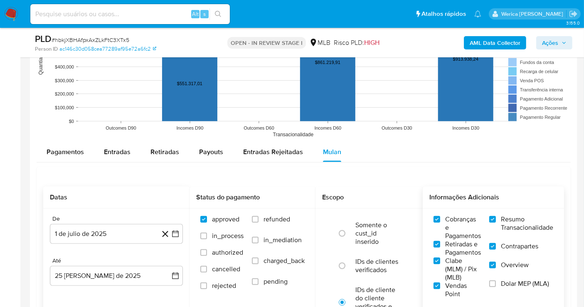
click at [496, 282] on input "Dolar MEP (MLA)" at bounding box center [492, 283] width 7 height 7
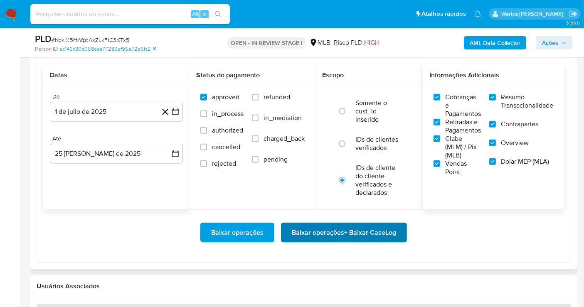
scroll to position [979, 0]
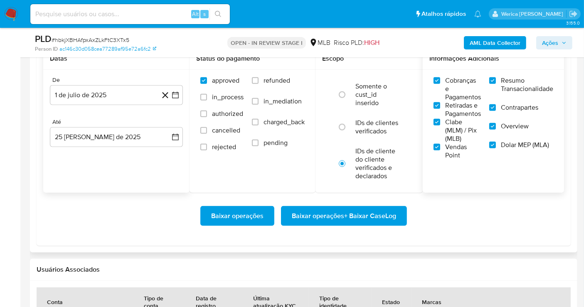
click at [361, 207] on span "Baixar operações + Baixar CaseLog" at bounding box center [344, 216] width 104 height 18
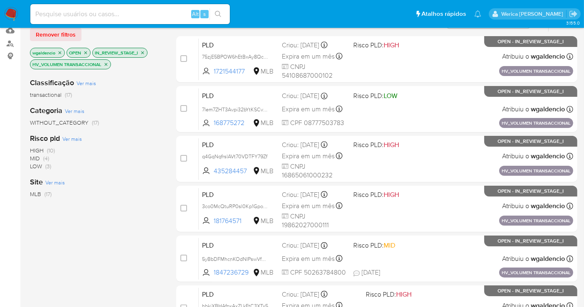
scroll to position [60, 0]
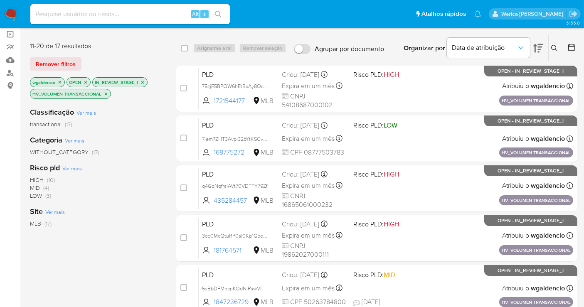
click at [103, 93] on icon "close-filter" at bounding box center [105, 93] width 5 height 5
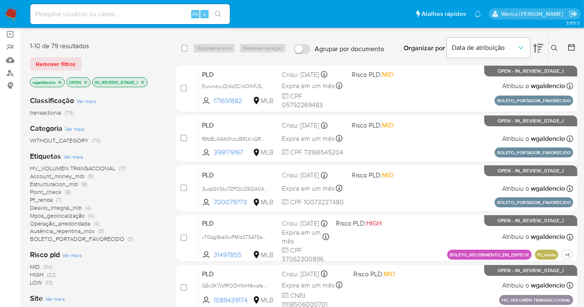
click at [142, 83] on p "IN_REVIEW_STAGE_I" at bounding box center [120, 82] width 54 height 9
click at [142, 80] on icon "close-filter" at bounding box center [142, 82] width 5 height 5
click at [56, 200] on span "(7)" at bounding box center [58, 200] width 5 height 8
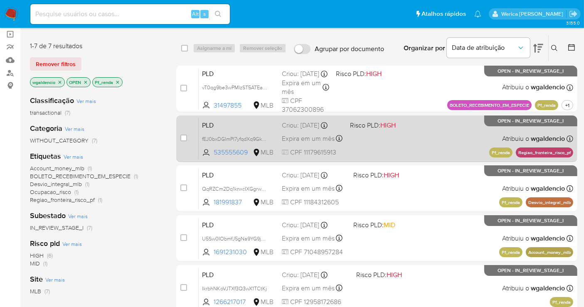
scroll to position [198, 0]
